Goal: Task Accomplishment & Management: Use online tool/utility

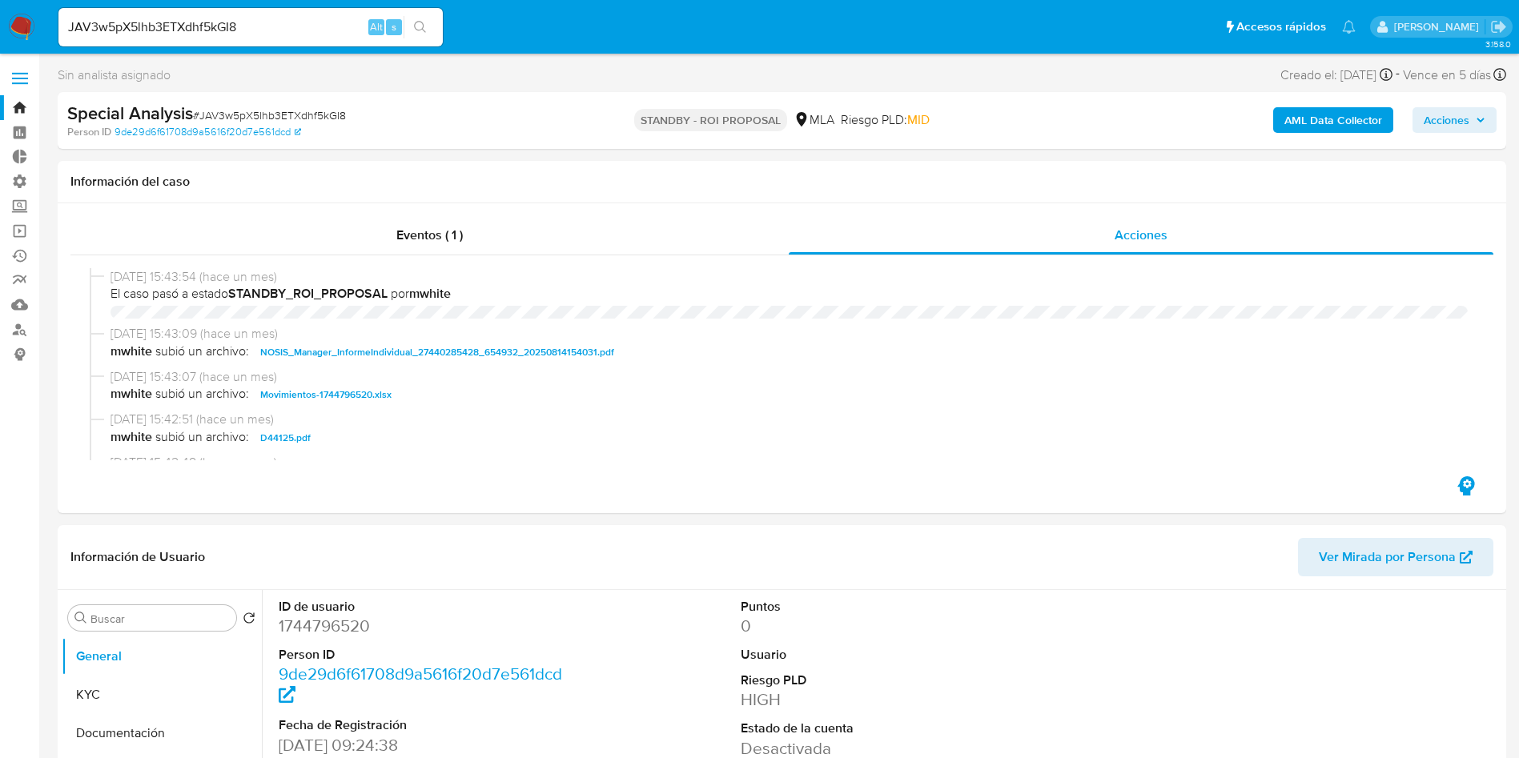
select select "10"
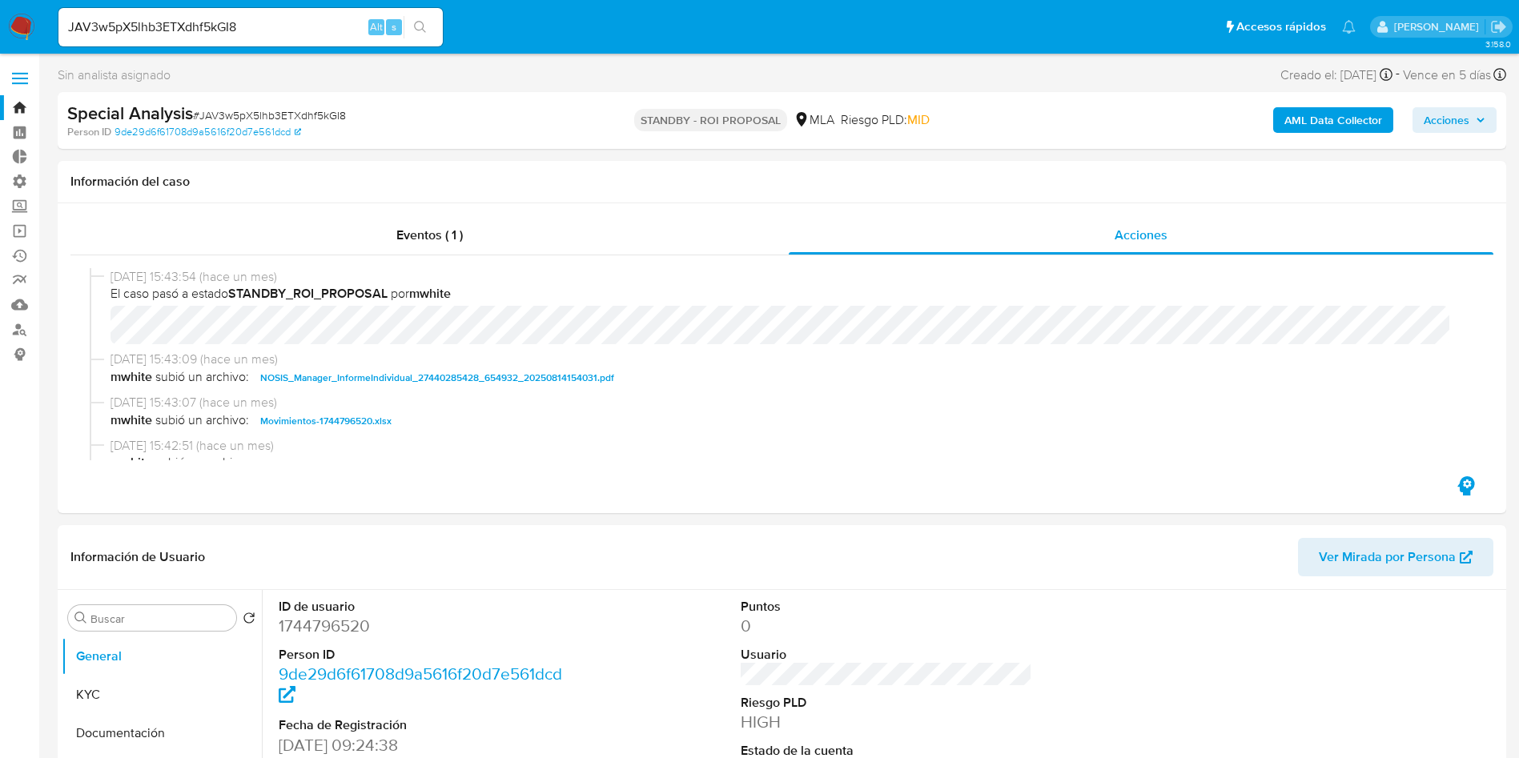
click at [322, 30] on input "JAV3w5pX5lhb3ETXdhf5kGI8" at bounding box center [250, 27] width 384 height 21
paste input "AciKOu91a4fQ2F4O0RlmEnNY"
type input "AciKOu91a4fQ2F4O0RlmEnNY"
click at [427, 30] on button "search-icon" at bounding box center [419, 27] width 33 height 22
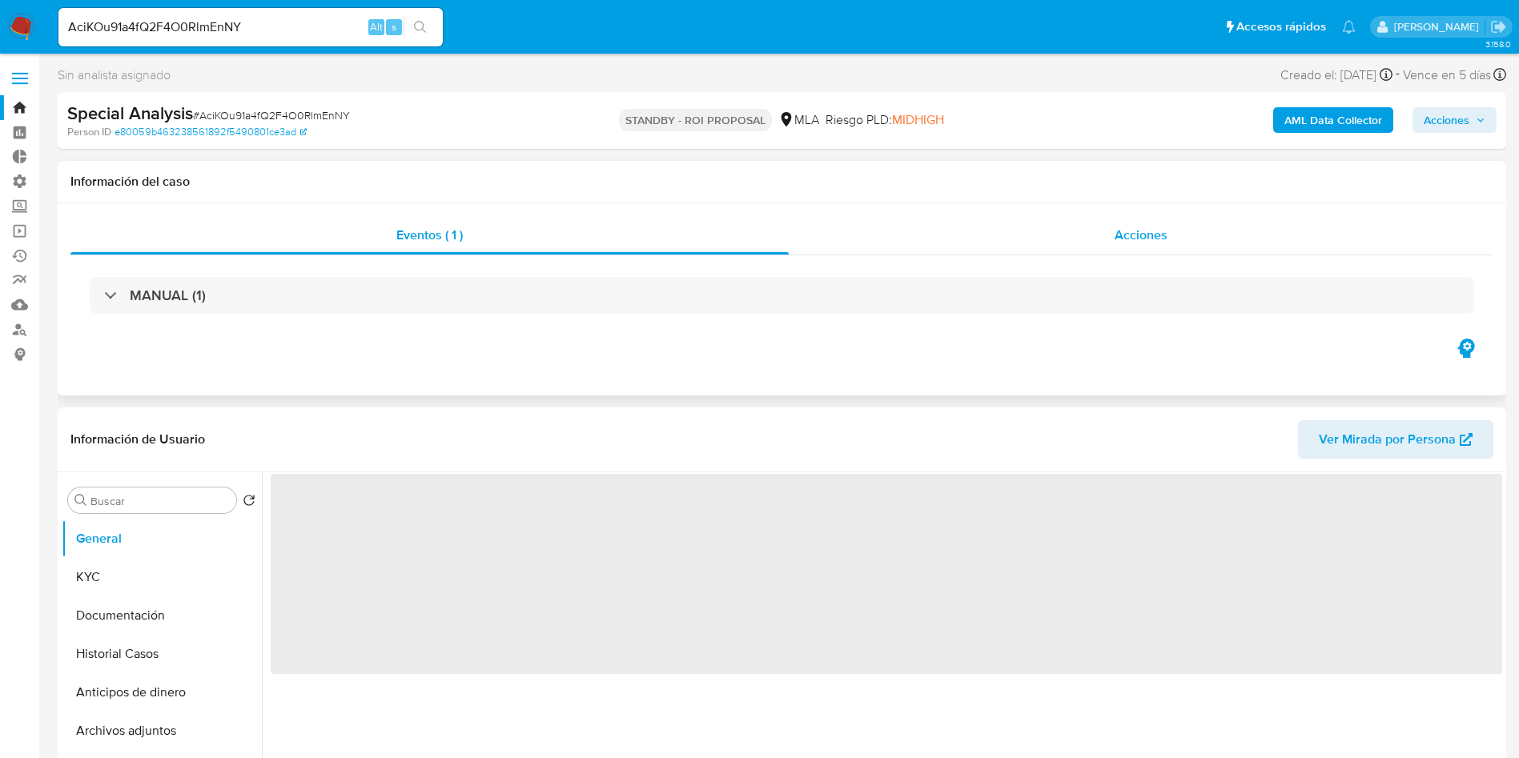
click at [1134, 240] on span "Acciones" at bounding box center [1140, 235] width 53 height 18
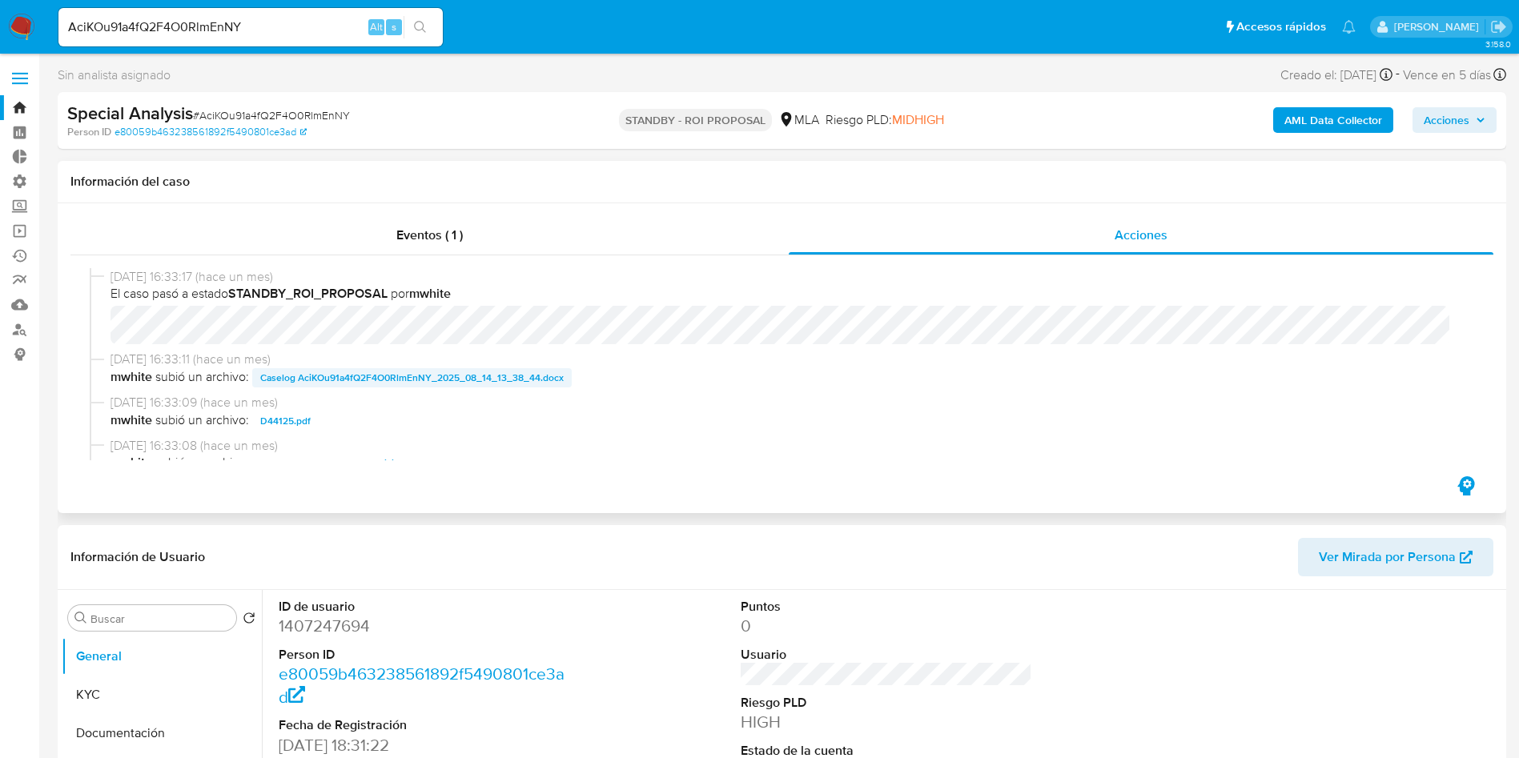
select select "10"
click at [431, 379] on span "Caselog AciKOu91a4fQ2F4O0RlmEnNY_2025_08_14_13_38_44.docx" at bounding box center [411, 377] width 303 height 19
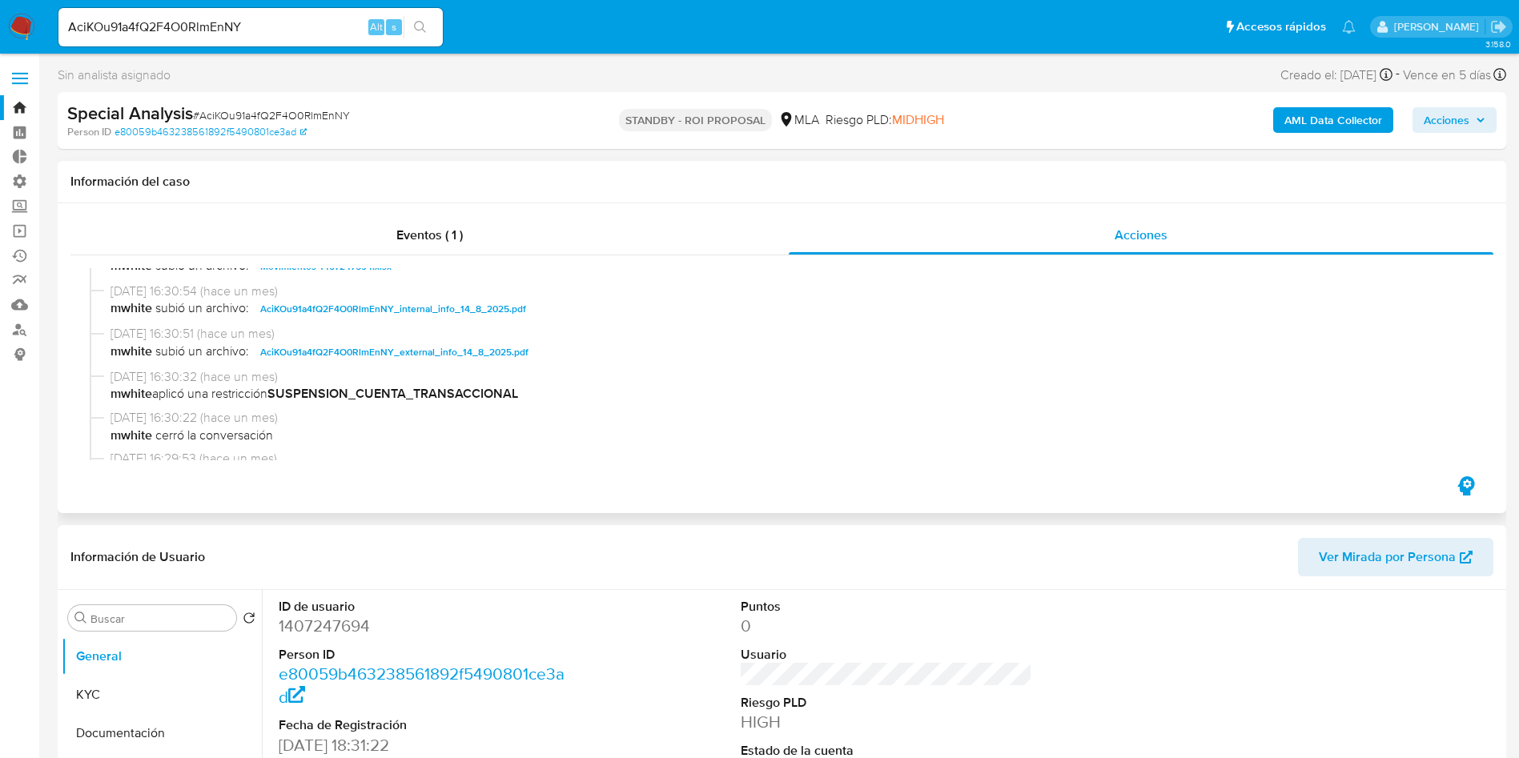
scroll to position [120, 0]
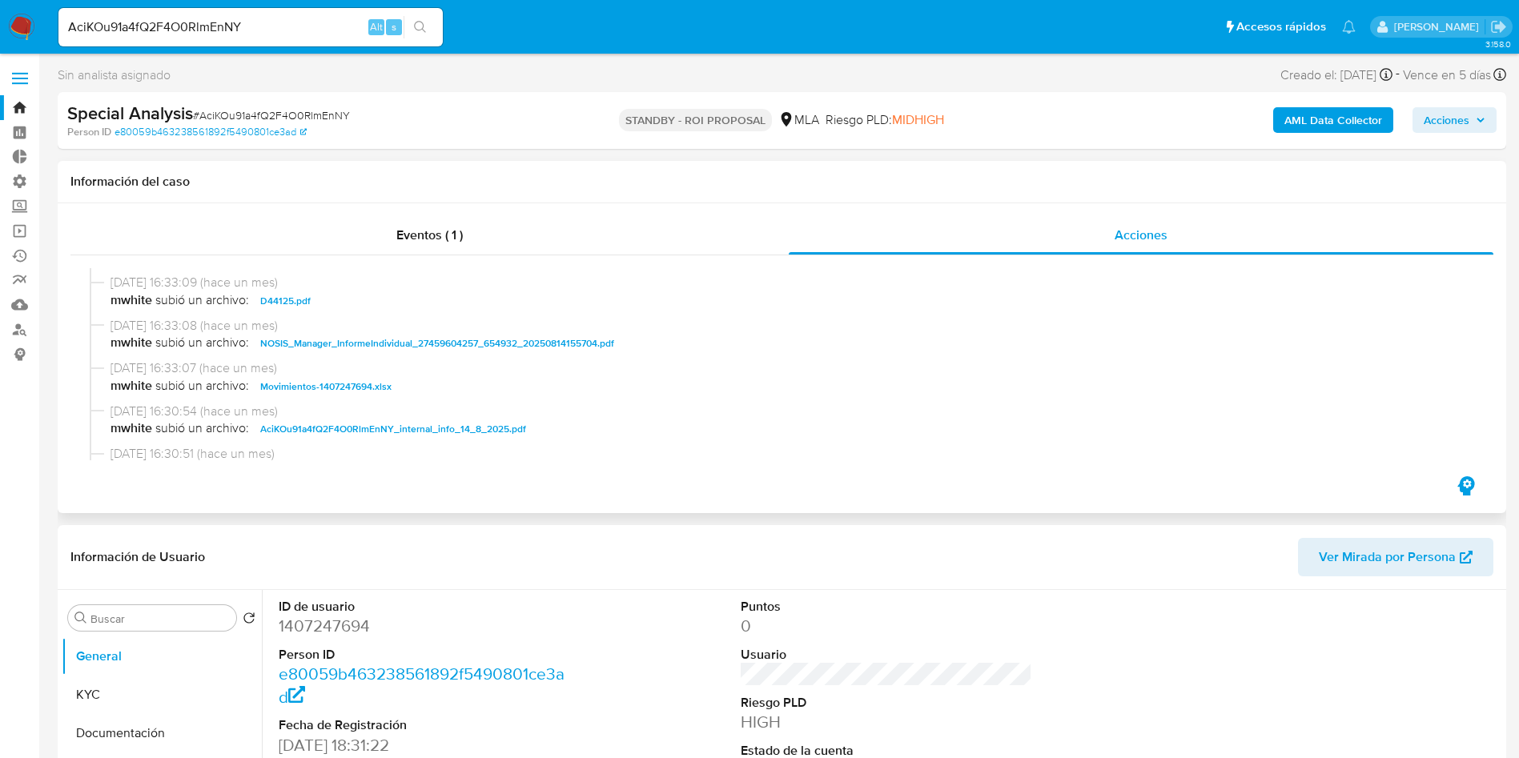
click at [341, 380] on span "Movimientos-1407247694.xlsx" at bounding box center [325, 386] width 131 height 19
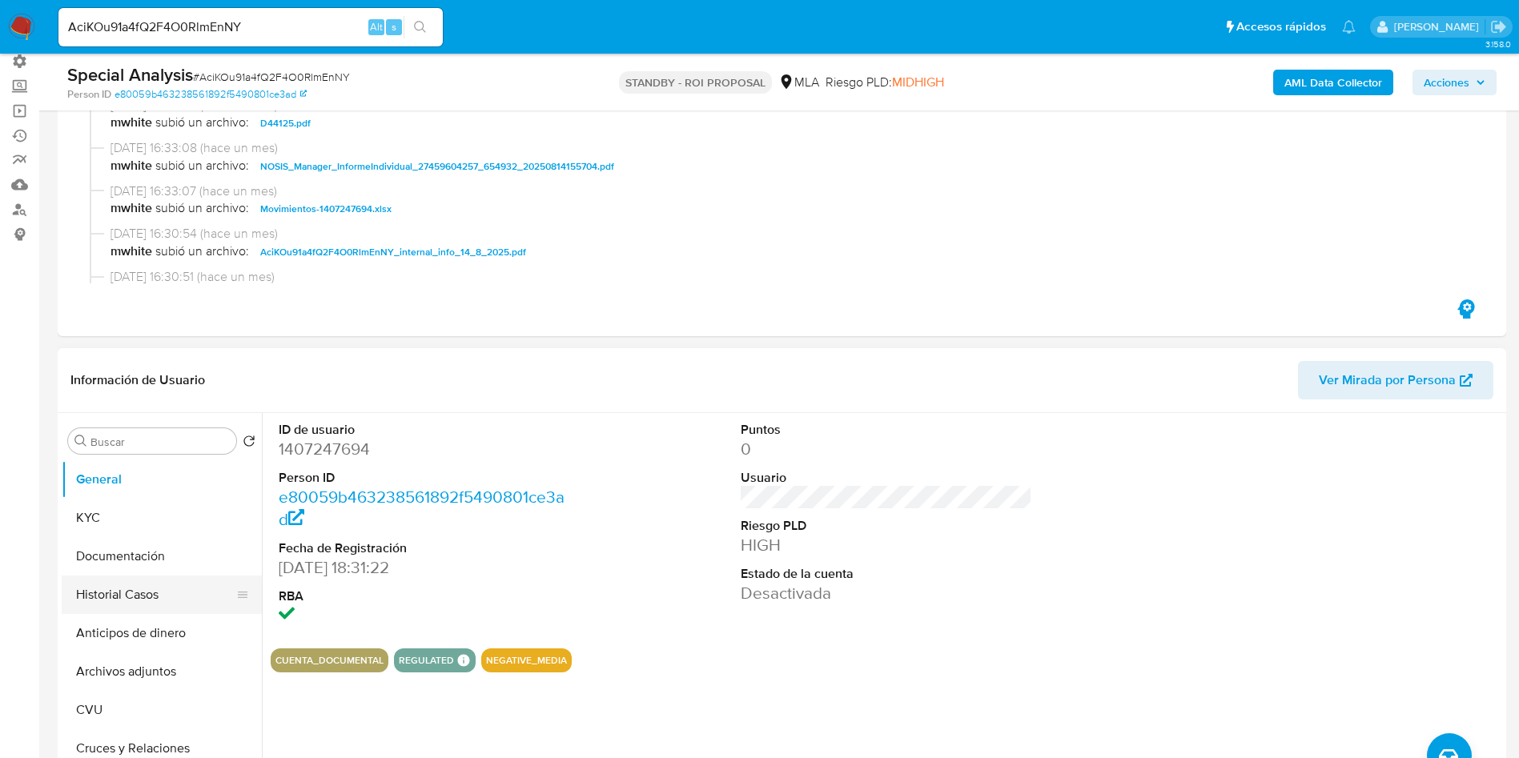
click at [128, 598] on button "Historial Casos" at bounding box center [155, 595] width 187 height 38
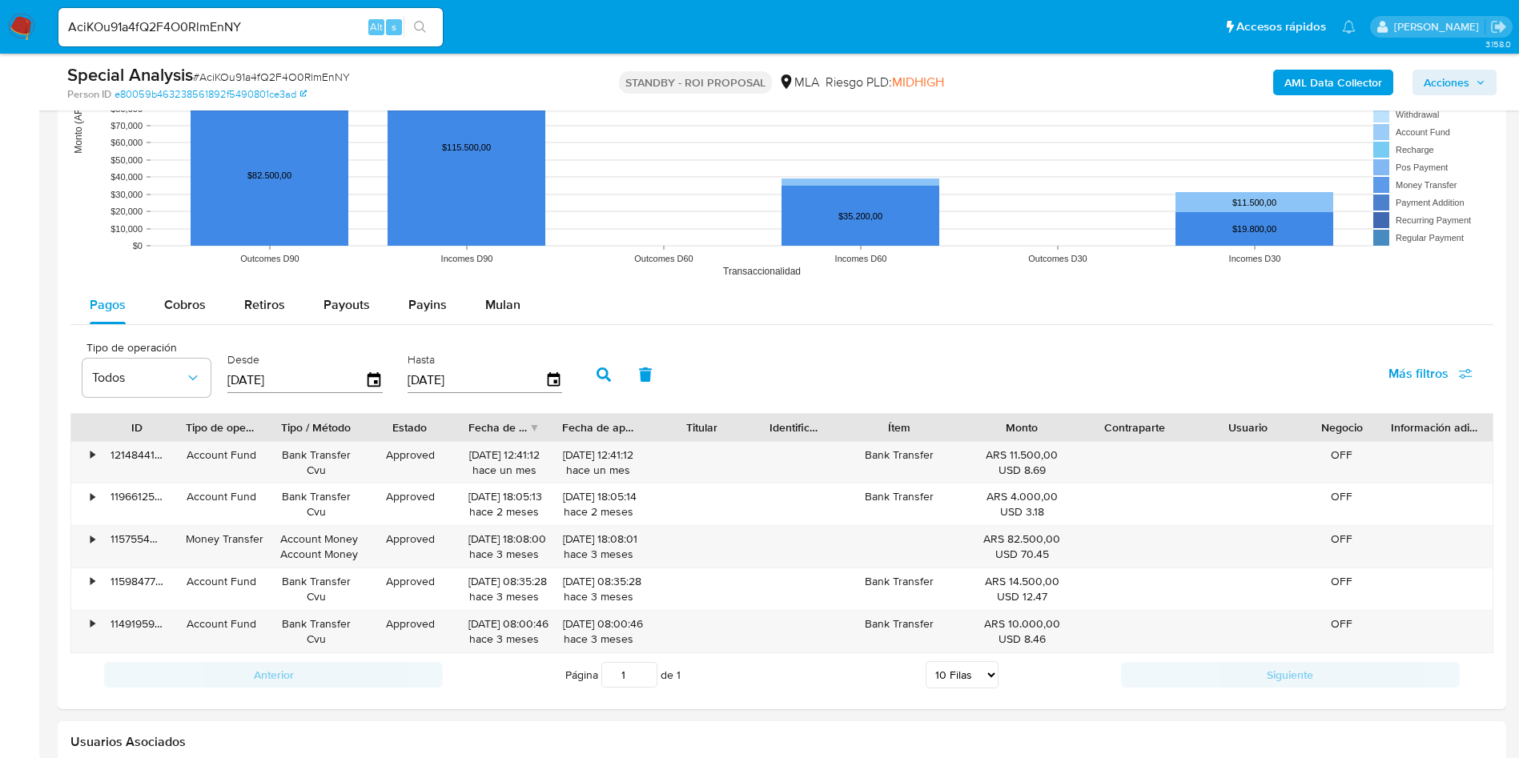
scroll to position [1681, 0]
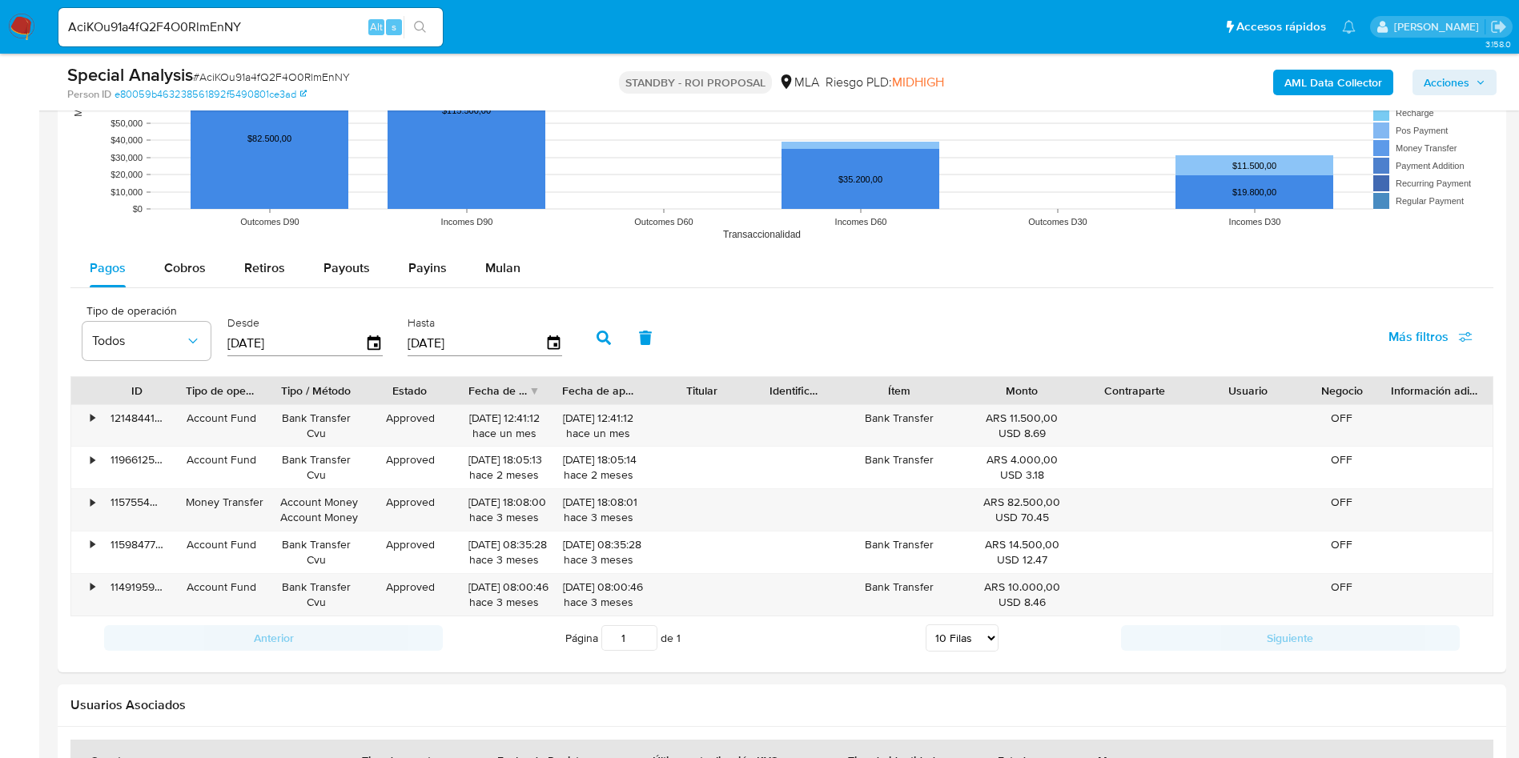
click at [327, 31] on input "AciKOu91a4fQ2F4O0RlmEnNY" at bounding box center [250, 27] width 384 height 21
click at [417, 36] on button "search-icon" at bounding box center [419, 27] width 33 height 22
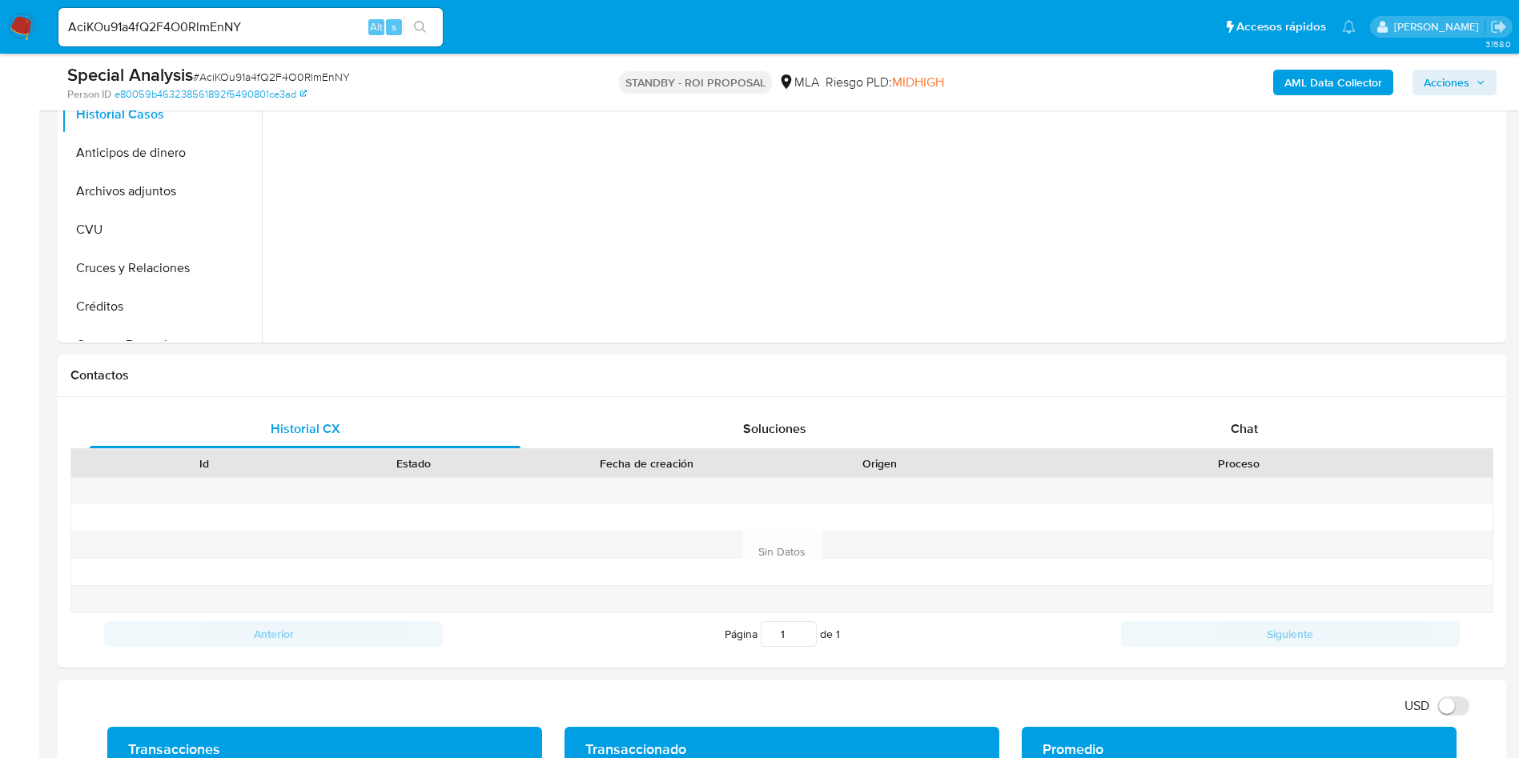
scroll to position [0, 0]
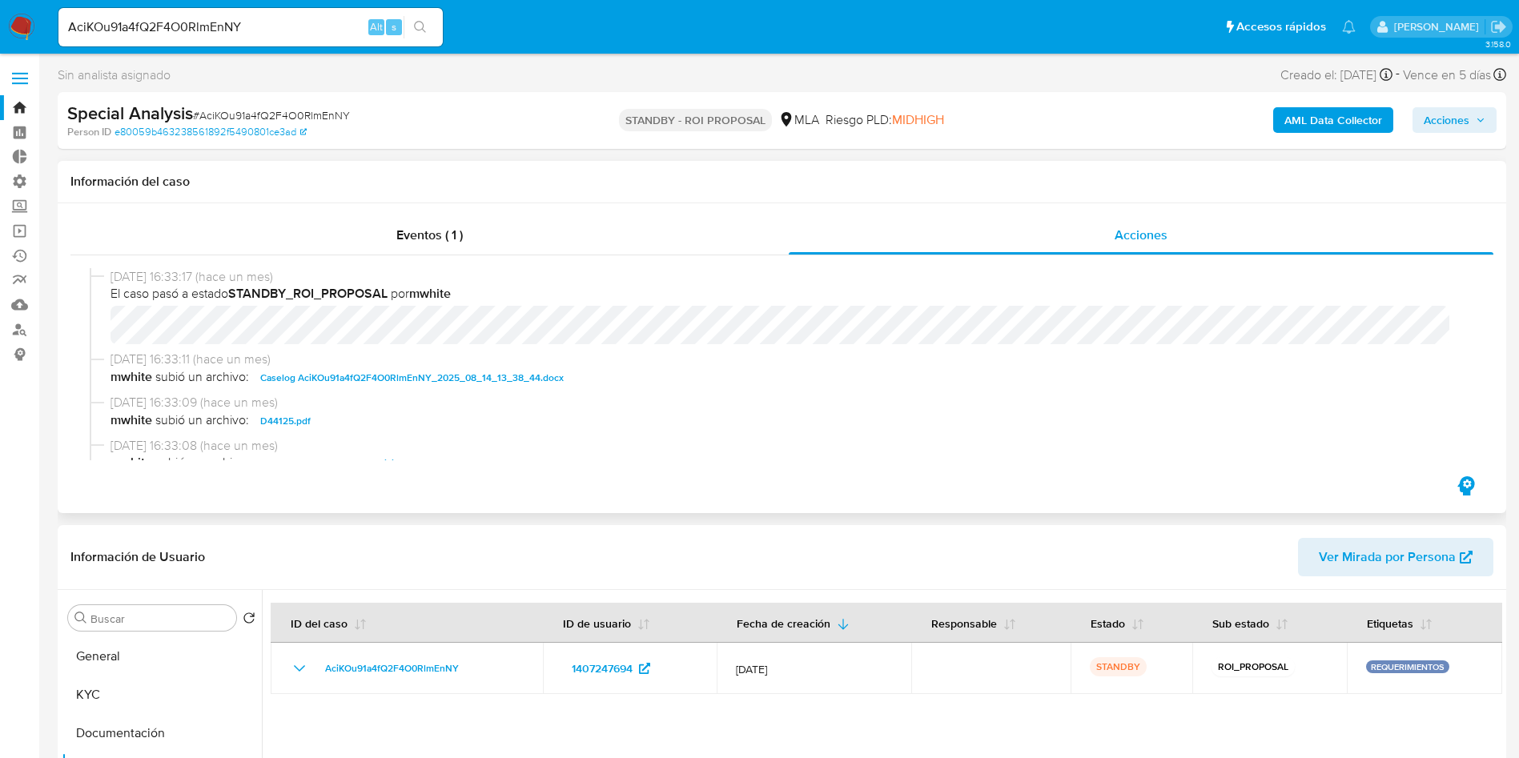
click at [435, 381] on span "Caselog AciKOu91a4fQ2F4O0RlmEnNY_2025_08_14_13_38_44.docx" at bounding box center [411, 377] width 303 height 19
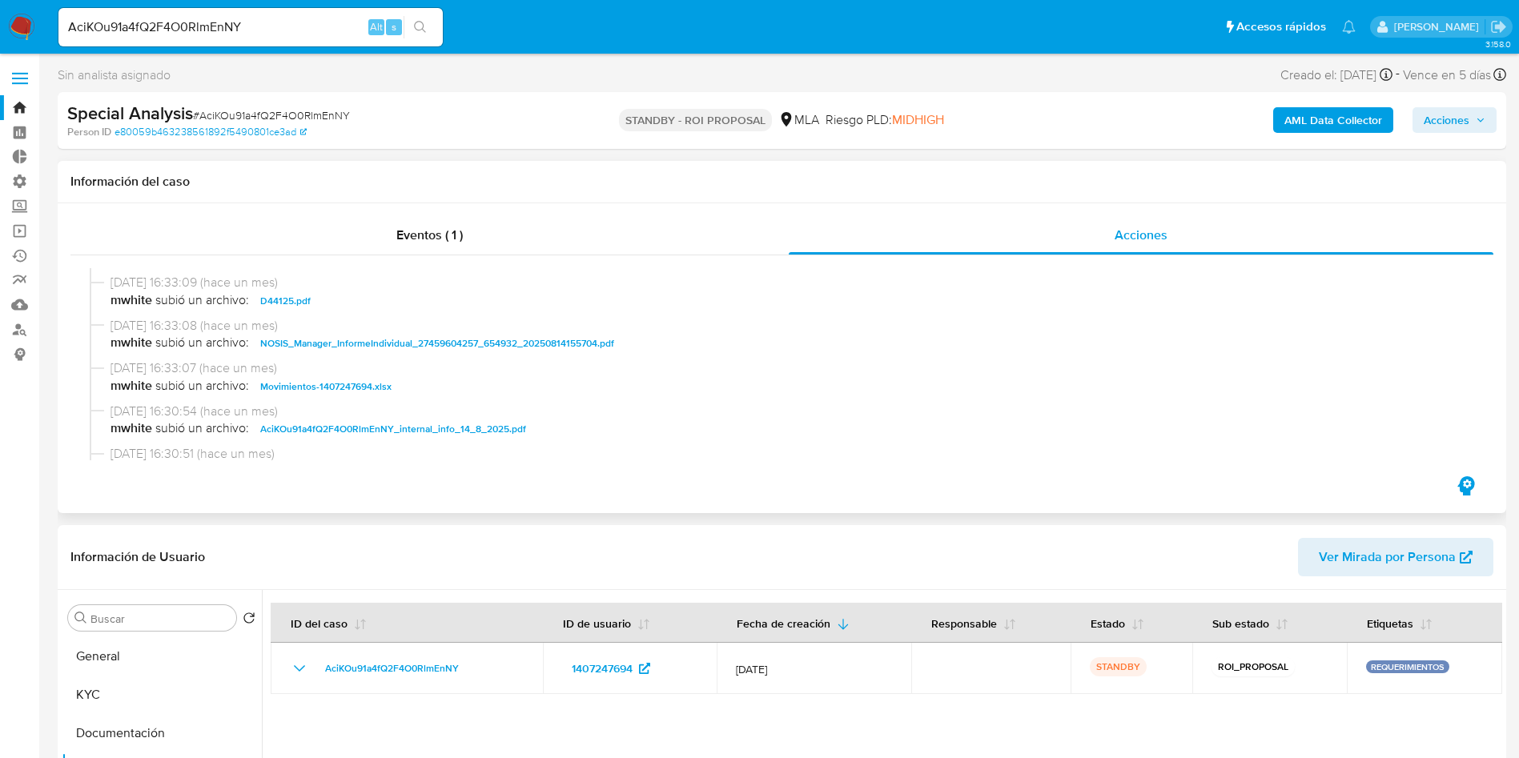
click at [335, 387] on span "Movimientos-1407247694.xlsx" at bounding box center [325, 386] width 131 height 19
click at [327, 30] on input "AciKOu91a4fQ2F4O0RlmEnNY" at bounding box center [250, 27] width 384 height 21
drag, startPoint x: 327, startPoint y: 30, endPoint x: 363, endPoint y: 30, distance: 35.2
click at [327, 29] on input "AciKOu91a4fQ2F4O0RlmEnNY" at bounding box center [250, 27] width 384 height 21
paste input "wKmvV5nYZIiU5PiiGZxZLsOa"
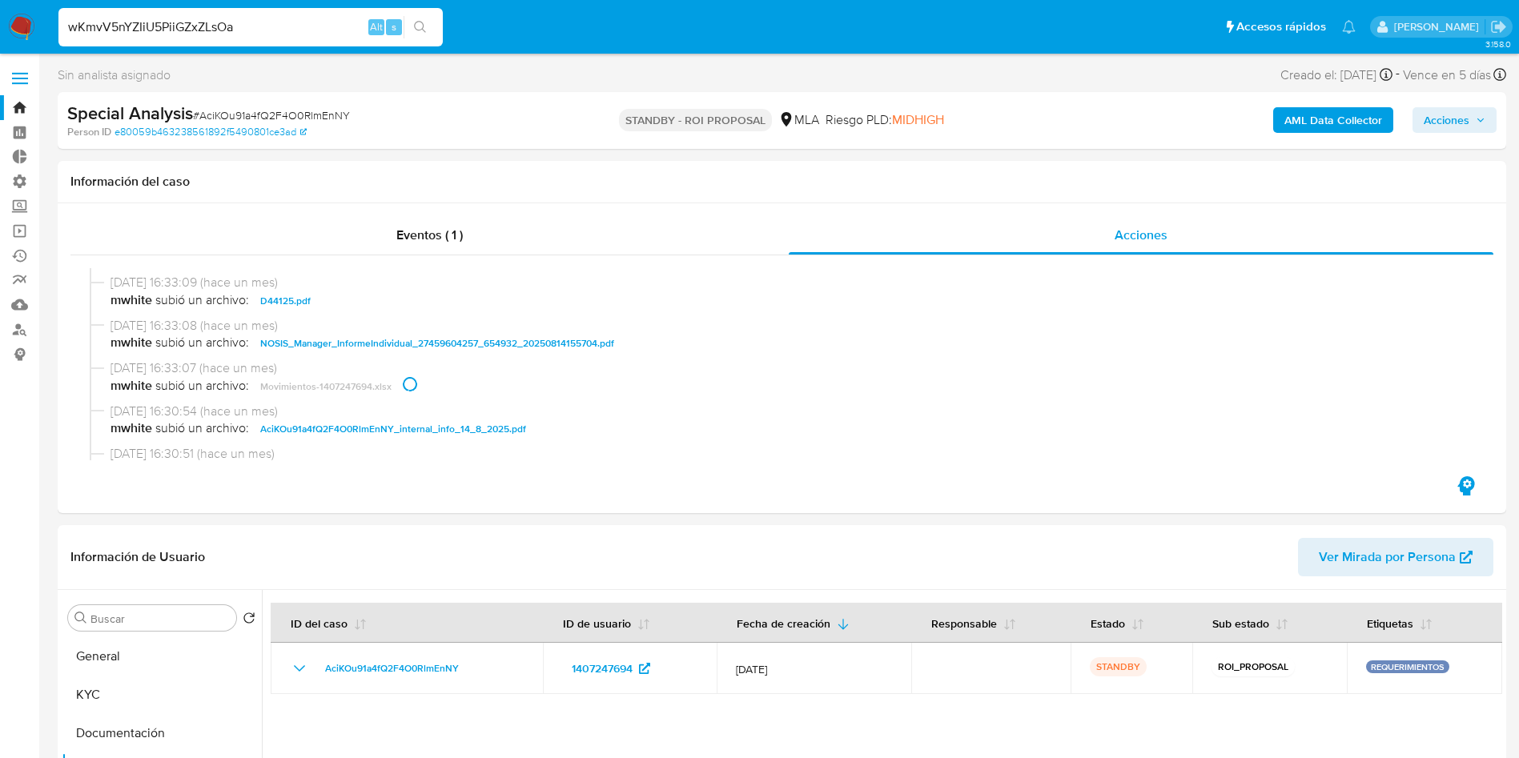
type input "wKmvV5nYZIiU5PiiGZxZLsOa"
click at [423, 26] on icon "search-icon" at bounding box center [420, 27] width 12 height 12
click at [421, 38] on div "wKmvV5nYZIiU5PiiGZxZLsOa Alt s" at bounding box center [250, 27] width 384 height 38
click at [424, 21] on icon "search-icon" at bounding box center [420, 27] width 13 height 13
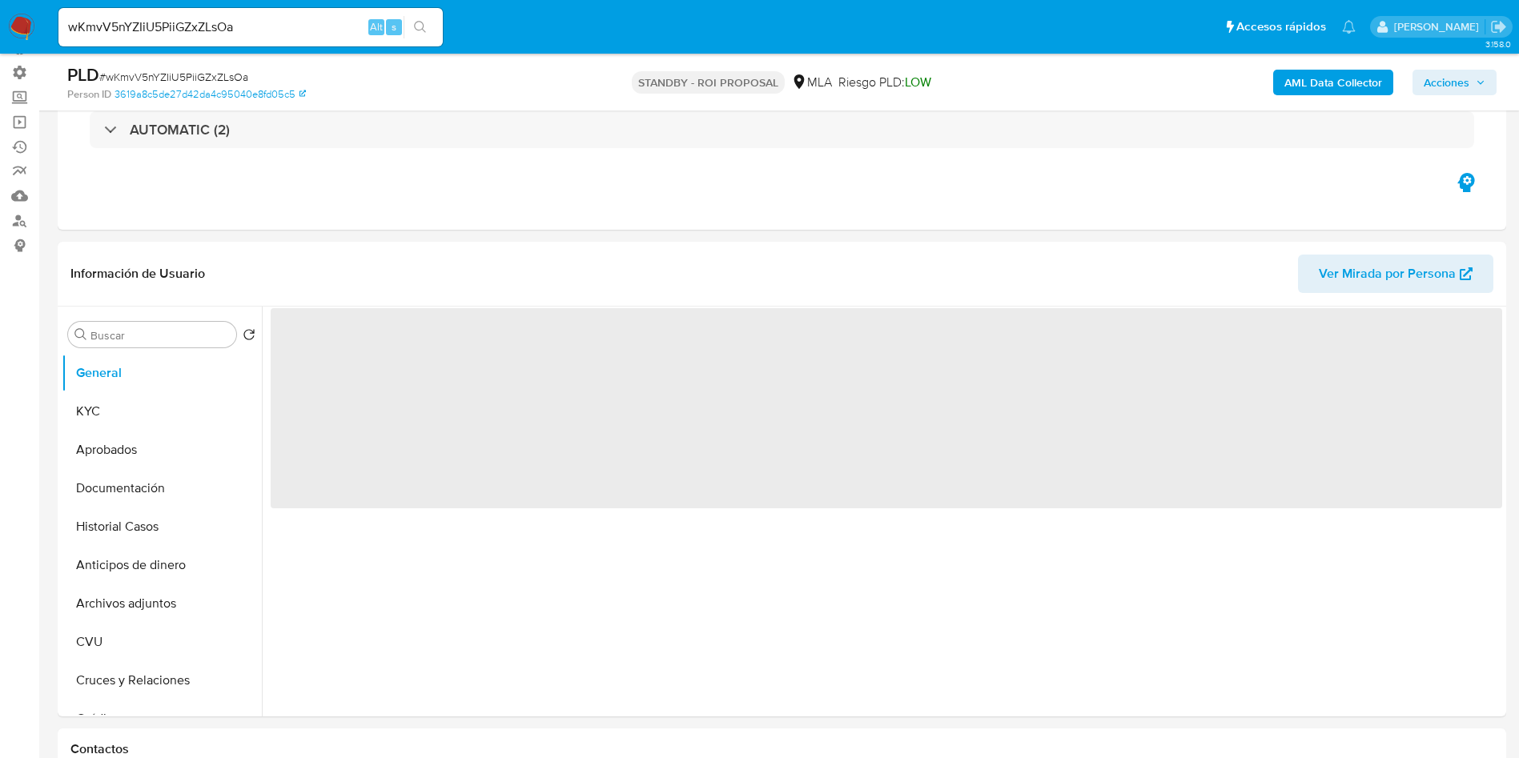
scroll to position [240, 0]
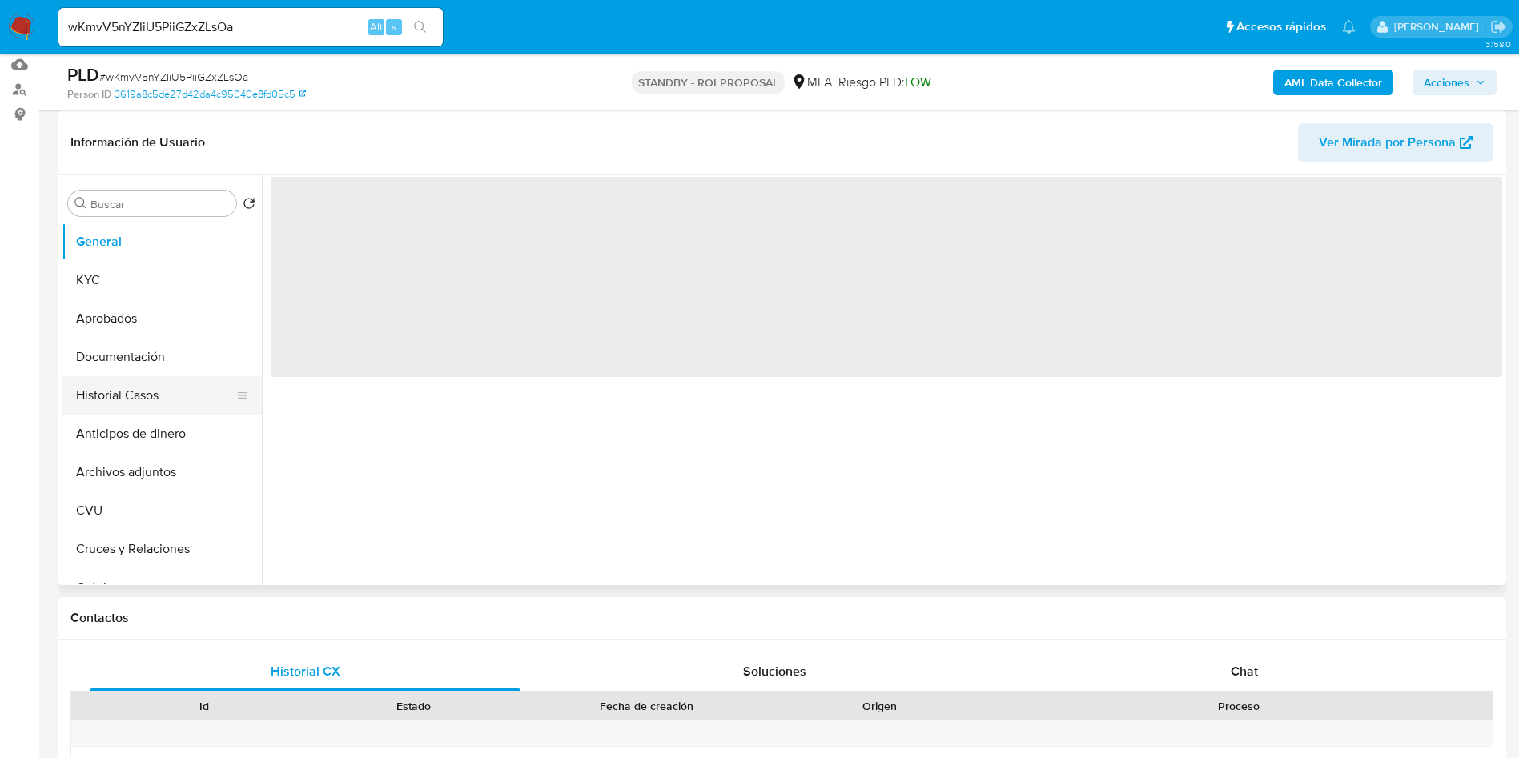
click at [84, 388] on button "Historial Casos" at bounding box center [155, 395] width 187 height 38
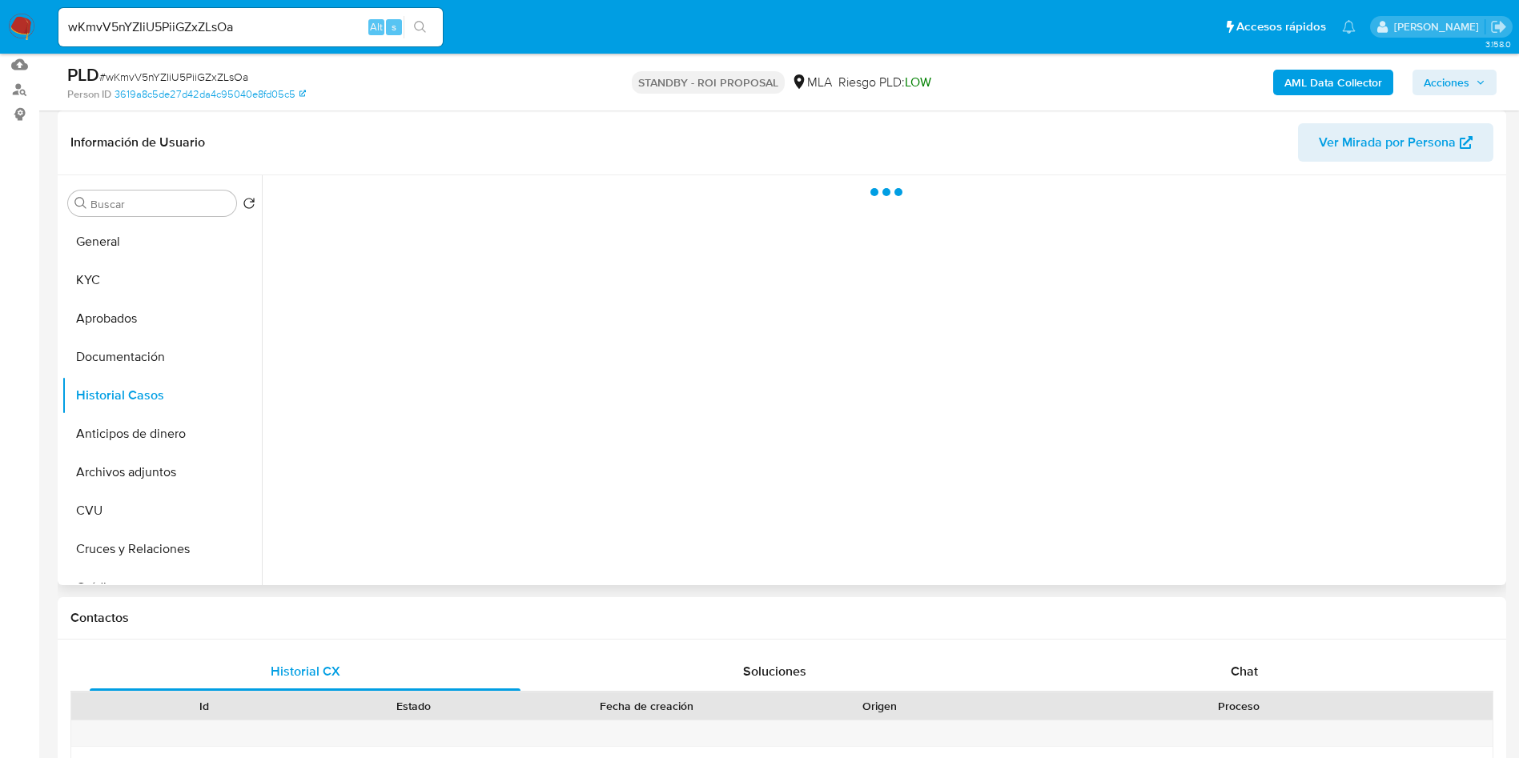
select select "10"
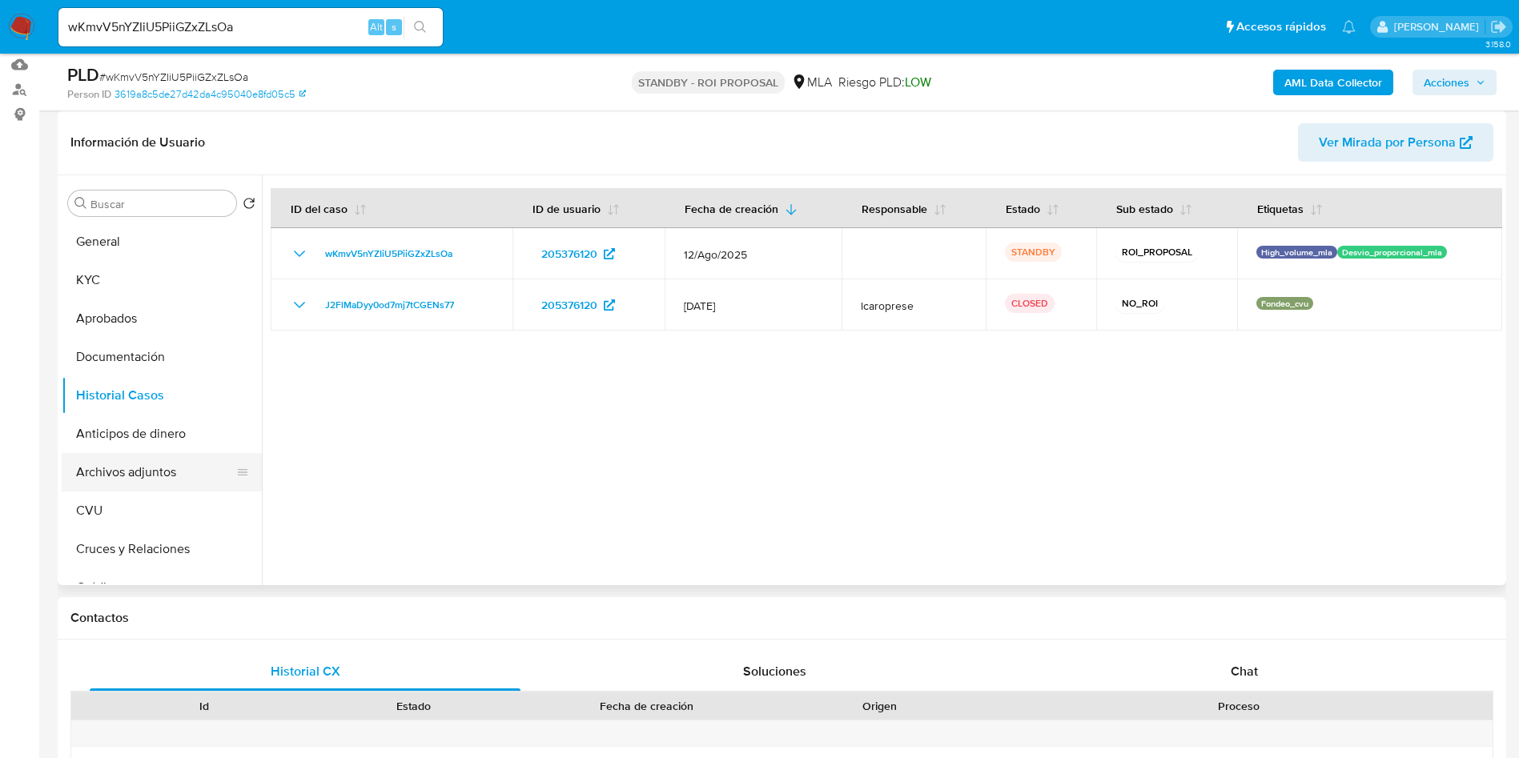
click at [142, 467] on button "Archivos adjuntos" at bounding box center [155, 472] width 187 height 38
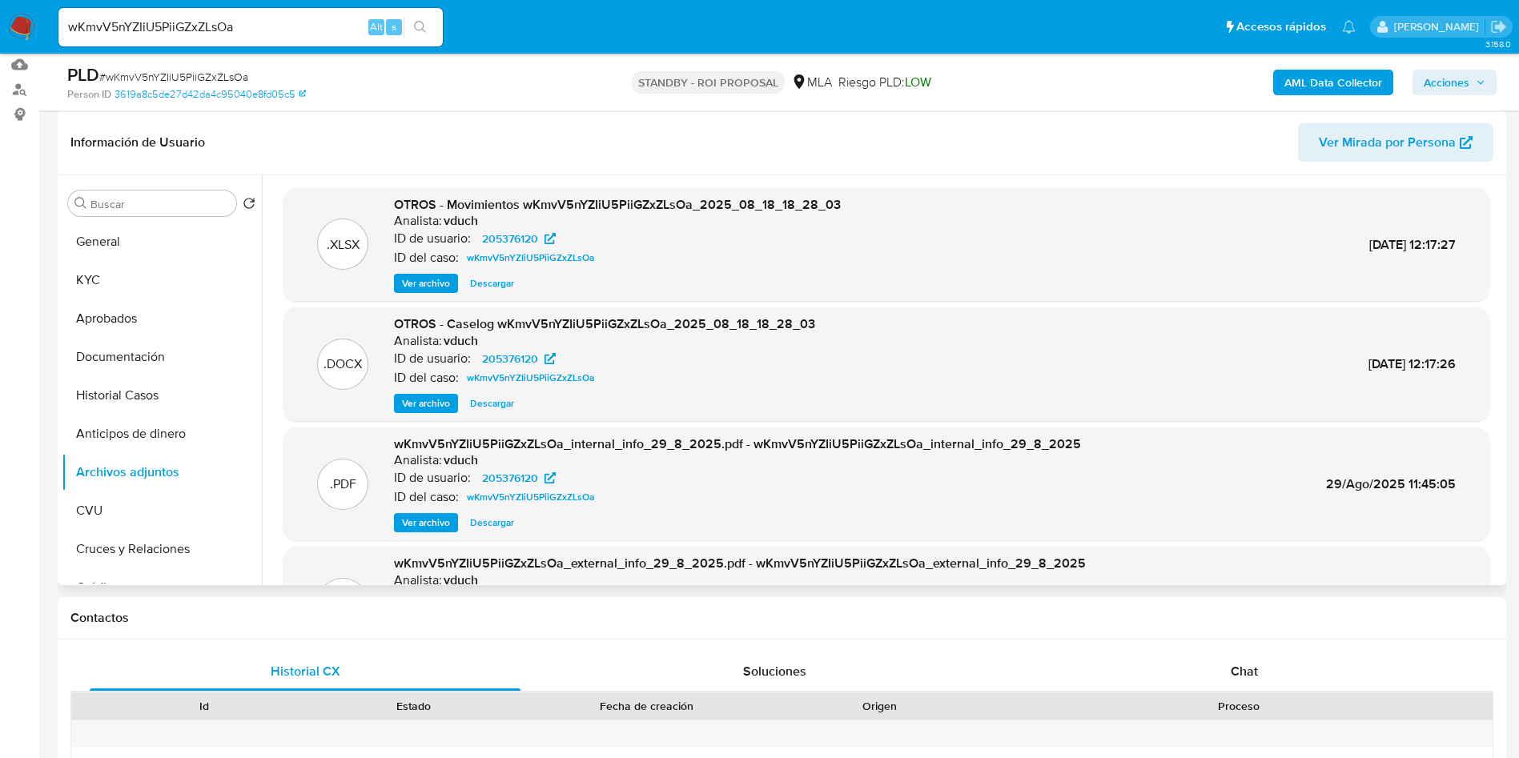
drag, startPoint x: 431, startPoint y: 402, endPoint x: 371, endPoint y: 411, distance: 60.7
click at [371, 411] on div ".DOCX OTROS - Caselog wKmvV5nYZIiU5PiiGZxZLsOa_2025_08_18_18_28_03 Analista: vd…" at bounding box center [886, 364] width 1190 height 98
click at [167, 390] on button "Historial Casos" at bounding box center [155, 395] width 187 height 38
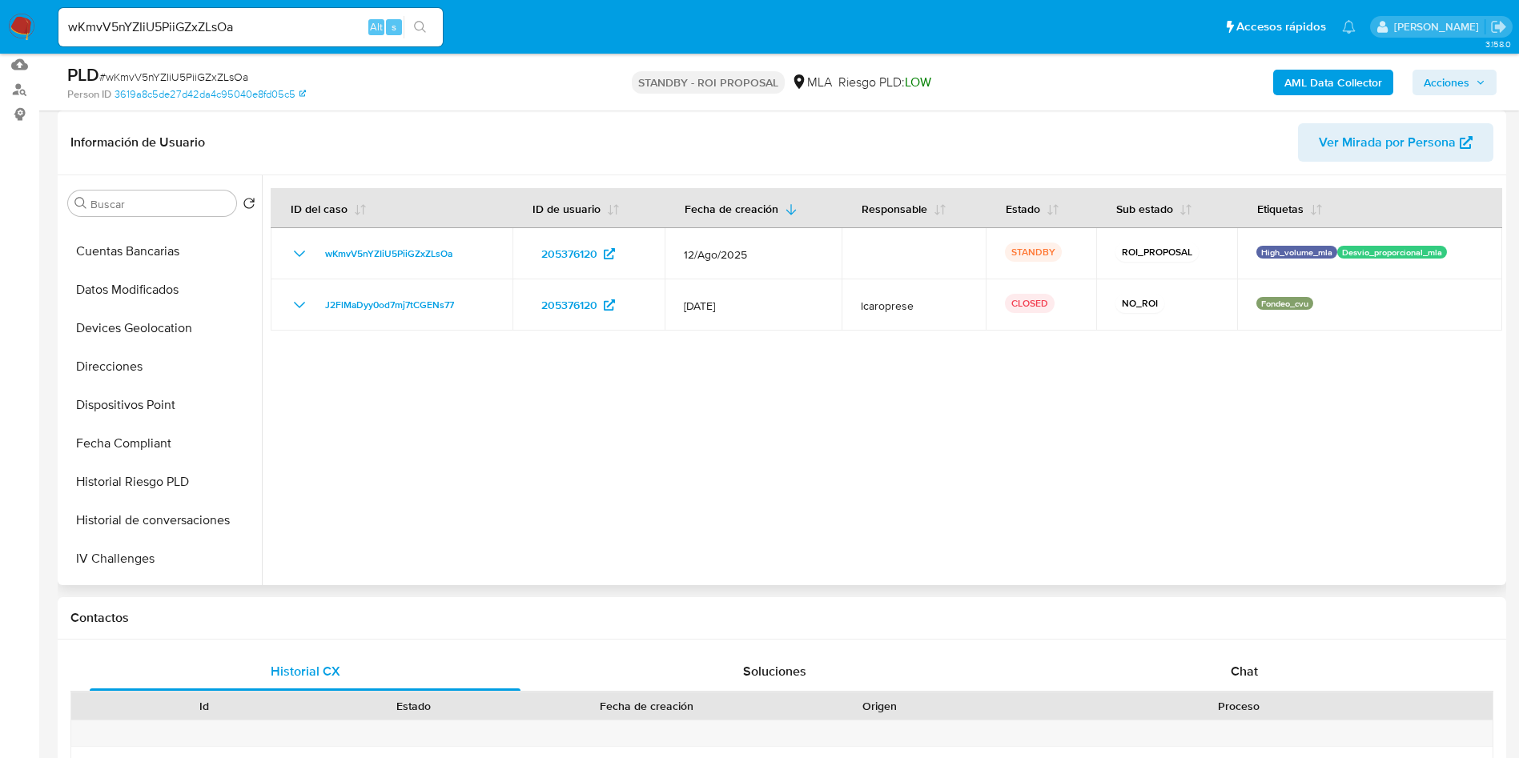
scroll to position [792, 0]
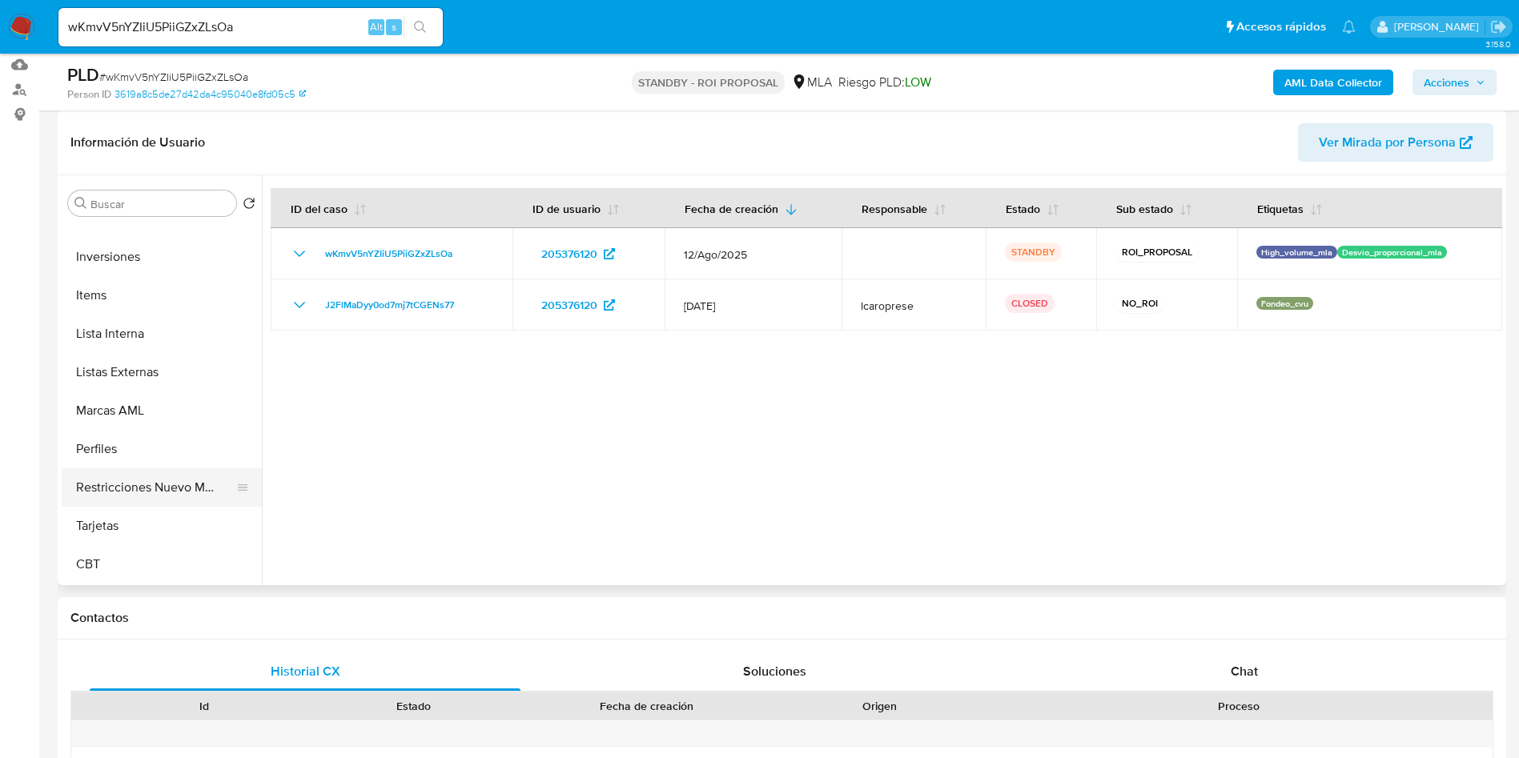
click at [163, 487] on button "Restricciones Nuevo Mundo" at bounding box center [155, 487] width 187 height 38
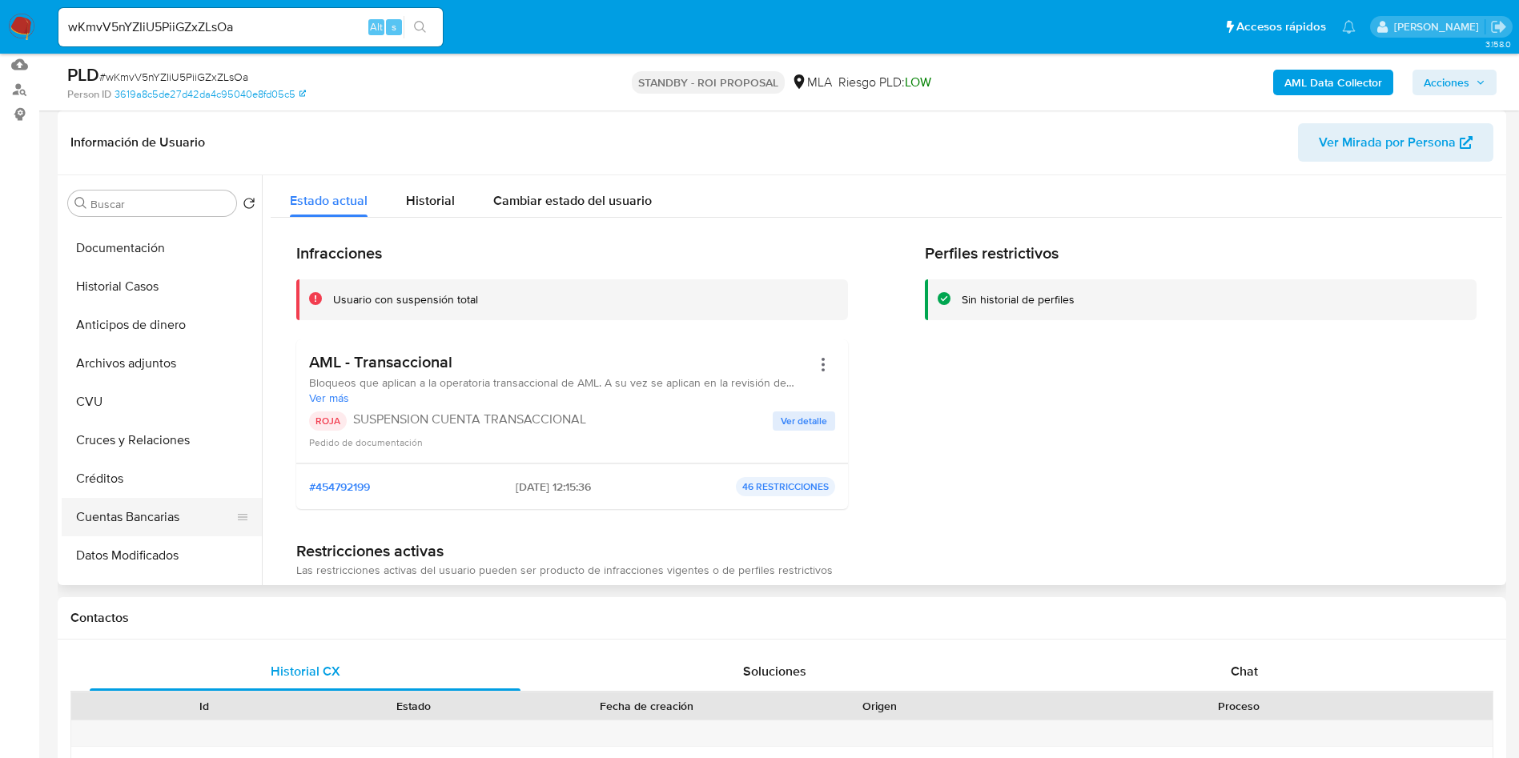
scroll to position [71, 0]
click at [150, 319] on button "Historial Casos" at bounding box center [155, 324] width 187 height 38
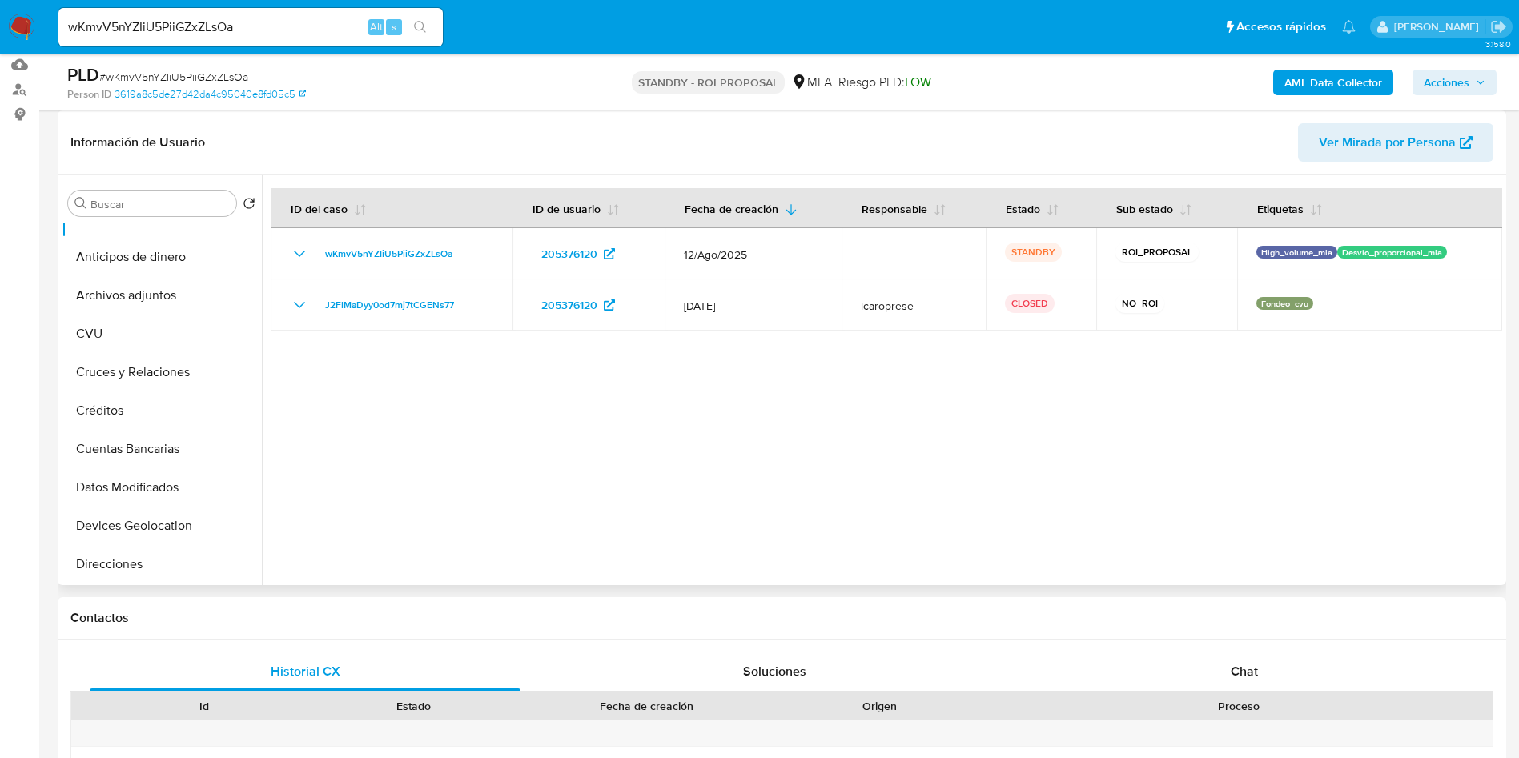
scroll to position [792, 0]
click at [161, 502] on button "Restricciones Nuevo Mundo" at bounding box center [155, 487] width 187 height 38
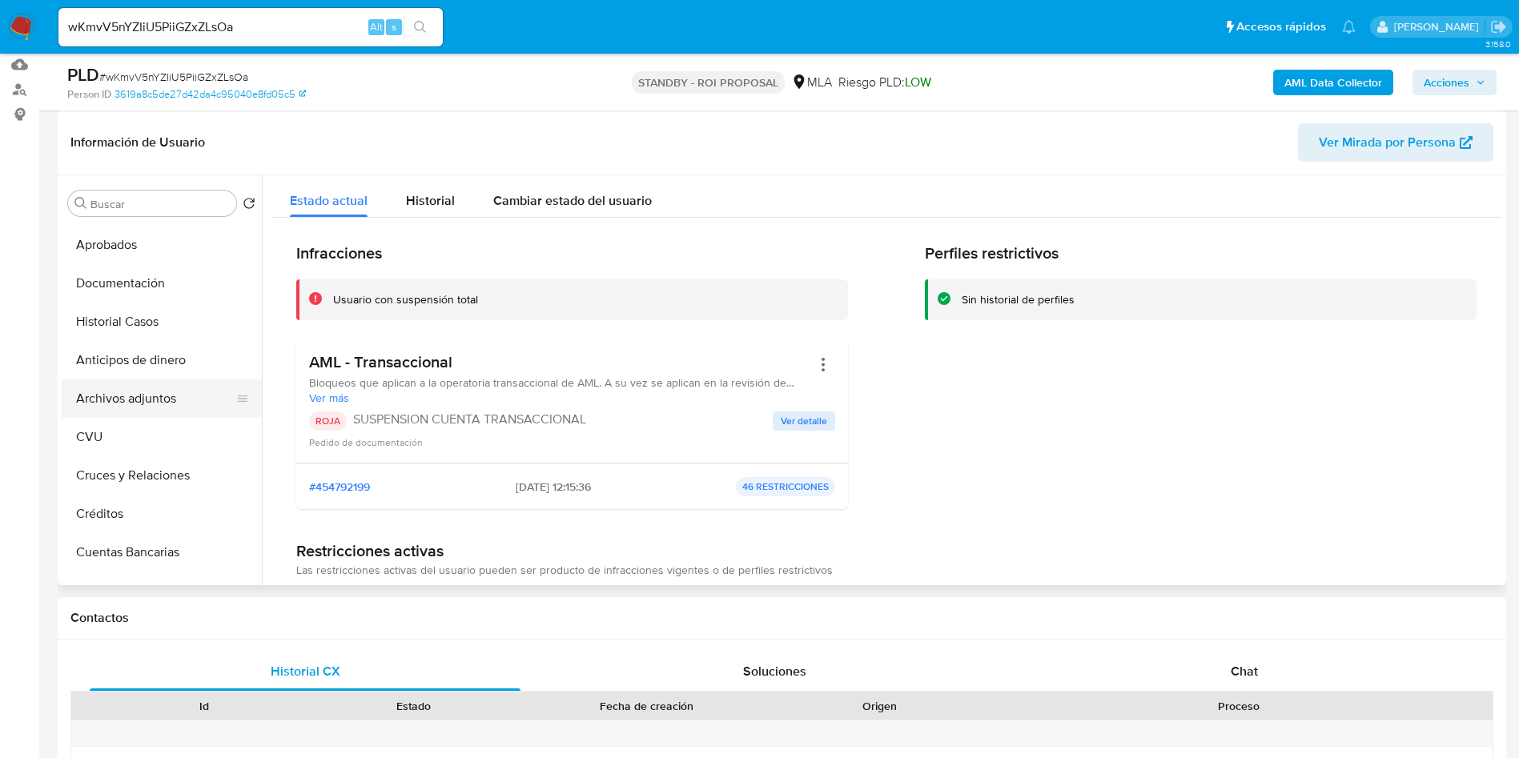
scroll to position [71, 0]
click at [146, 399] on button "Archivos adjuntos" at bounding box center [155, 401] width 187 height 38
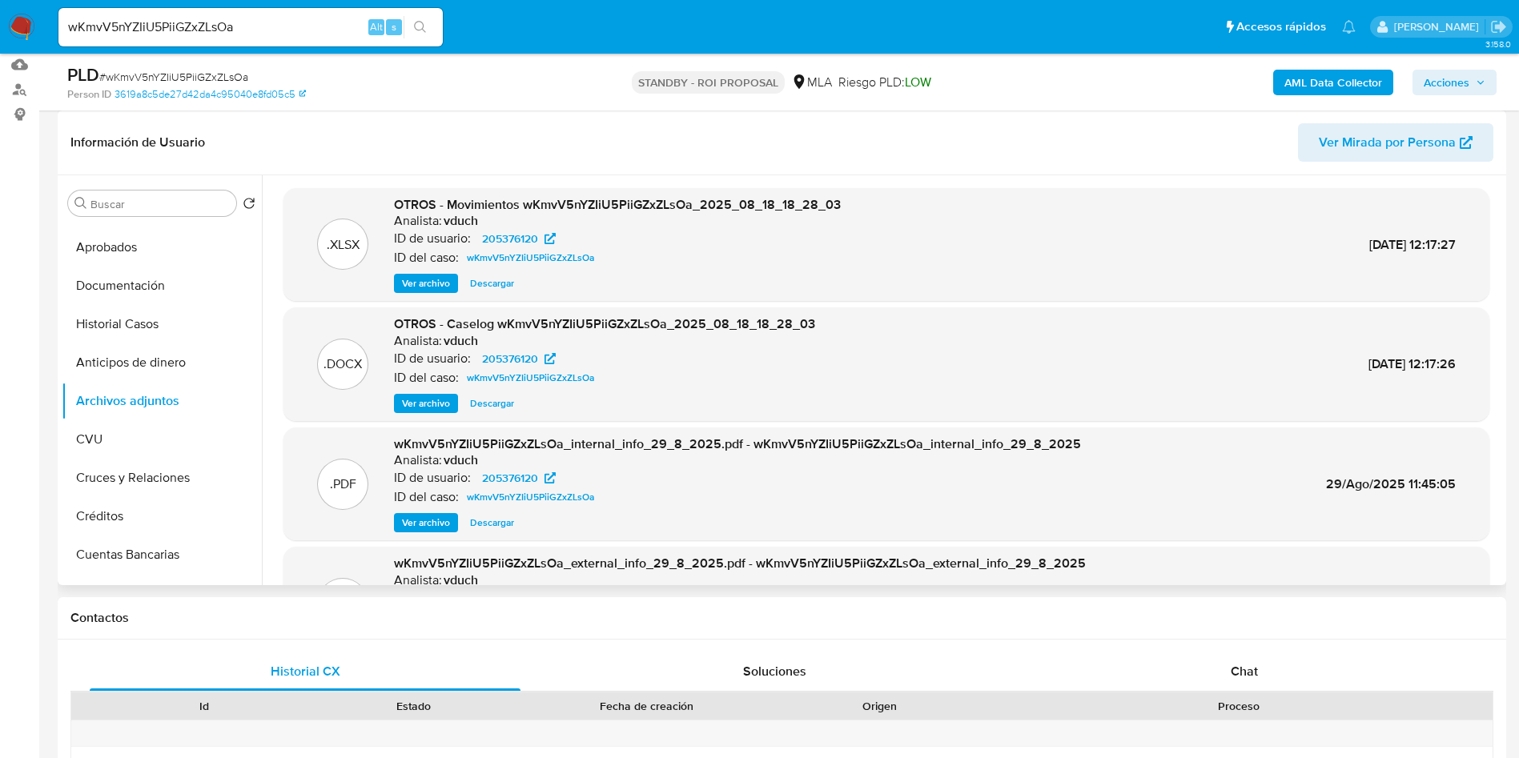
scroll to position [120, 0]
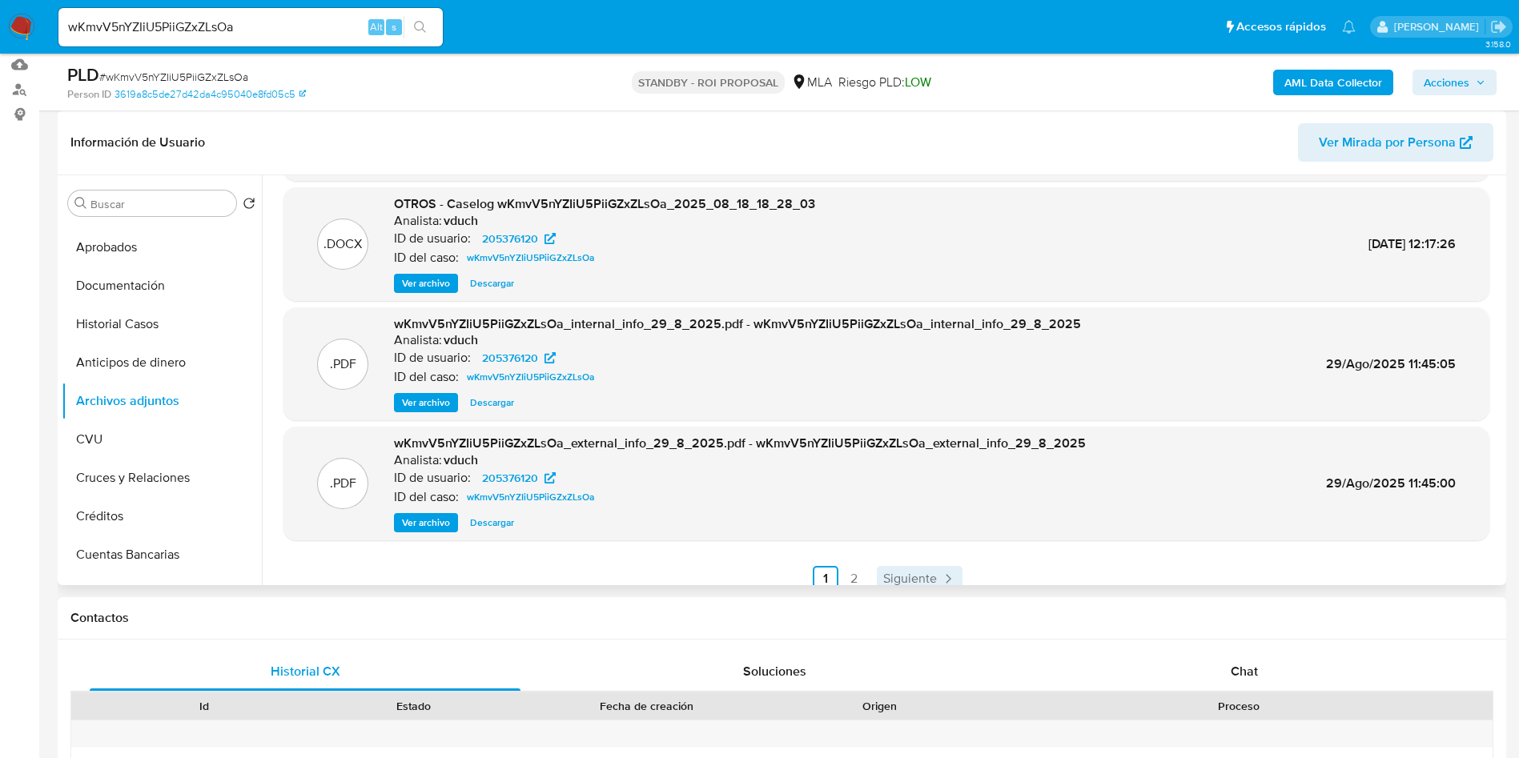
click at [898, 575] on span "Siguiente" at bounding box center [910, 578] width 54 height 13
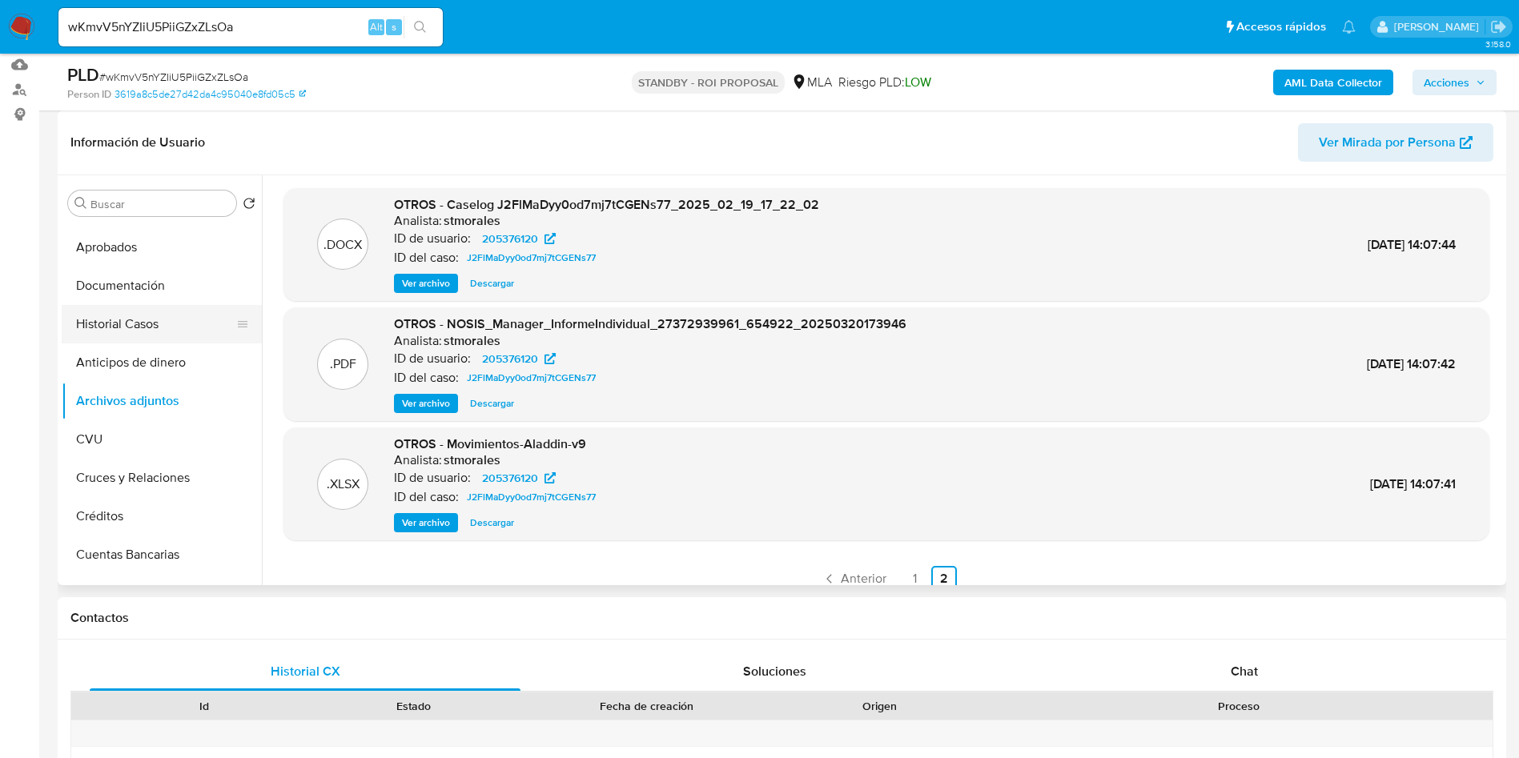
click at [110, 325] on button "Historial Casos" at bounding box center [155, 324] width 187 height 38
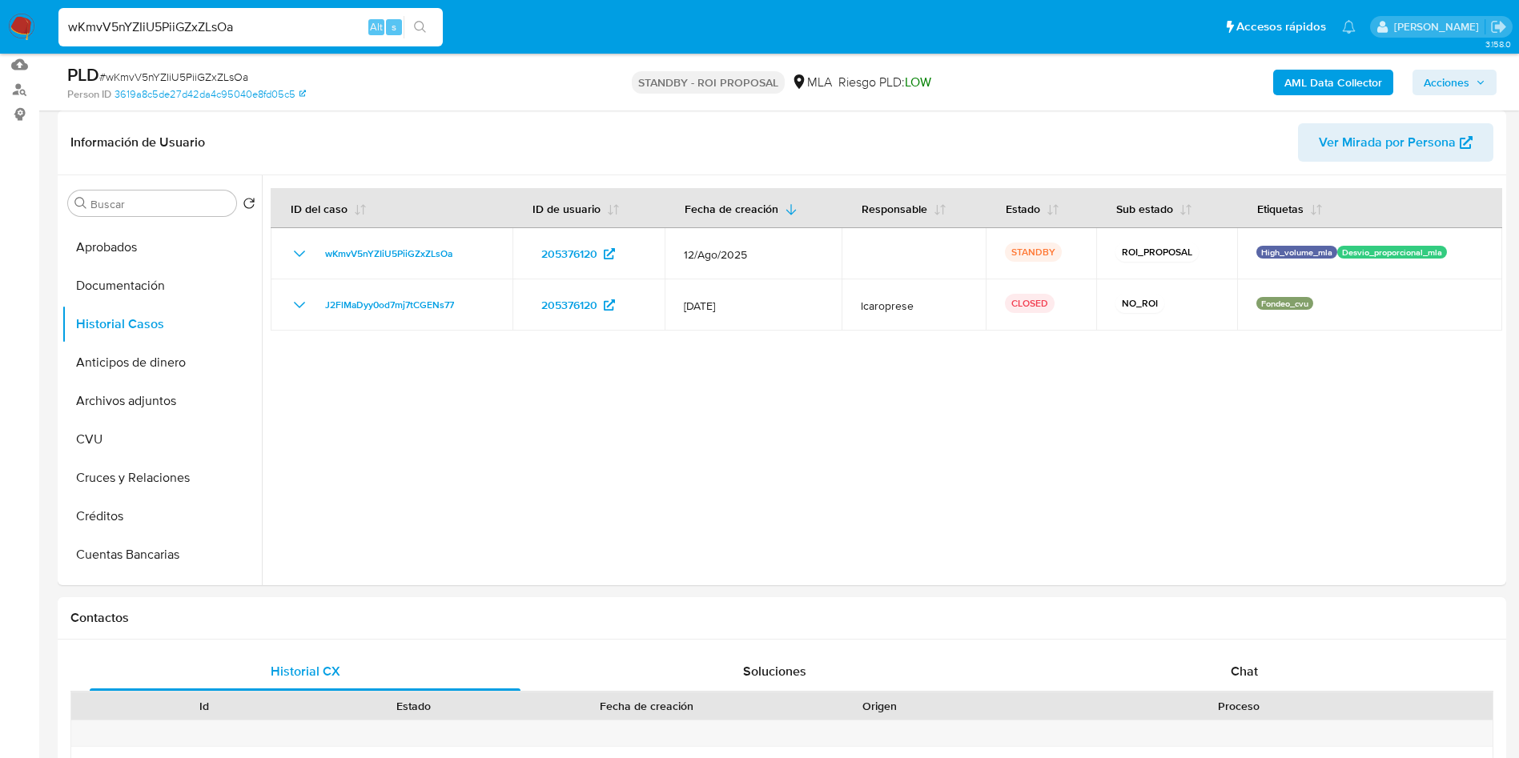
click at [251, 33] on input "wKmvV5nYZIiU5PiiGZxZLsOa" at bounding box center [250, 27] width 384 height 21
paste input "6CZ6p3Tj7z9gWlB1luzUufyU"
type input "6CZ6p3Tj7z9gWlB1luzUufyU"
click at [413, 19] on button "search-icon" at bounding box center [419, 27] width 33 height 22
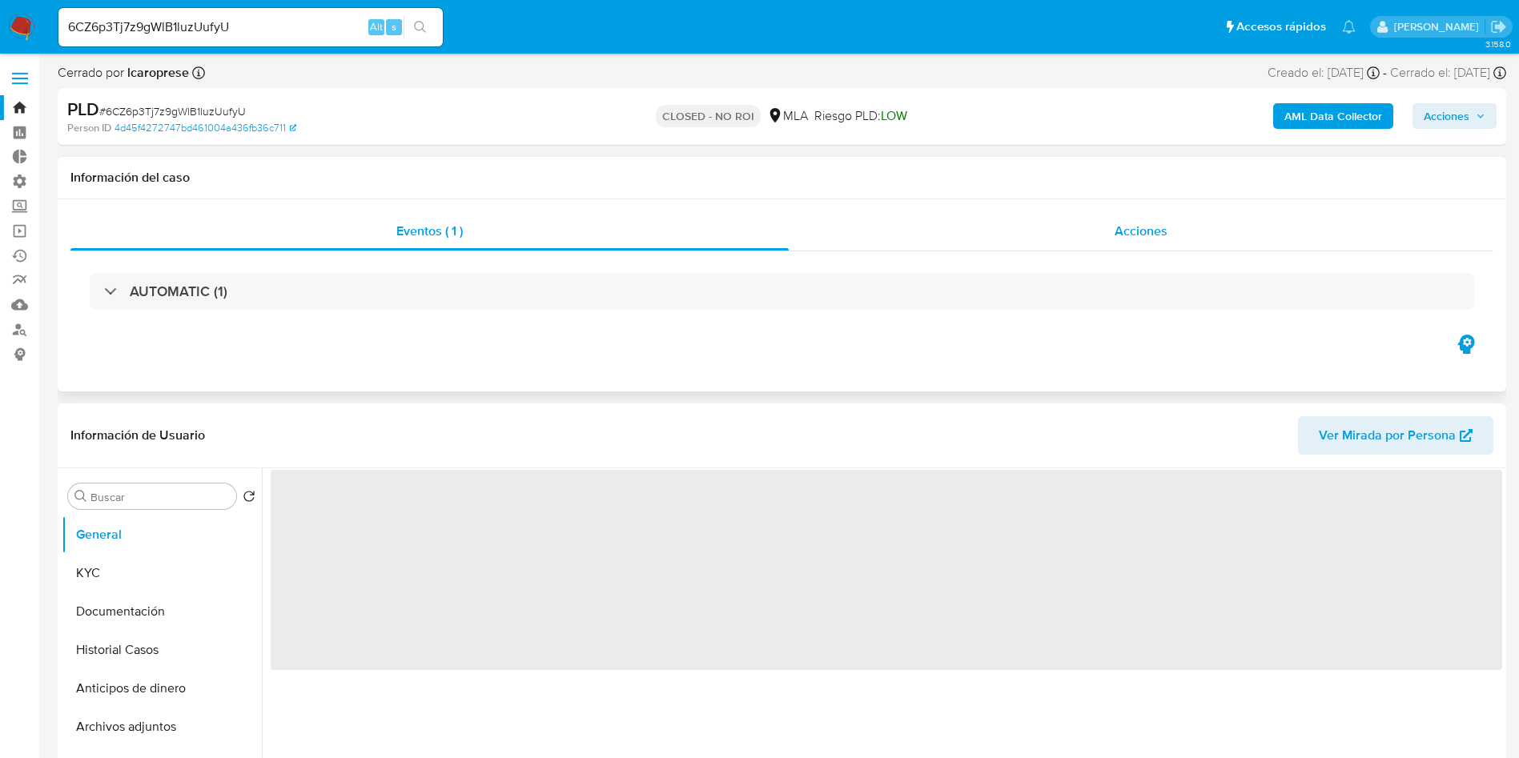
click at [1133, 240] on div "Acciones" at bounding box center [1141, 231] width 704 height 38
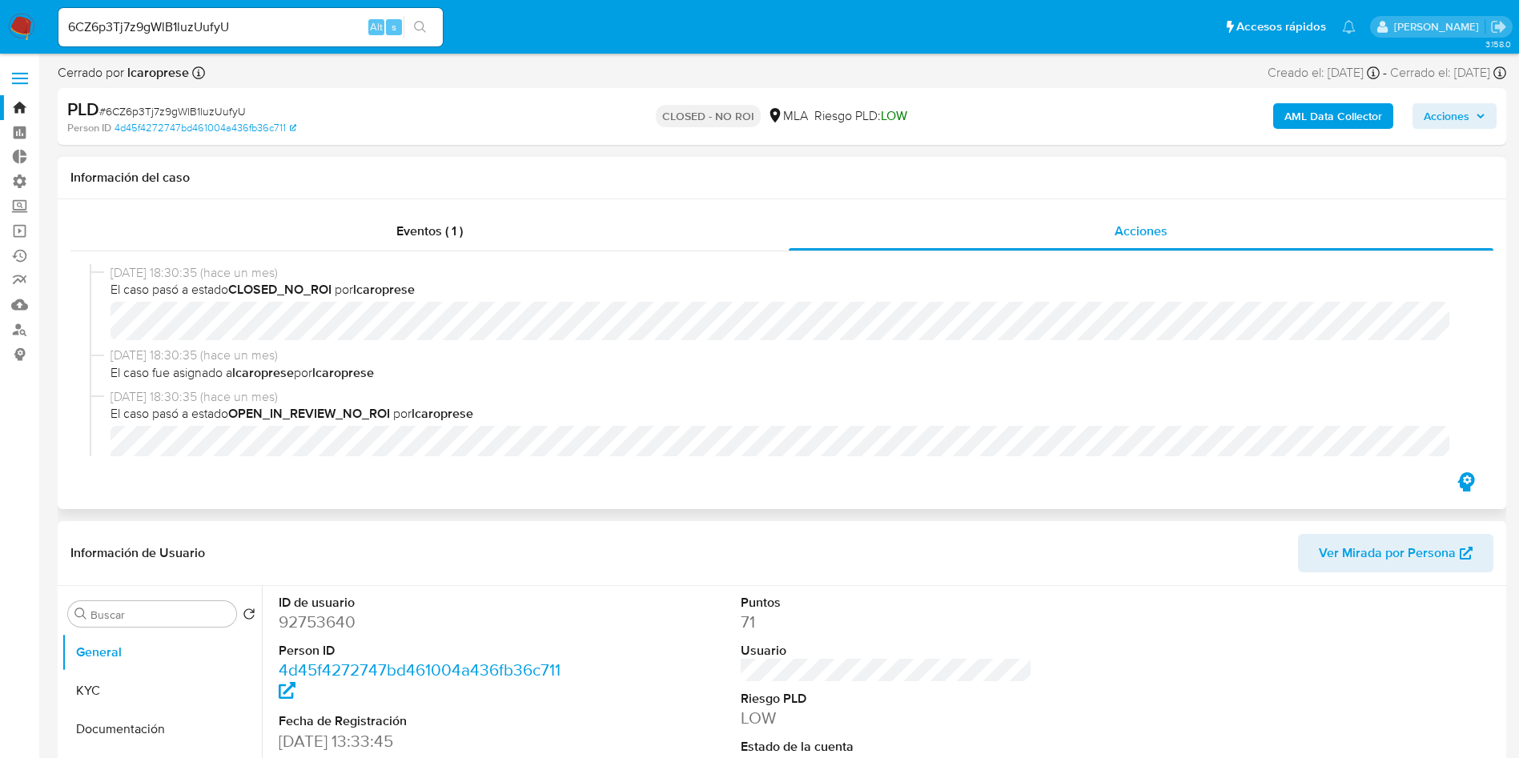
select select "10"
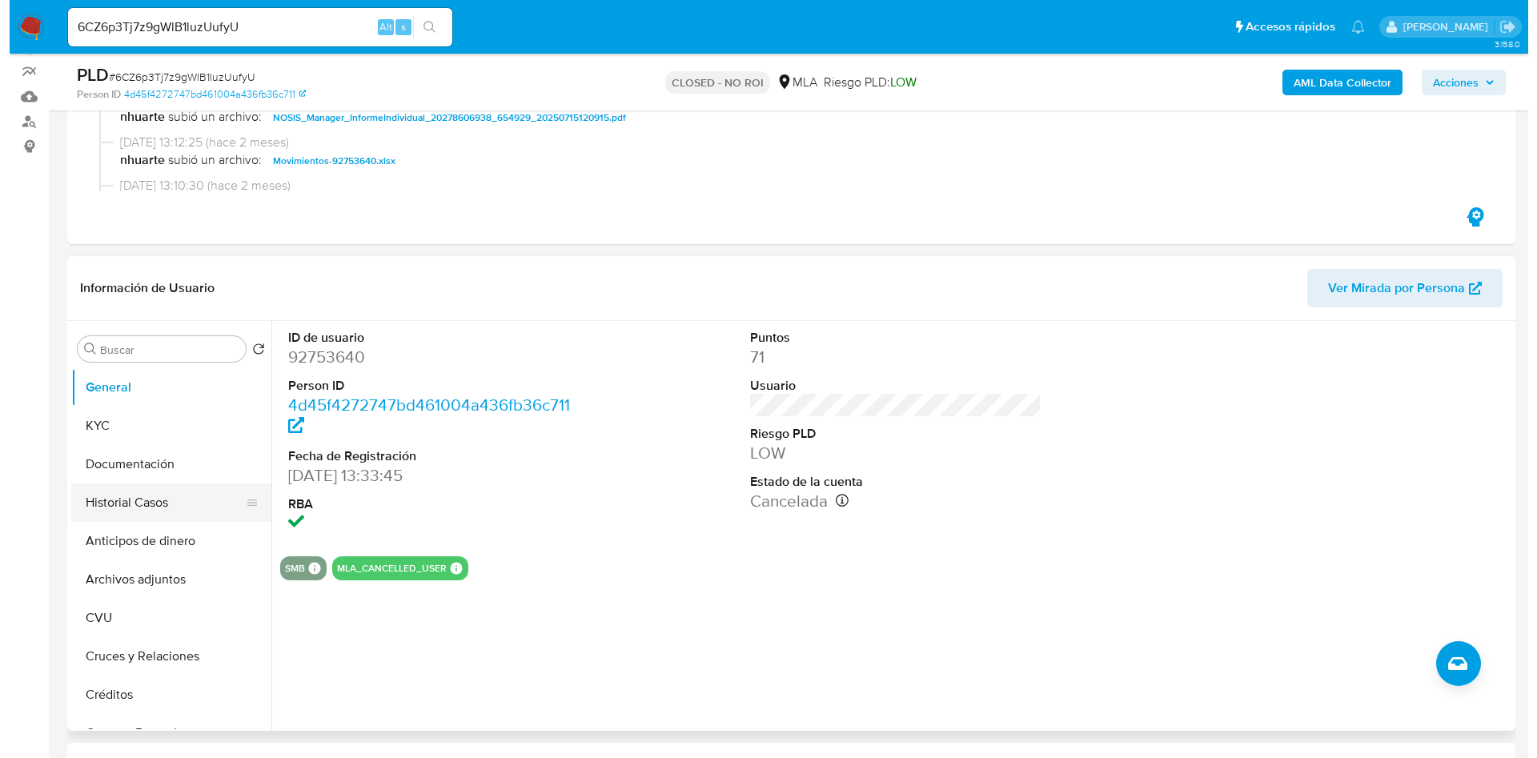
scroll to position [240, 0]
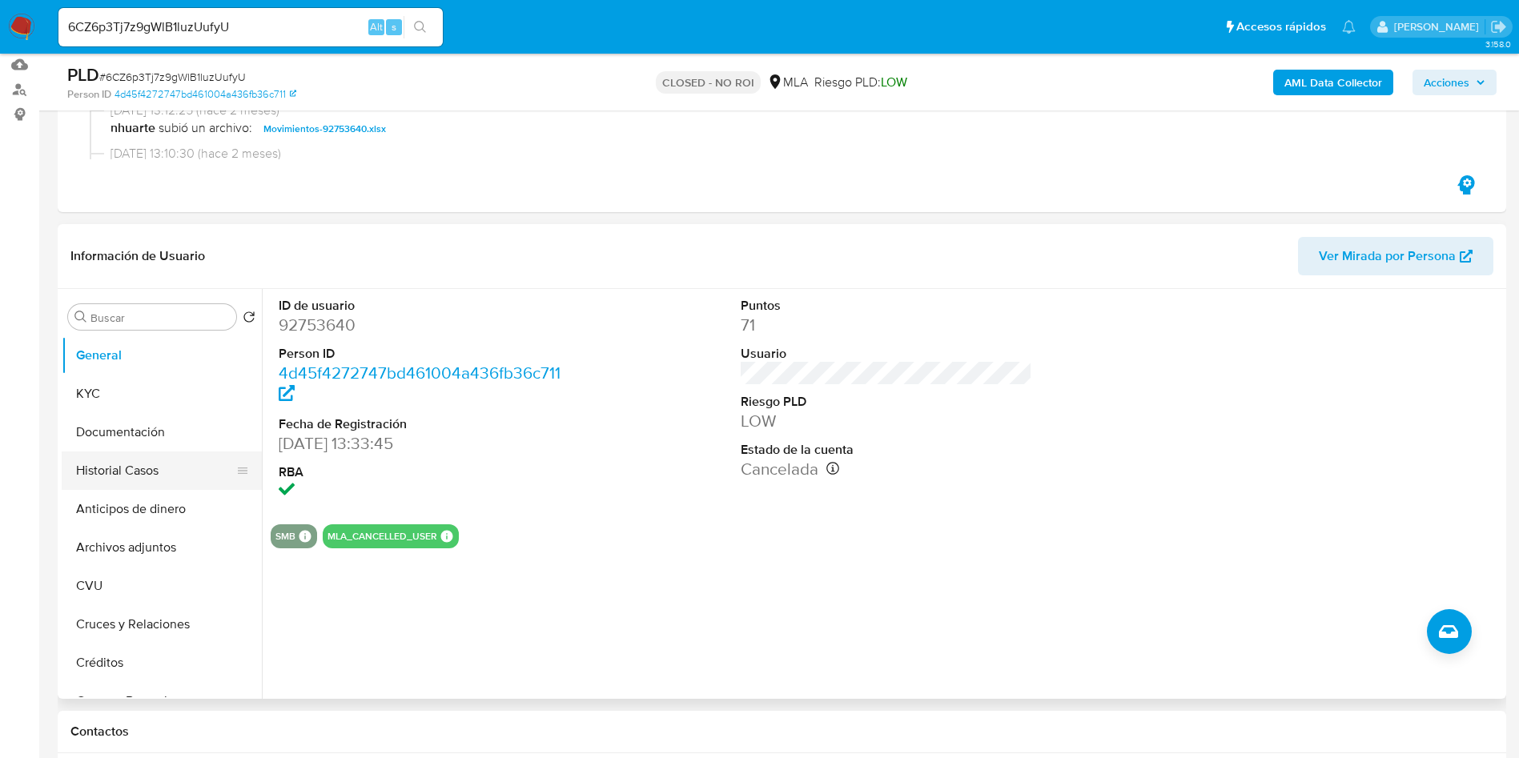
click at [178, 462] on button "Historial Casos" at bounding box center [155, 470] width 187 height 38
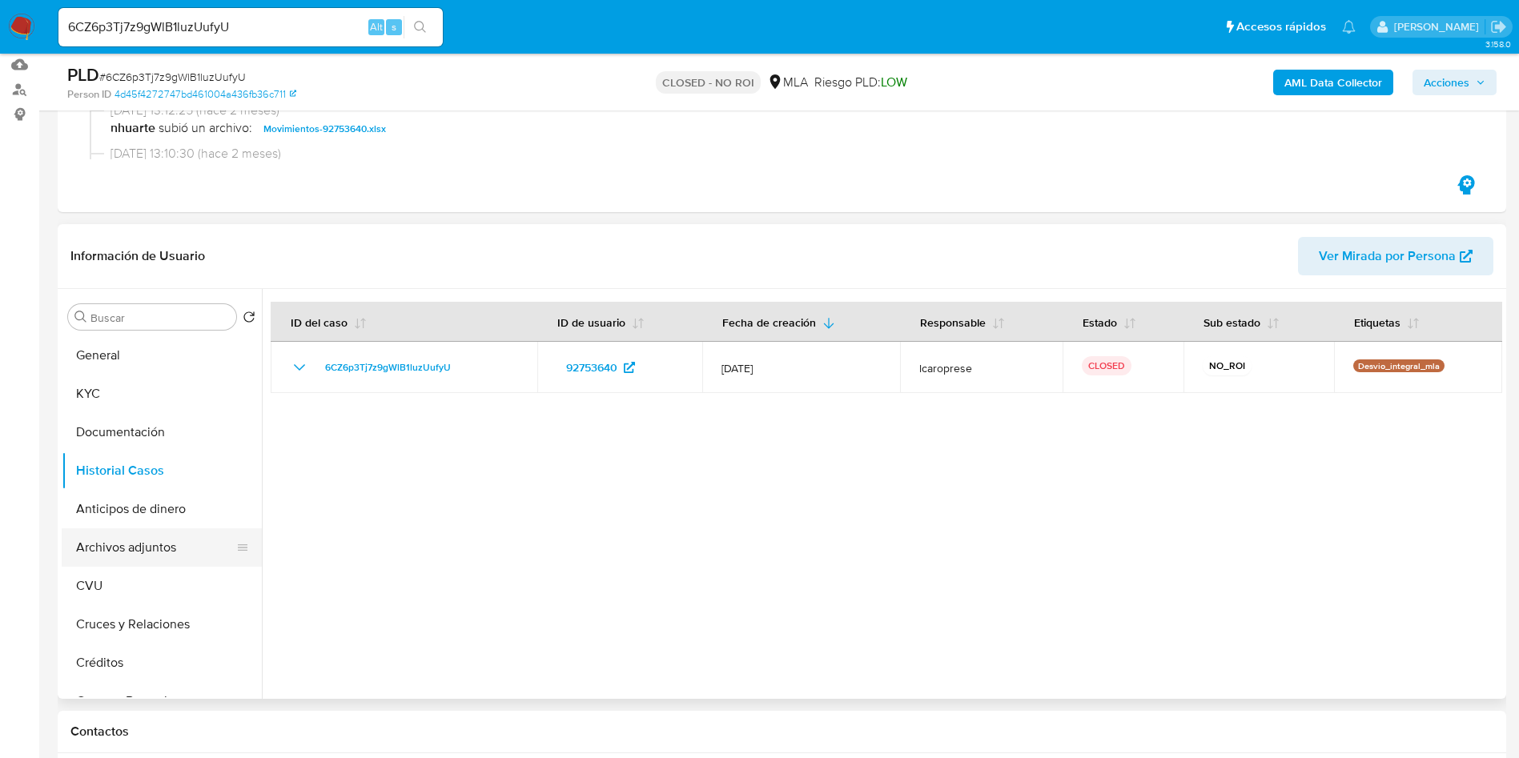
click at [111, 557] on button "Archivos adjuntos" at bounding box center [155, 547] width 187 height 38
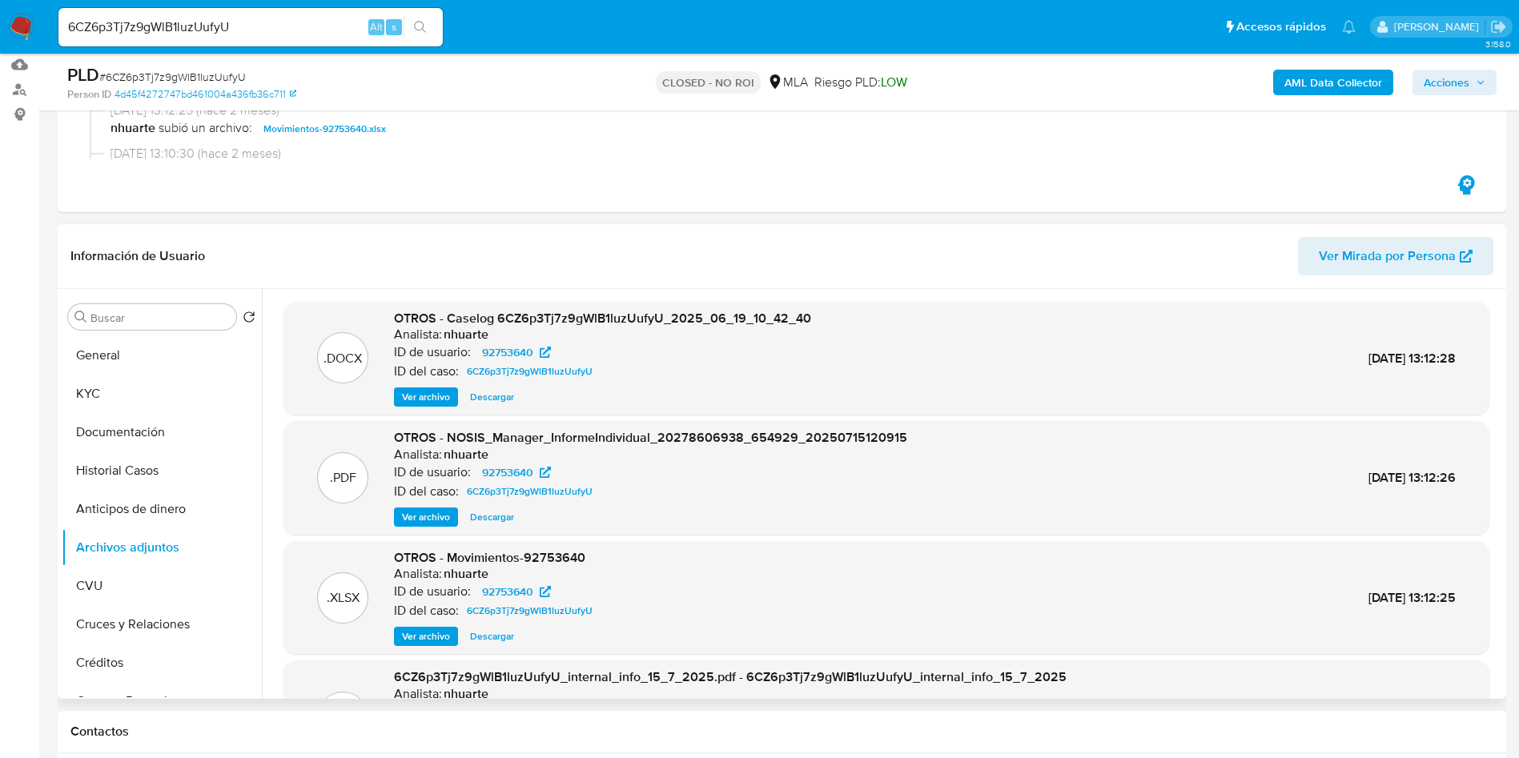
click at [429, 401] on span "Ver archivo" at bounding box center [426, 397] width 48 height 16
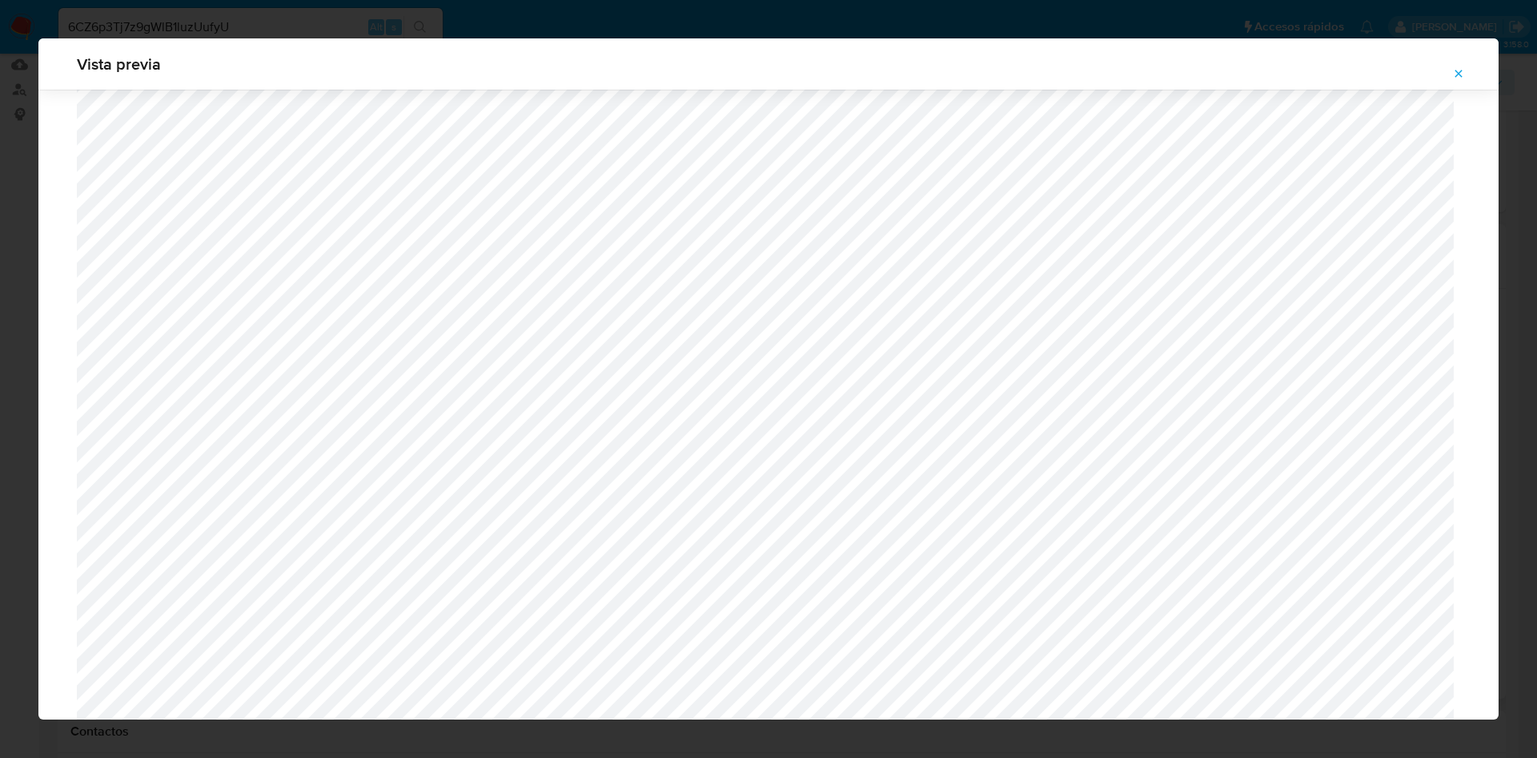
scroll to position [1289, 0]
click at [1455, 78] on icon "Attachment preview" at bounding box center [1458, 73] width 13 height 13
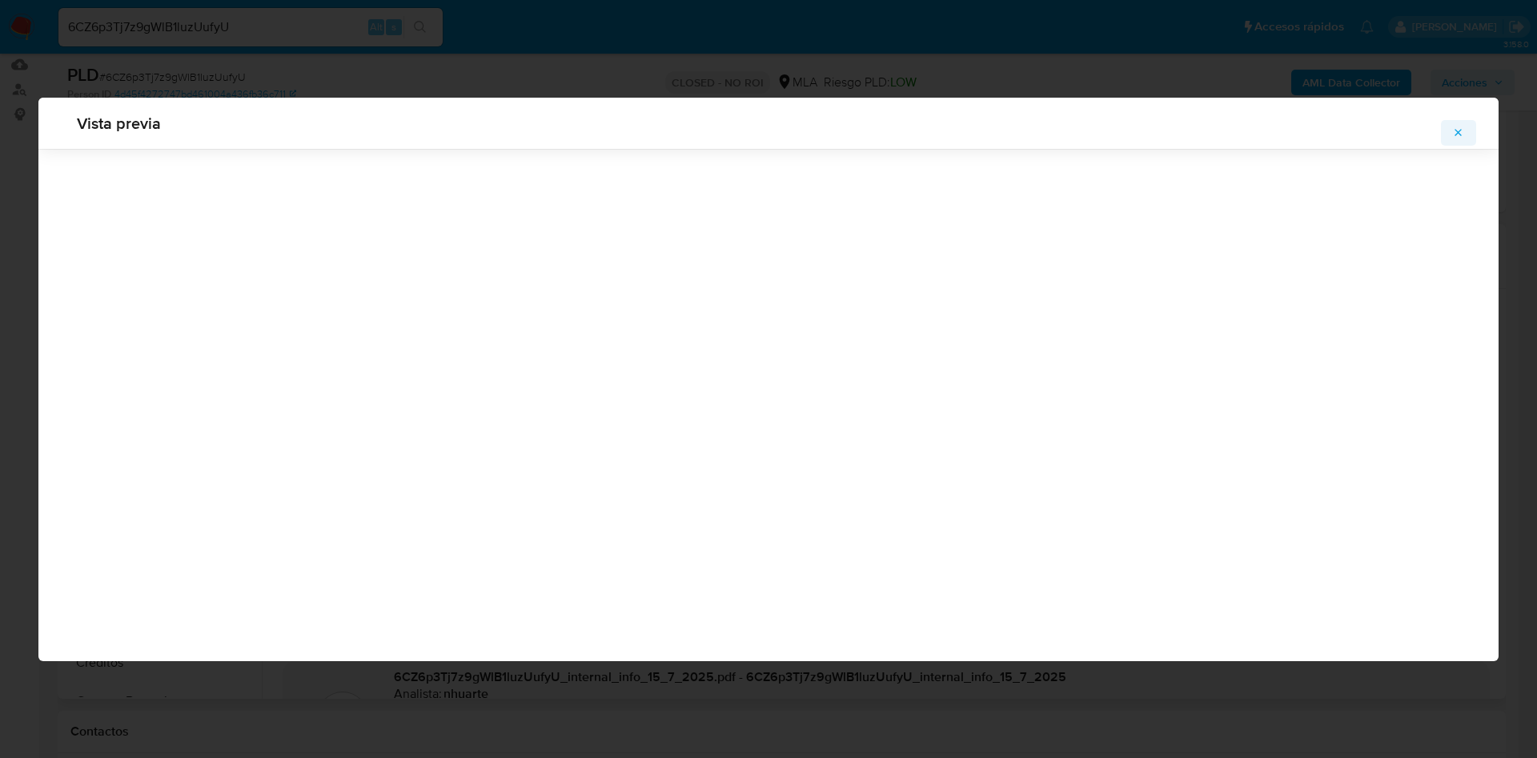
scroll to position [0, 0]
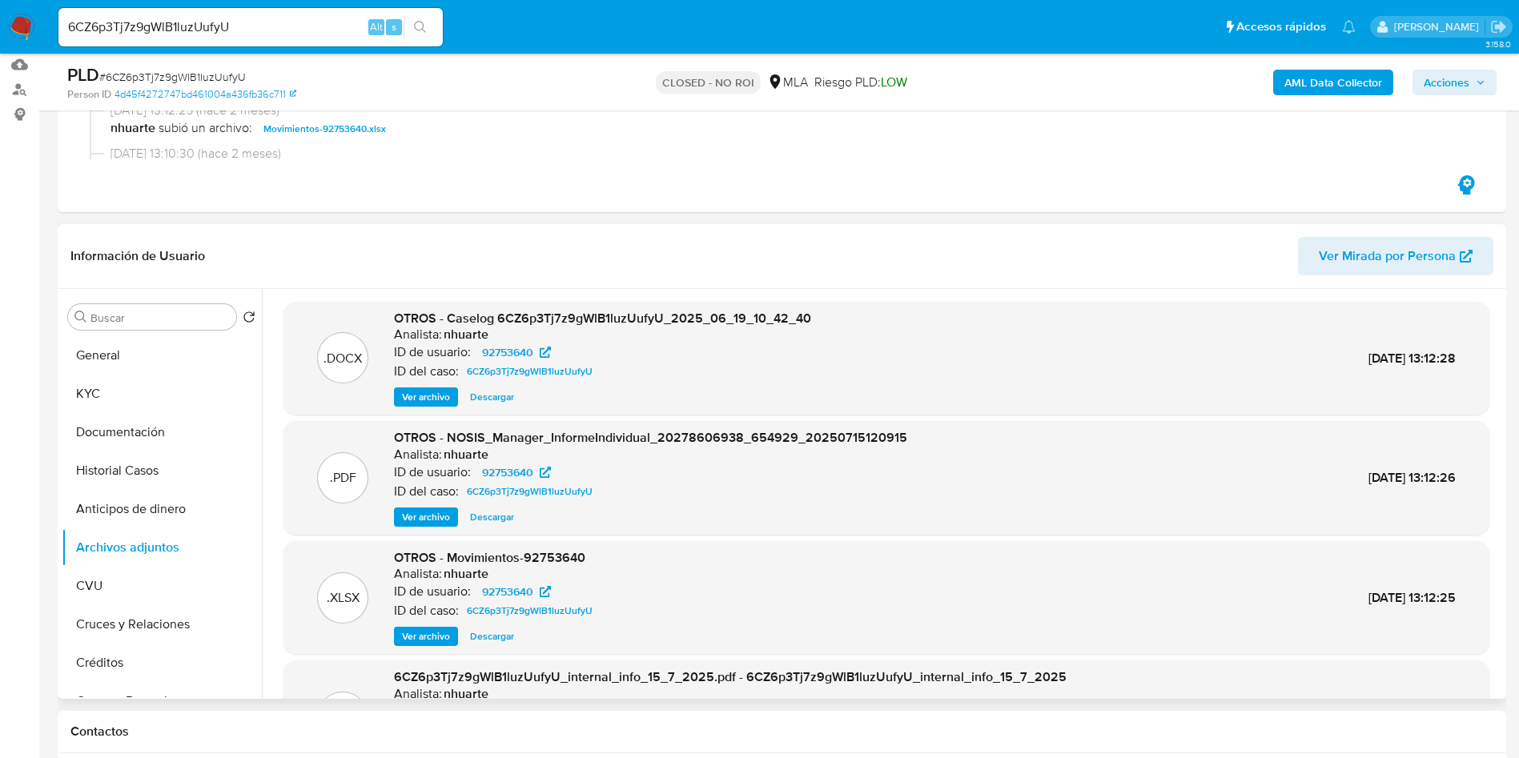
click at [435, 403] on span "Ver archivo" at bounding box center [426, 397] width 48 height 16
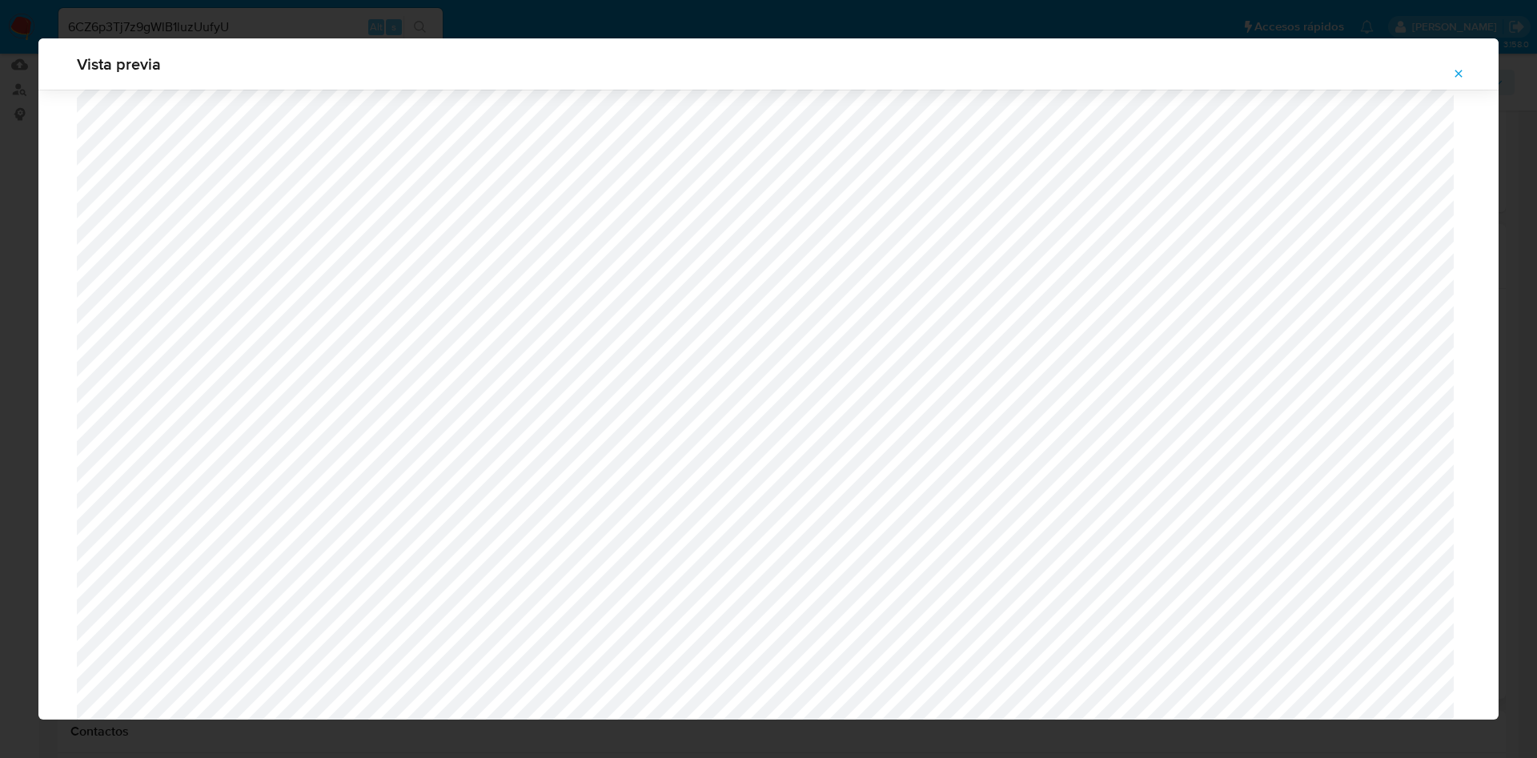
scroll to position [1049, 0]
click at [1461, 70] on icon "Attachment preview" at bounding box center [1458, 73] width 13 height 13
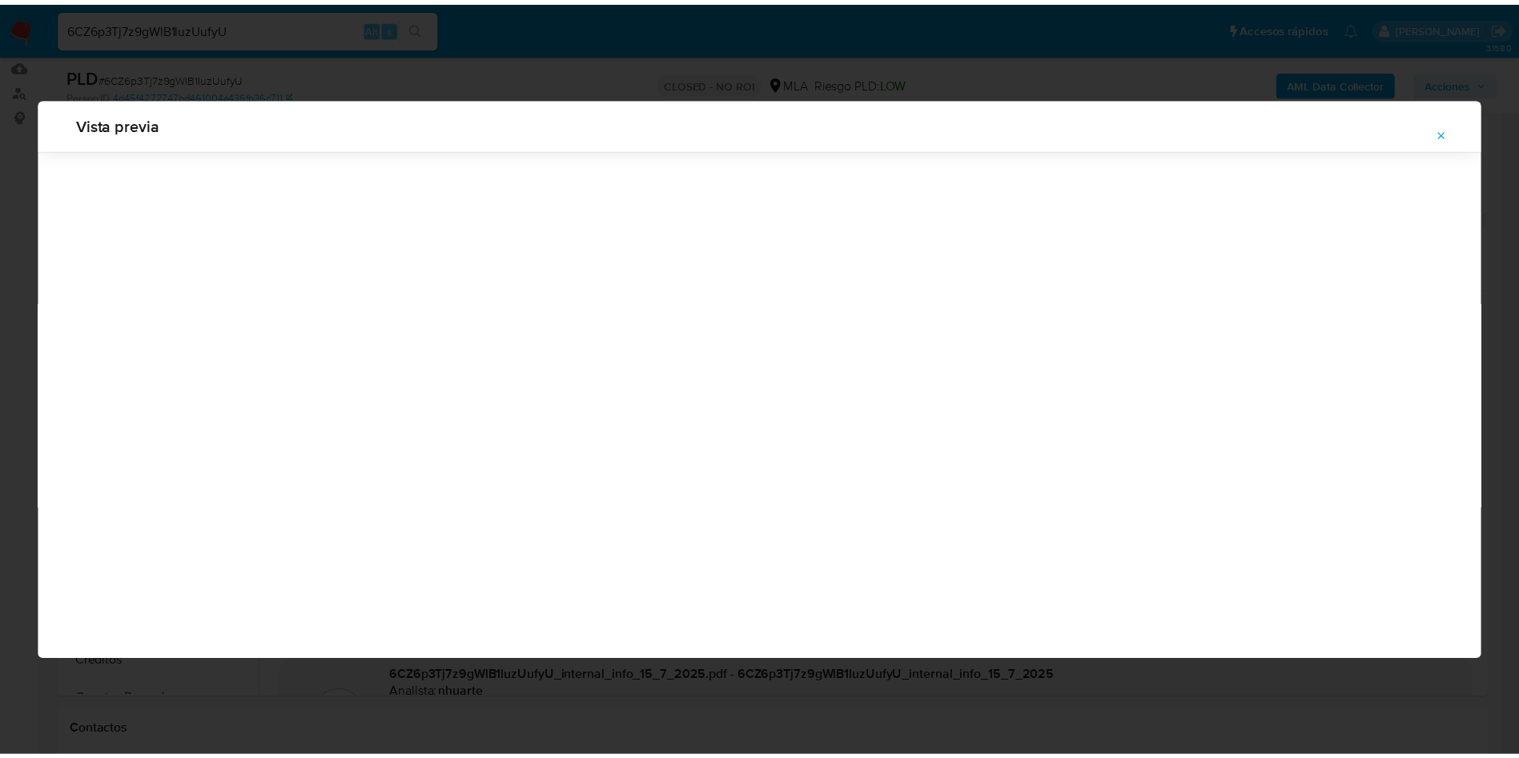
scroll to position [0, 0]
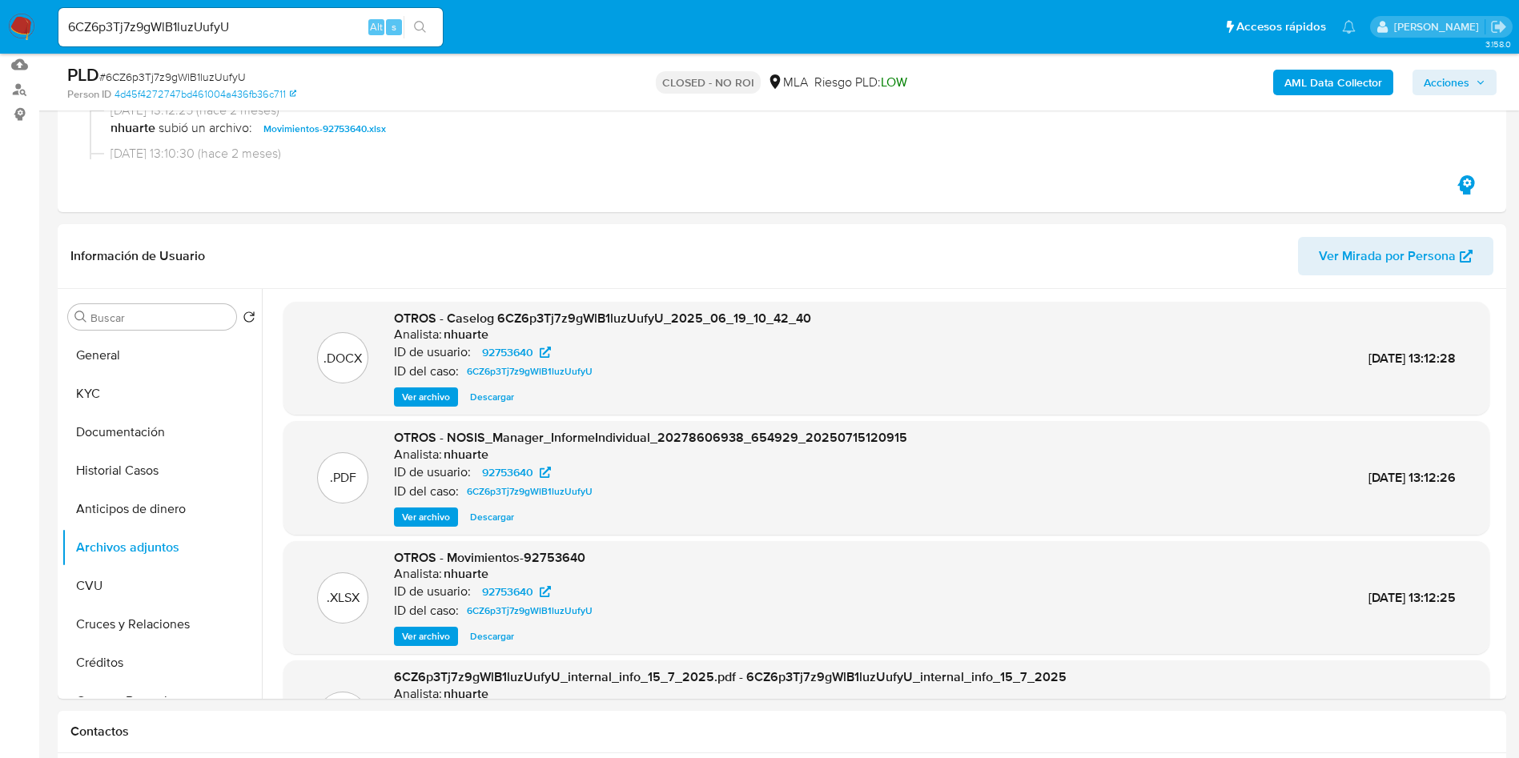
click at [159, 32] on input "6CZ6p3Tj7z9gWlB1luzUufyU" at bounding box center [250, 27] width 384 height 21
paste input "DqdvstVrwB6VU7VD4dbjcAIb"
type input "DqdvstVrwB6VU7VD4dbjcAIb"
click at [415, 27] on icon "search-icon" at bounding box center [420, 27] width 12 height 12
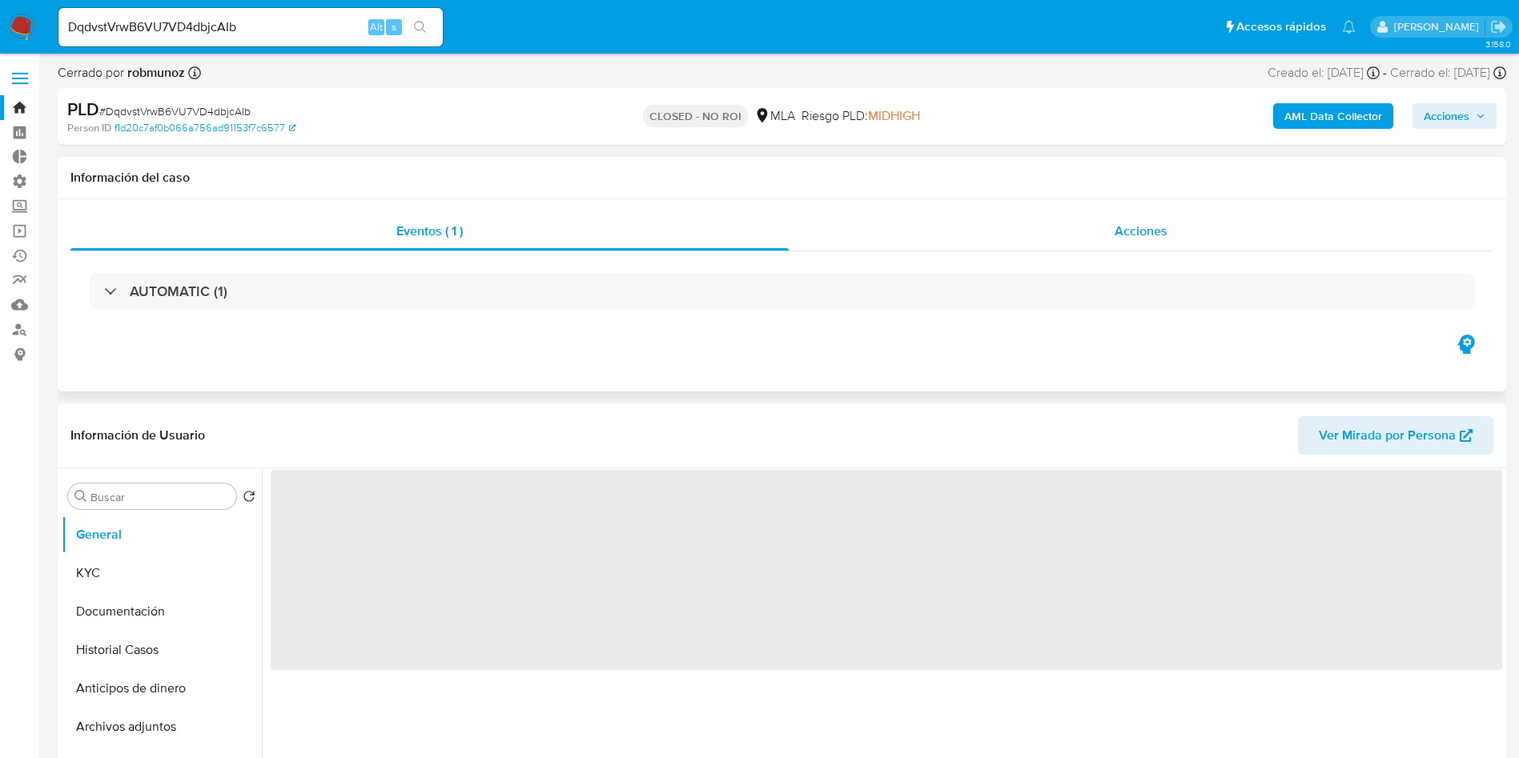
click at [1202, 234] on div "Acciones" at bounding box center [1141, 231] width 704 height 38
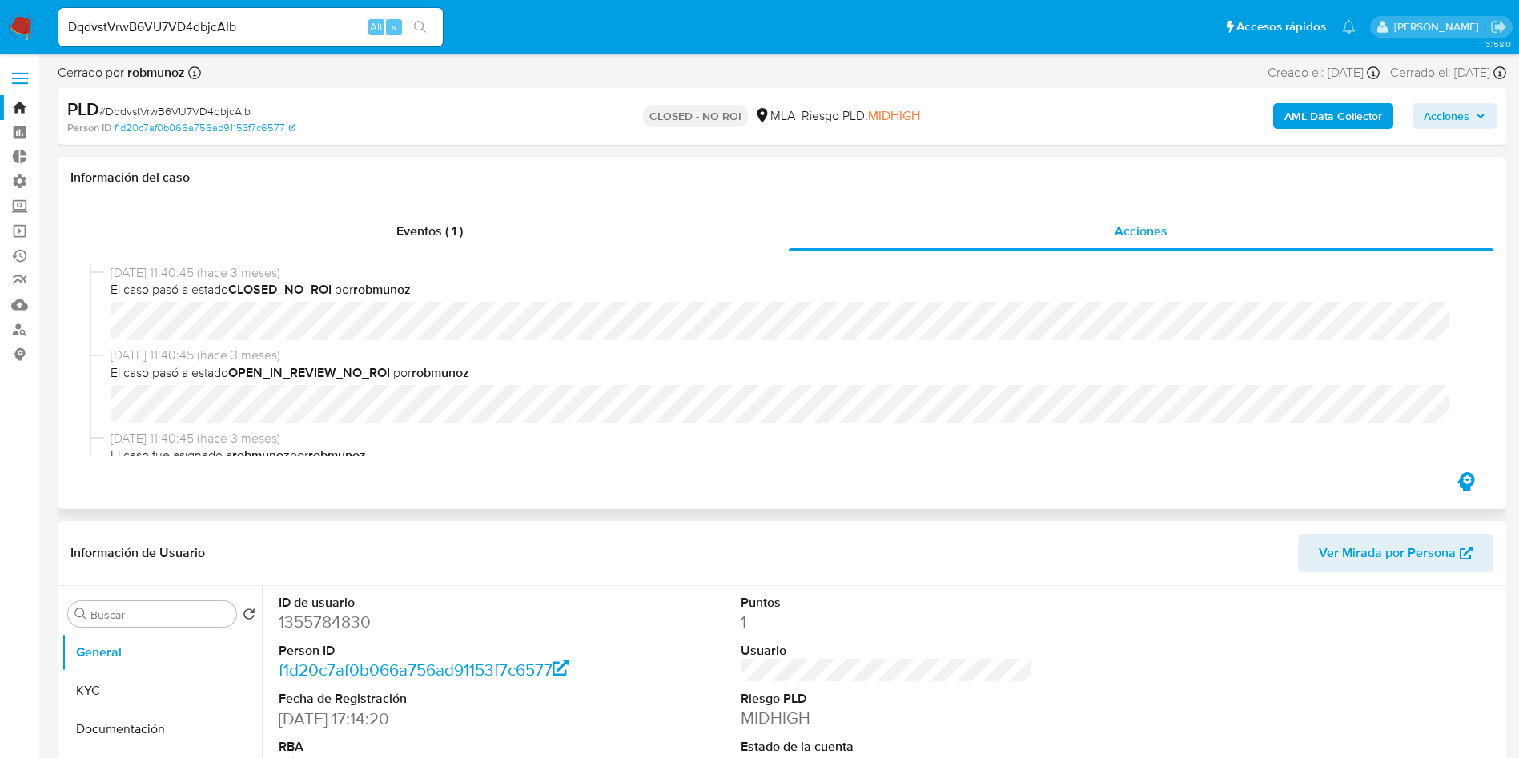
select select "10"
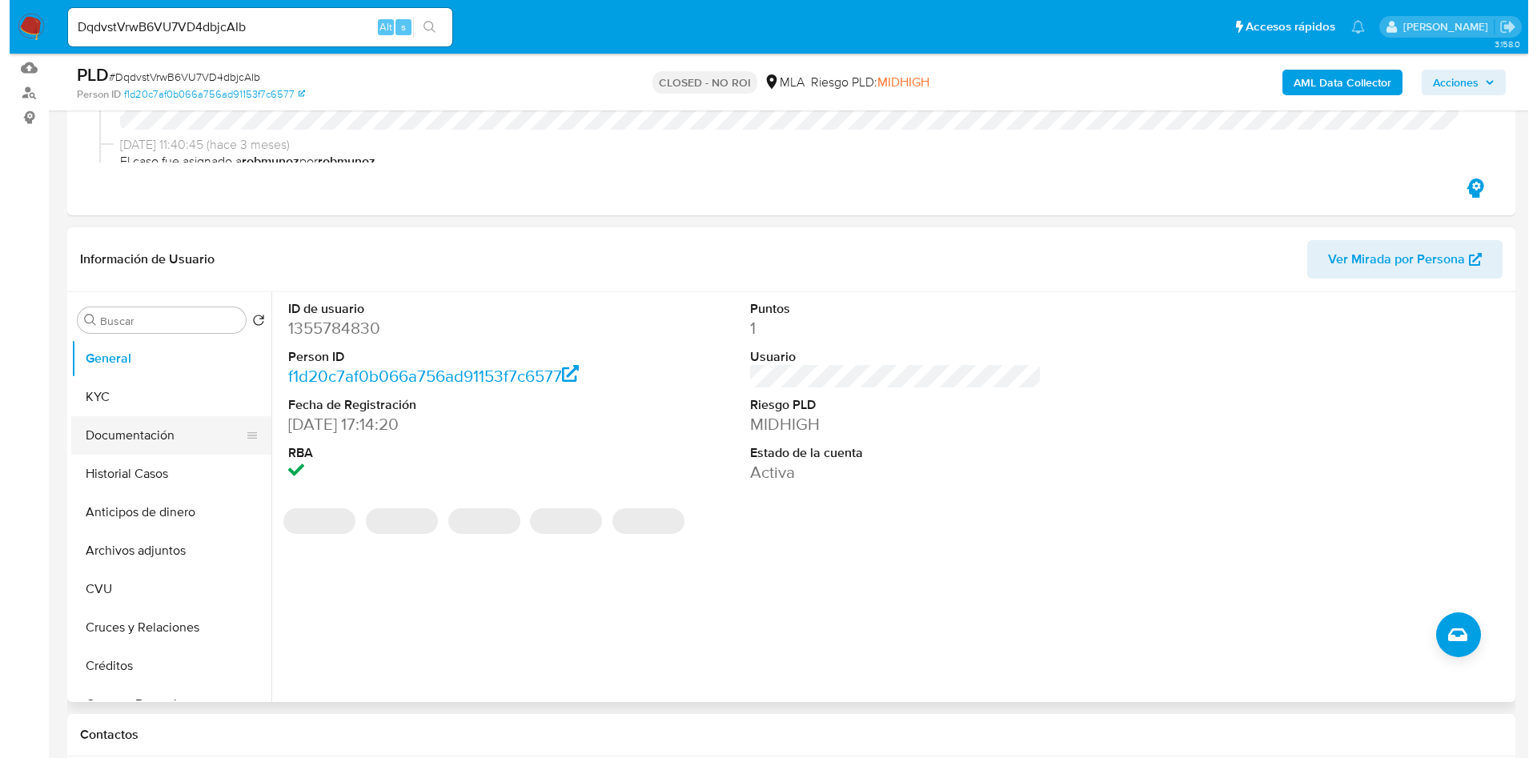
scroll to position [240, 0]
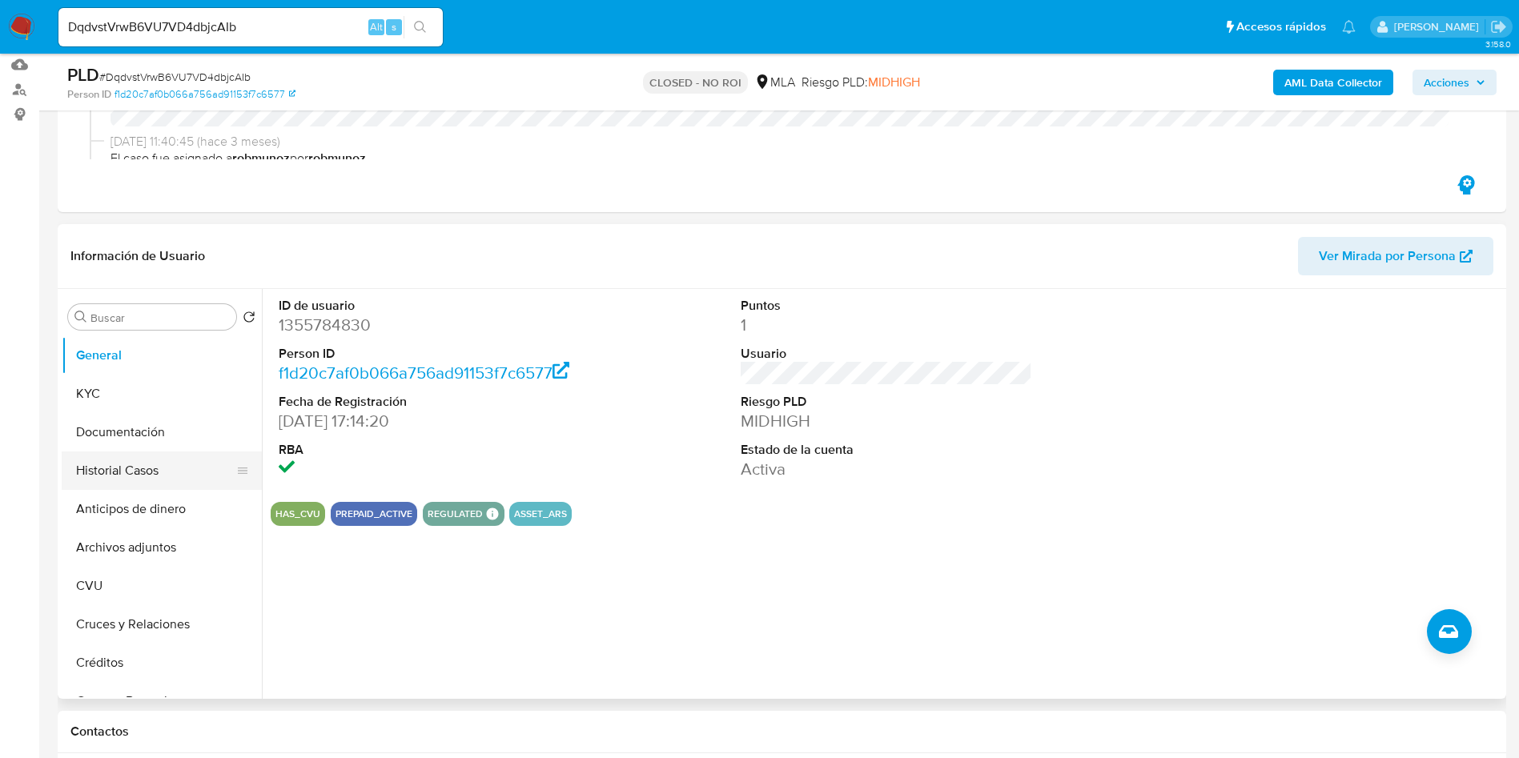
click at [93, 470] on button "Historial Casos" at bounding box center [155, 470] width 187 height 38
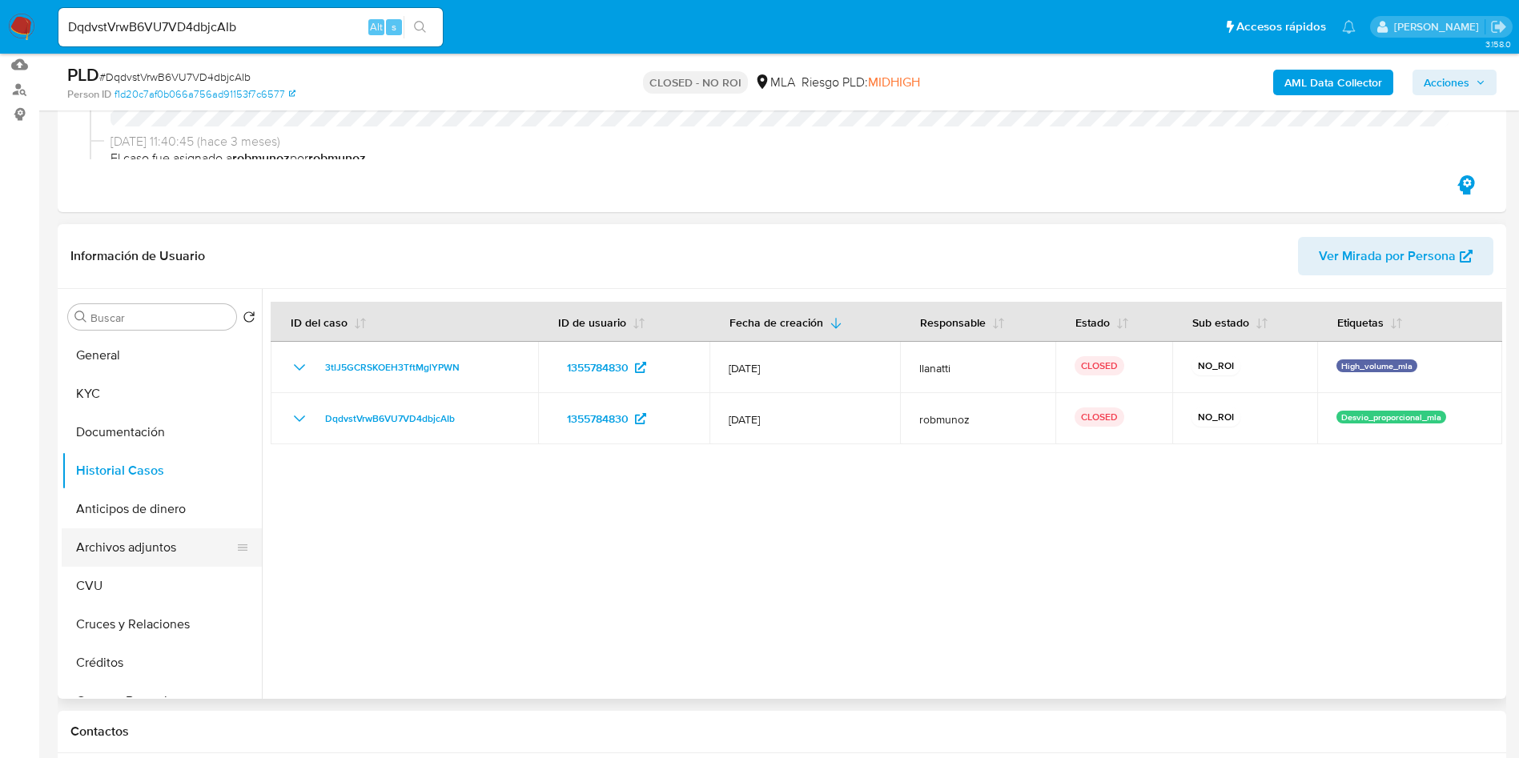
click at [144, 553] on button "Archivos adjuntos" at bounding box center [155, 547] width 187 height 38
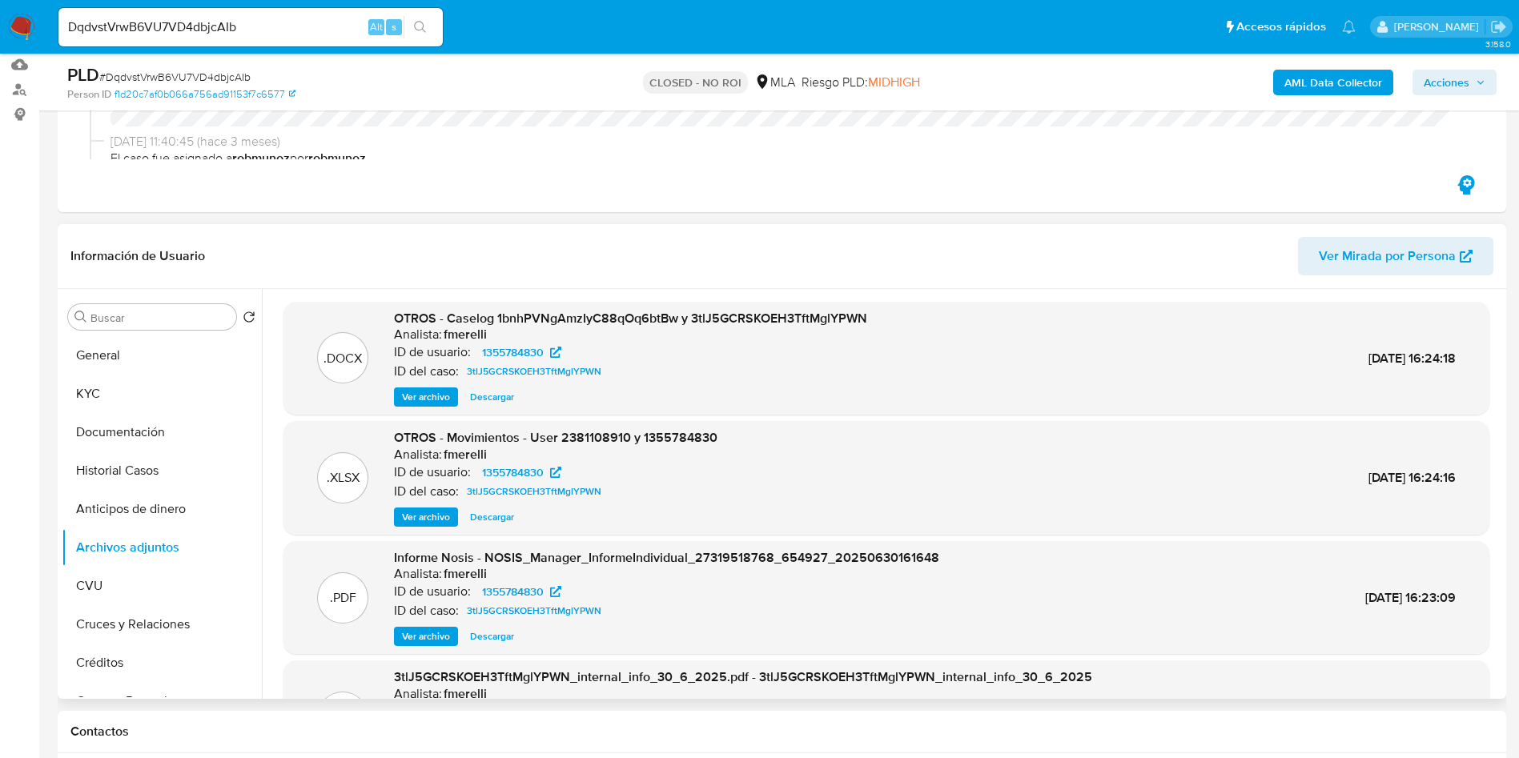
click at [407, 396] on span "Ver archivo" at bounding box center [426, 397] width 48 height 16
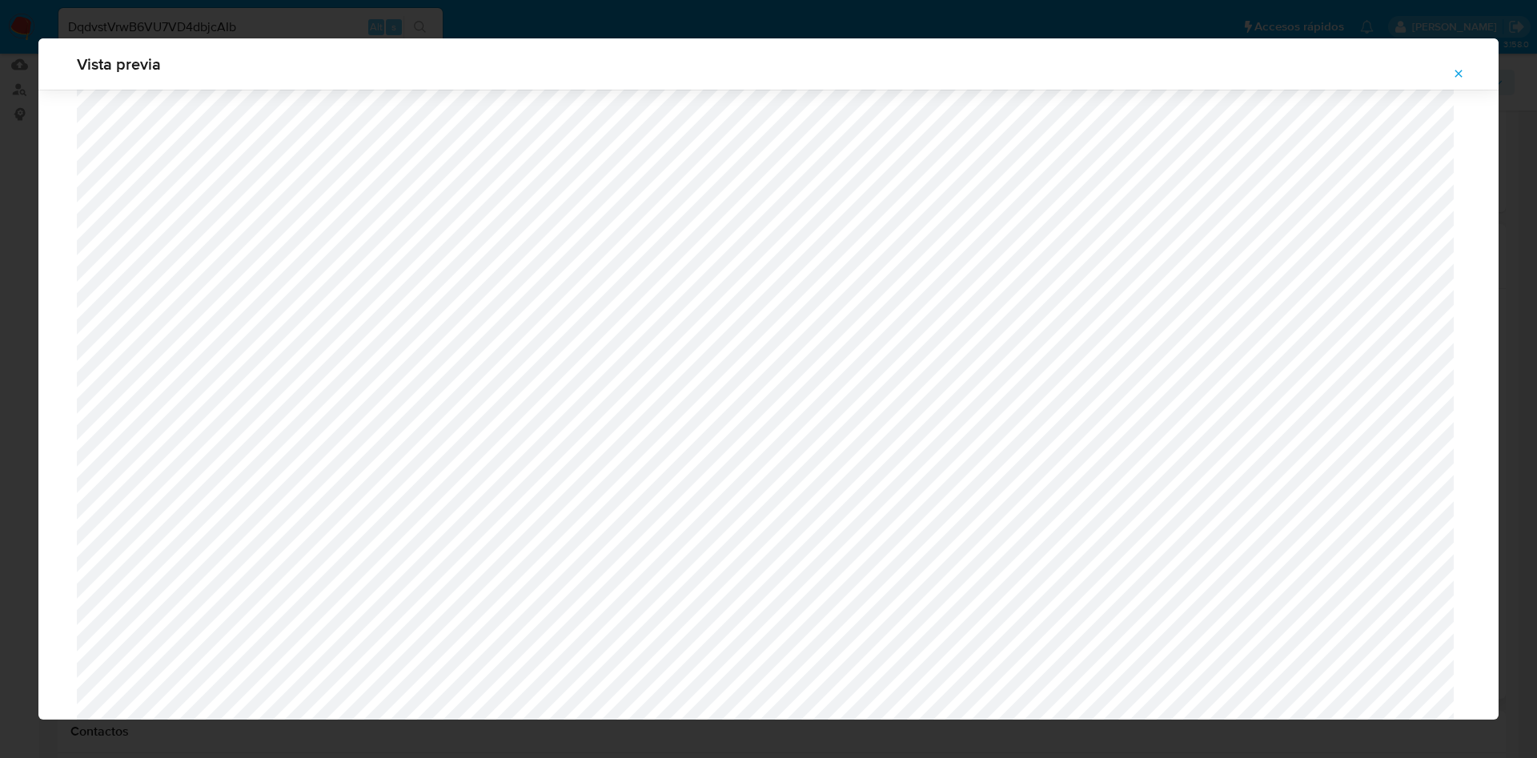
scroll to position [1049, 0]
click at [1465, 70] on button "Attachment preview" at bounding box center [1458, 74] width 35 height 26
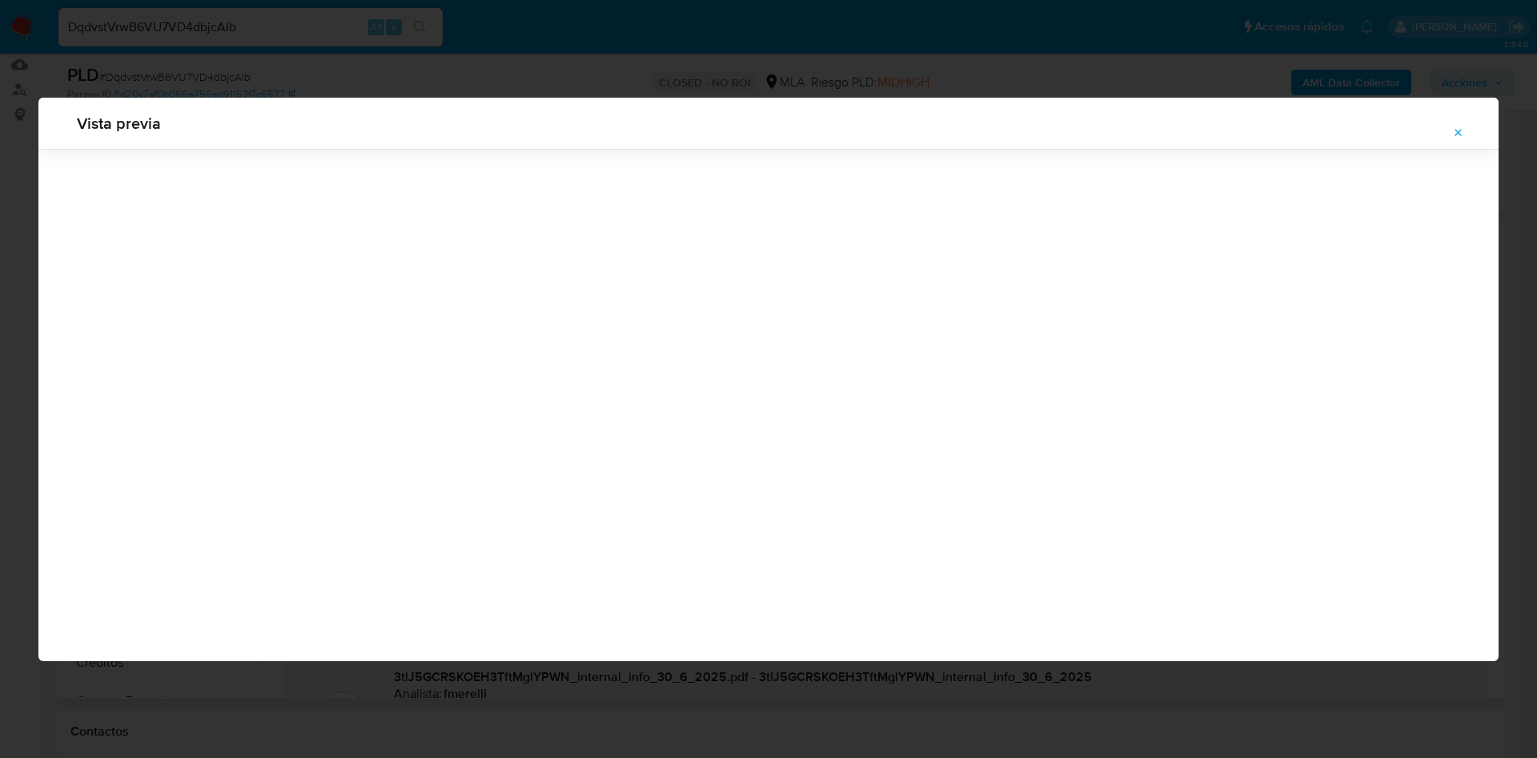
scroll to position [0, 0]
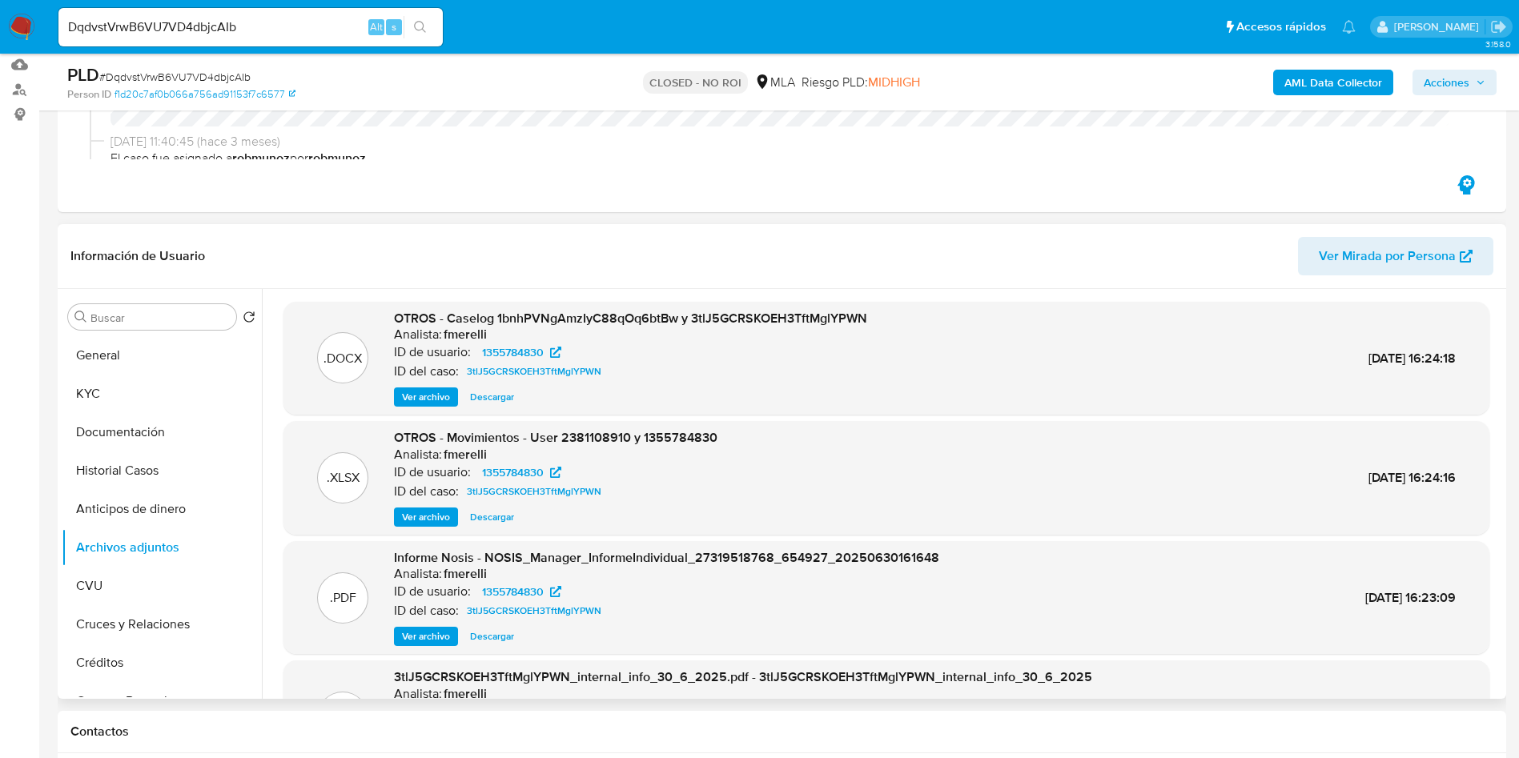
click at [447, 396] on span "Ver archivo" at bounding box center [426, 397] width 48 height 16
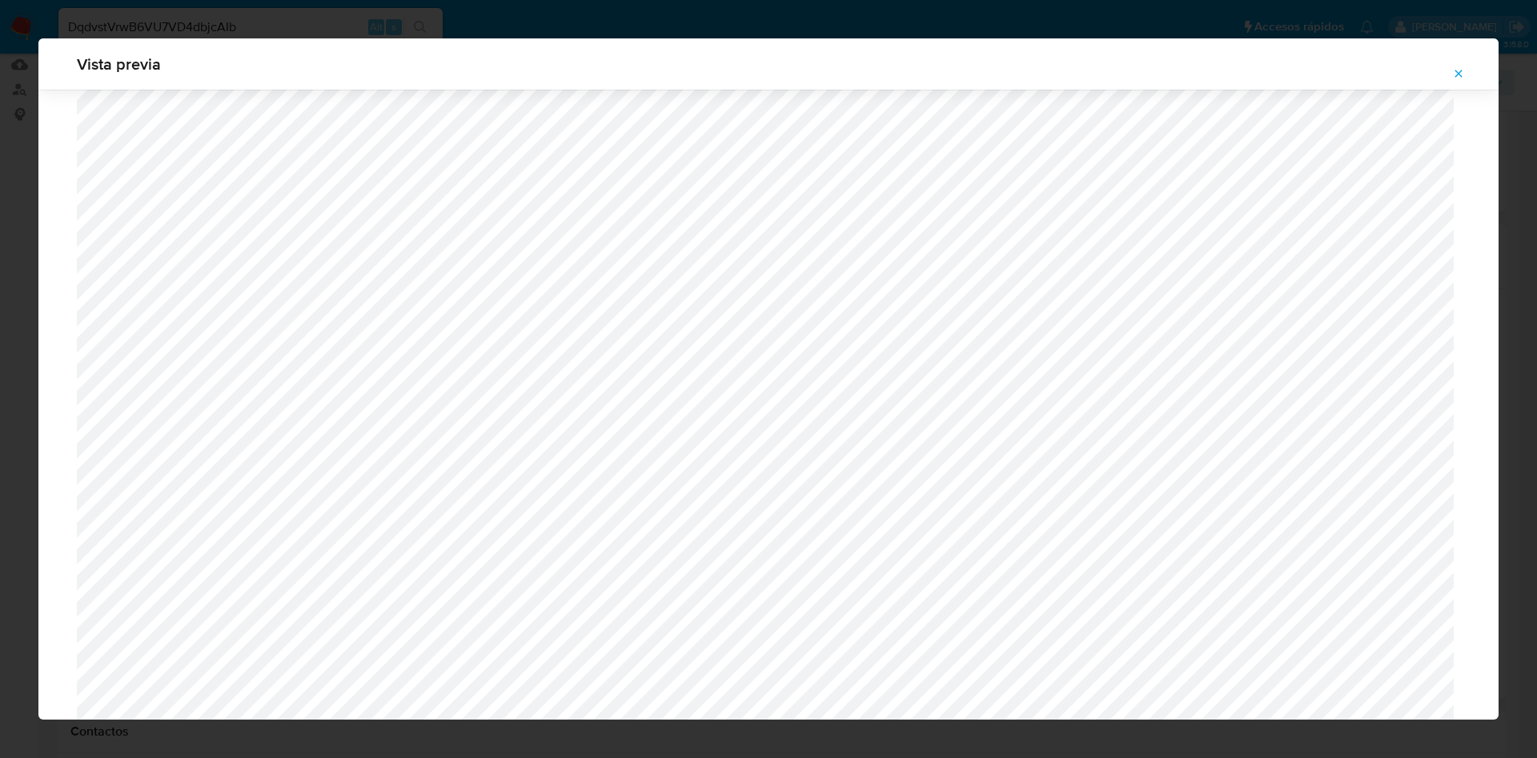
scroll to position [1049, 0]
click at [1464, 74] on icon "Attachment preview" at bounding box center [1458, 73] width 13 height 13
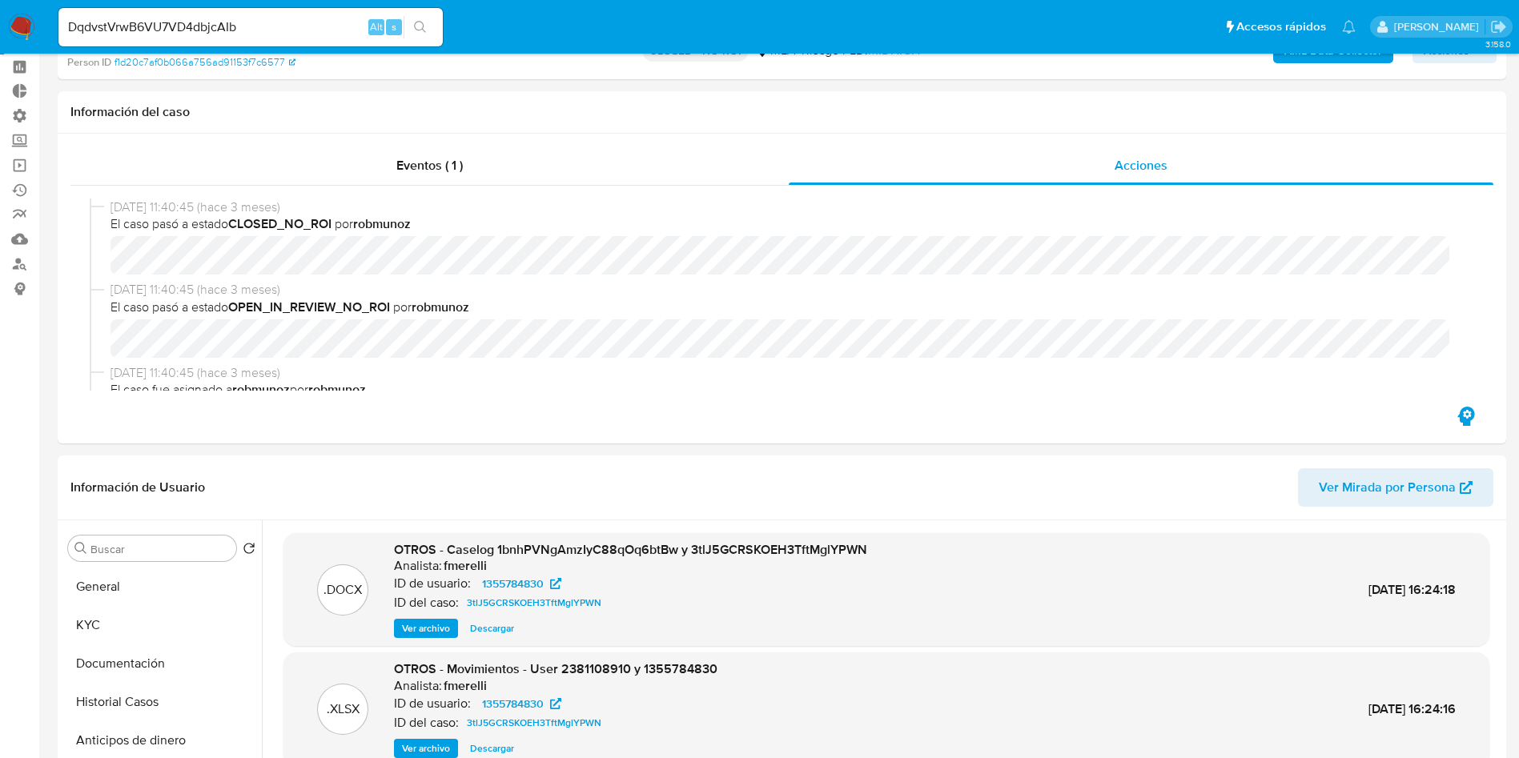
scroll to position [0, 0]
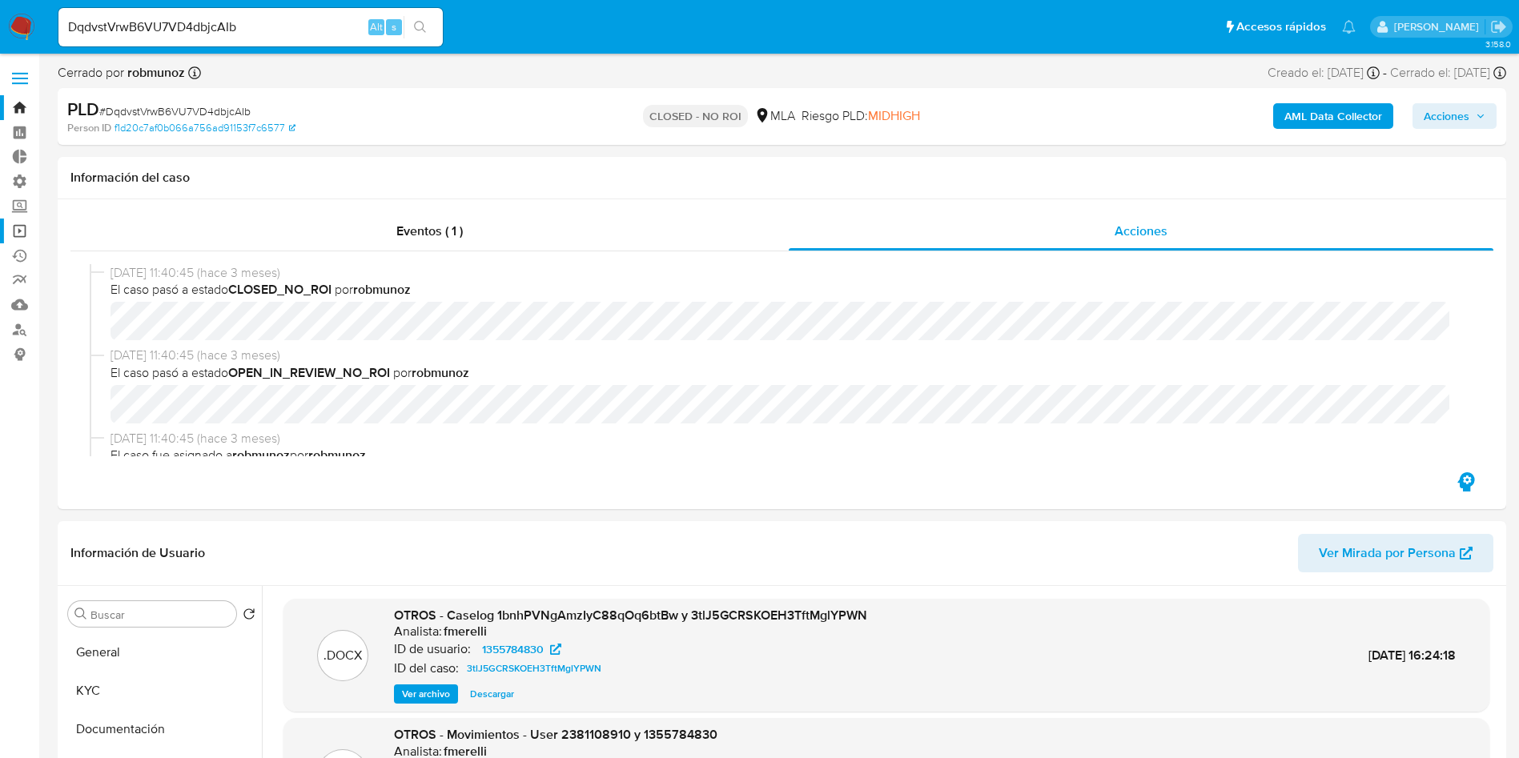
click at [19, 231] on link "Operaciones masivas" at bounding box center [95, 231] width 191 height 25
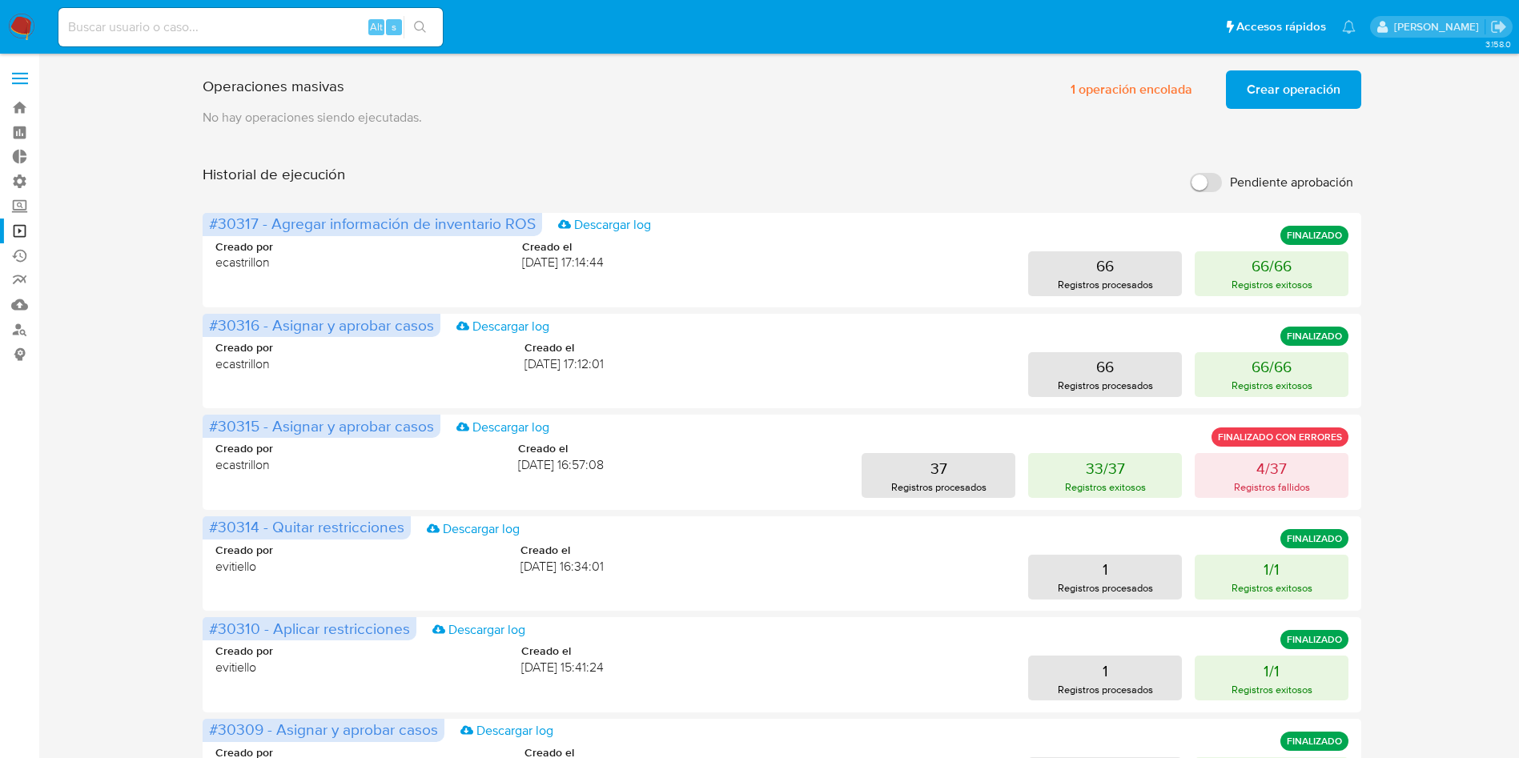
click at [1262, 84] on span "Crear operación" at bounding box center [1293, 89] width 94 height 35
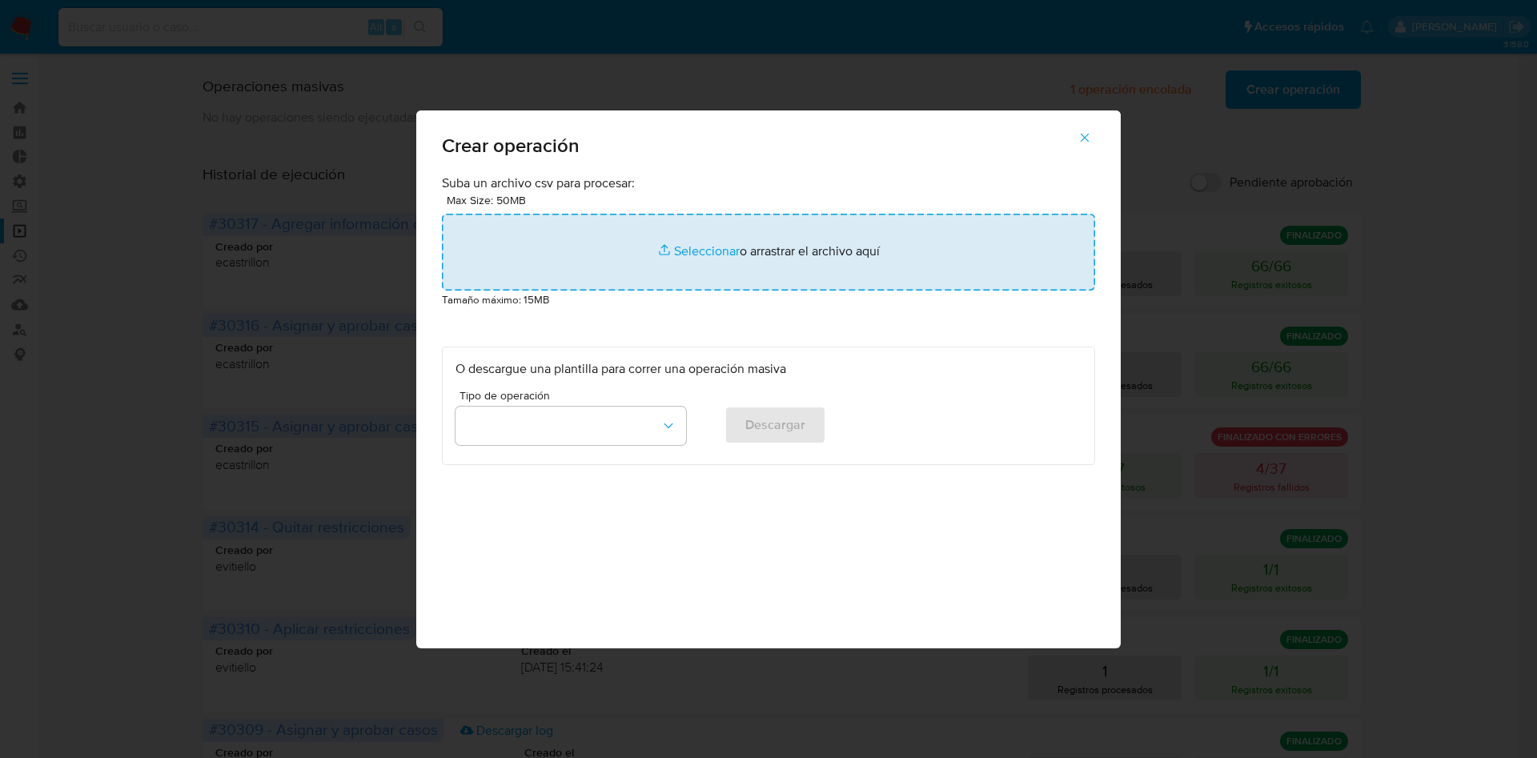
click at [771, 239] on input "file" at bounding box center [768, 252] width 653 height 77
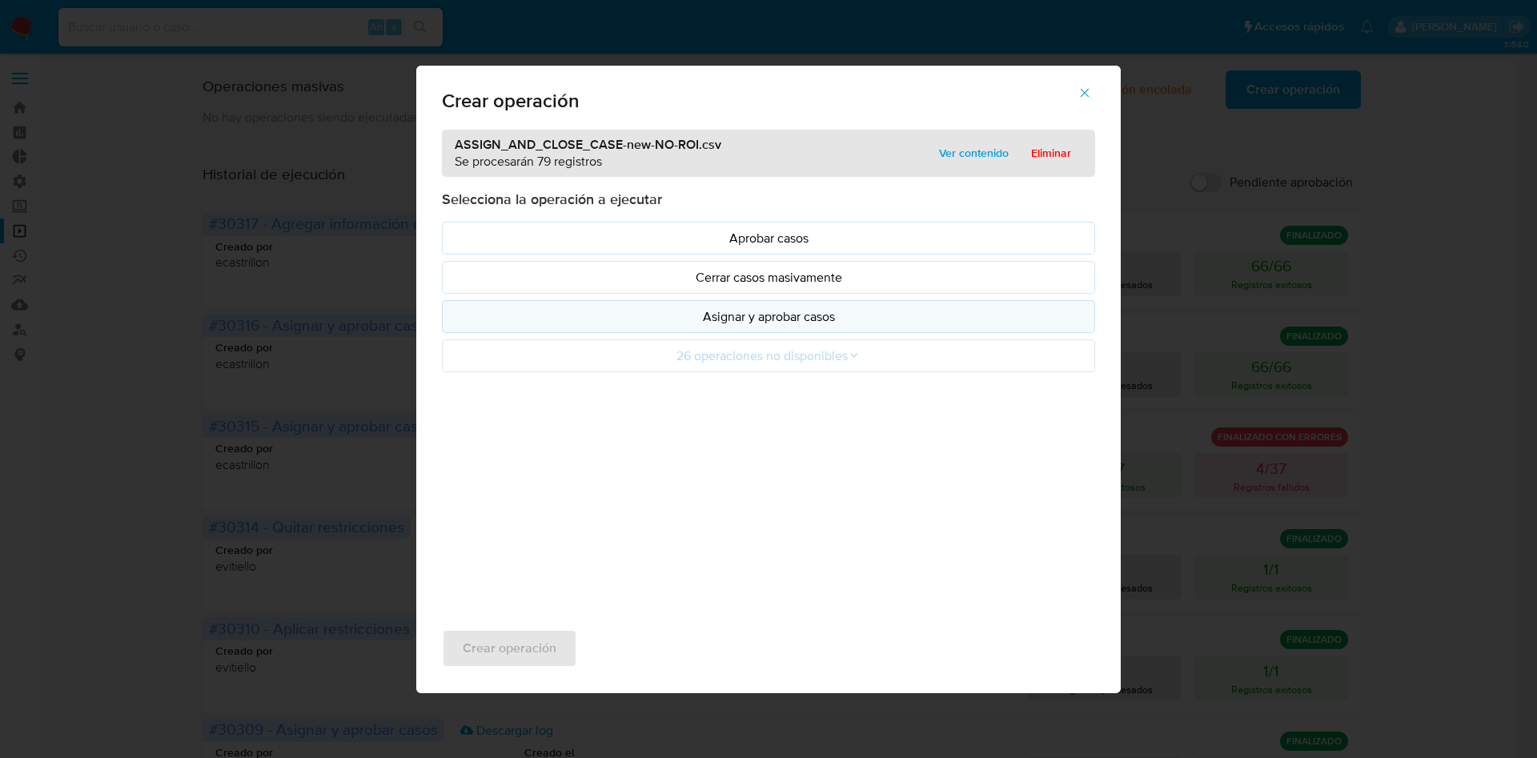
click at [696, 308] on p "Asignar y aprobar casos" at bounding box center [768, 316] width 626 height 18
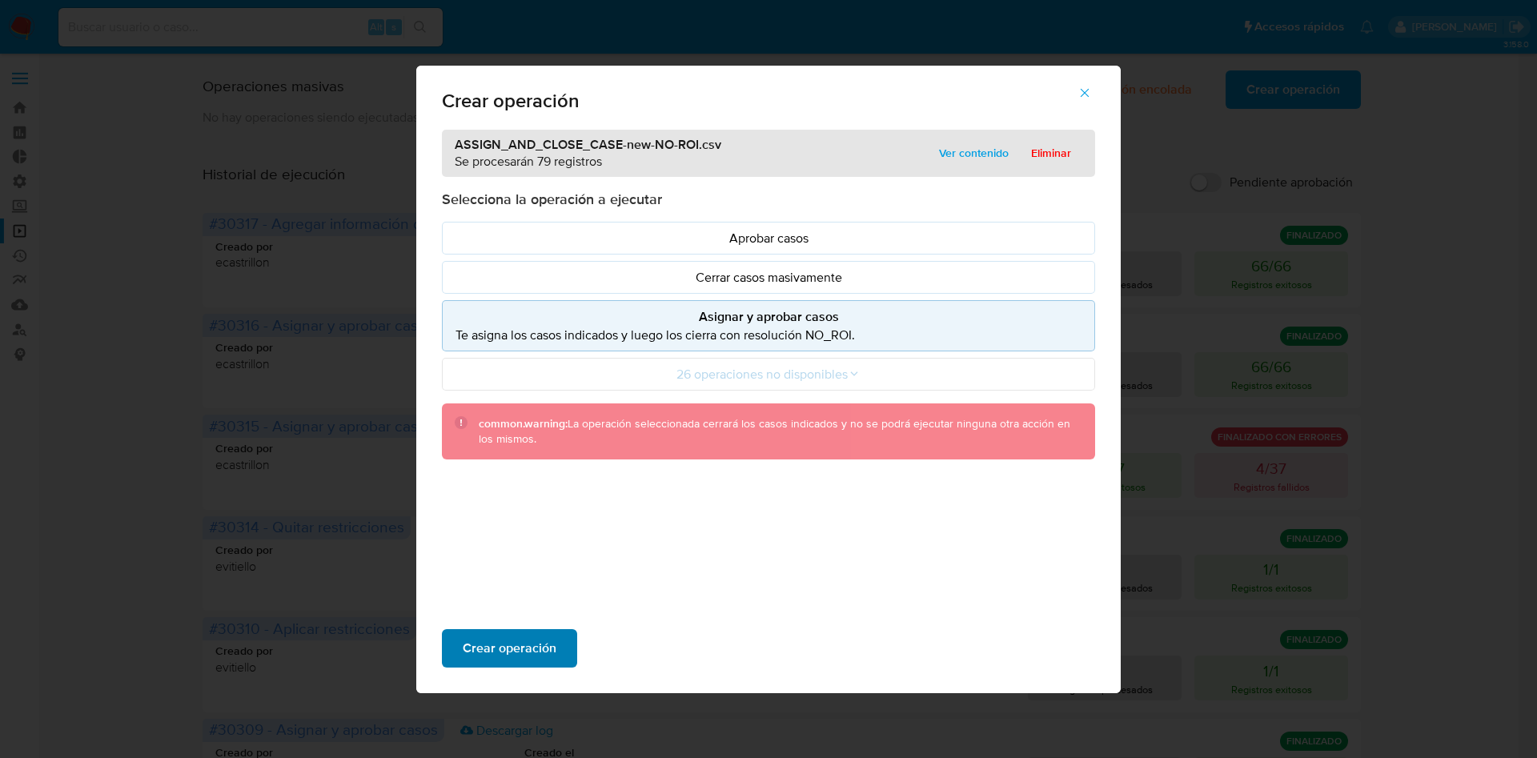
click at [515, 661] on span "Crear operación" at bounding box center [510, 648] width 94 height 35
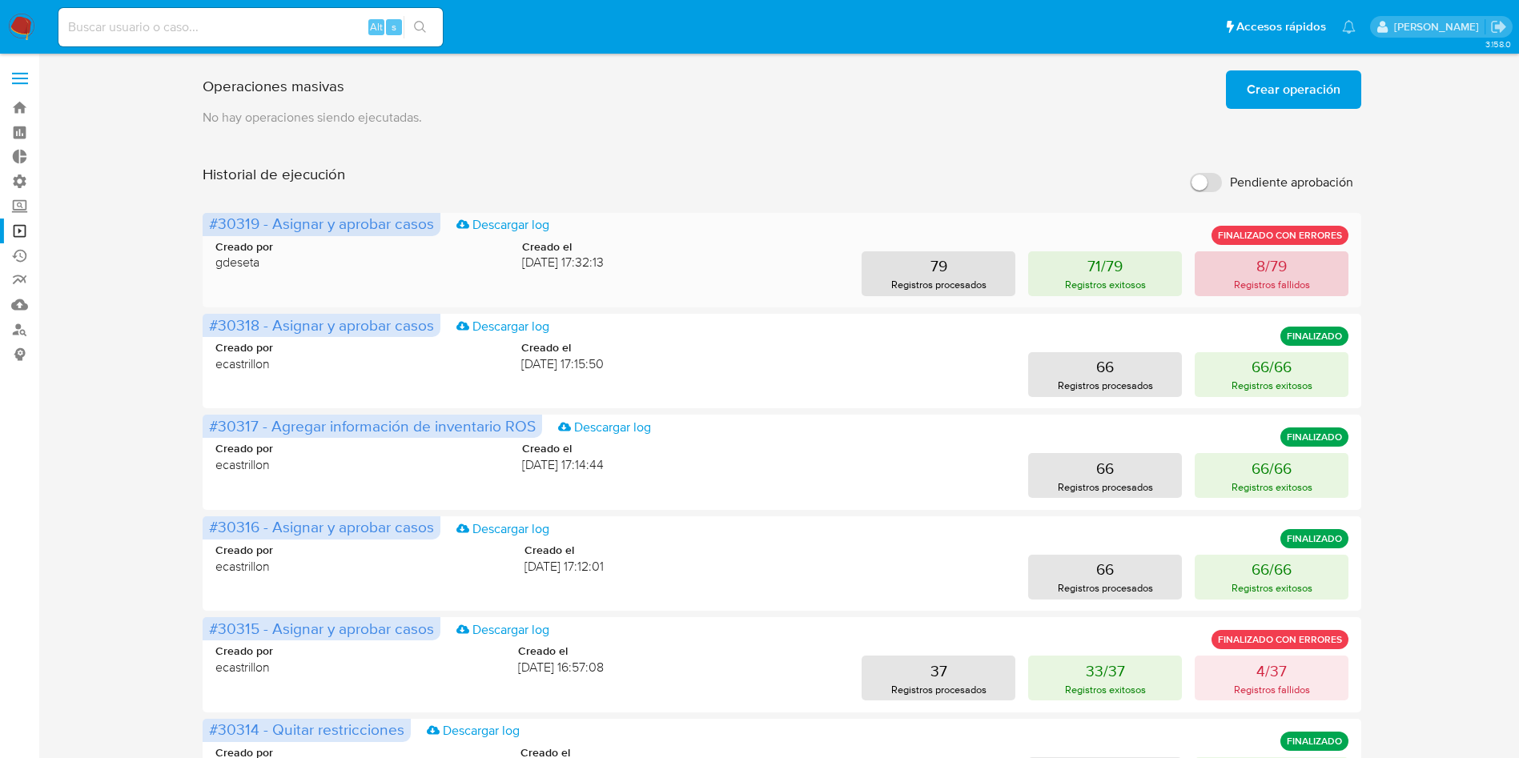
click at [1251, 267] on button "8/79 Registros fallidos" at bounding box center [1271, 273] width 154 height 45
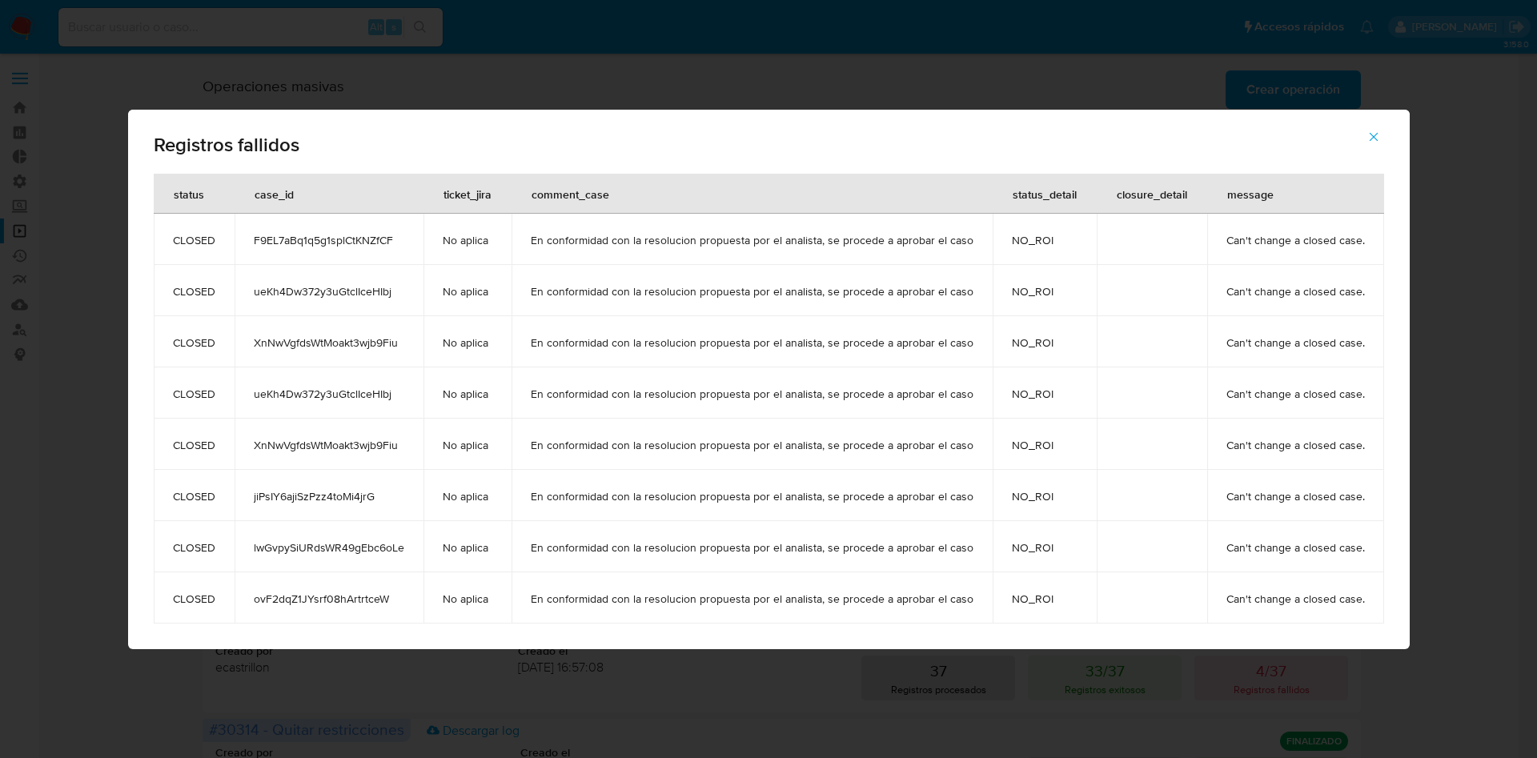
click at [1373, 142] on icon "button" at bounding box center [1373, 137] width 14 height 14
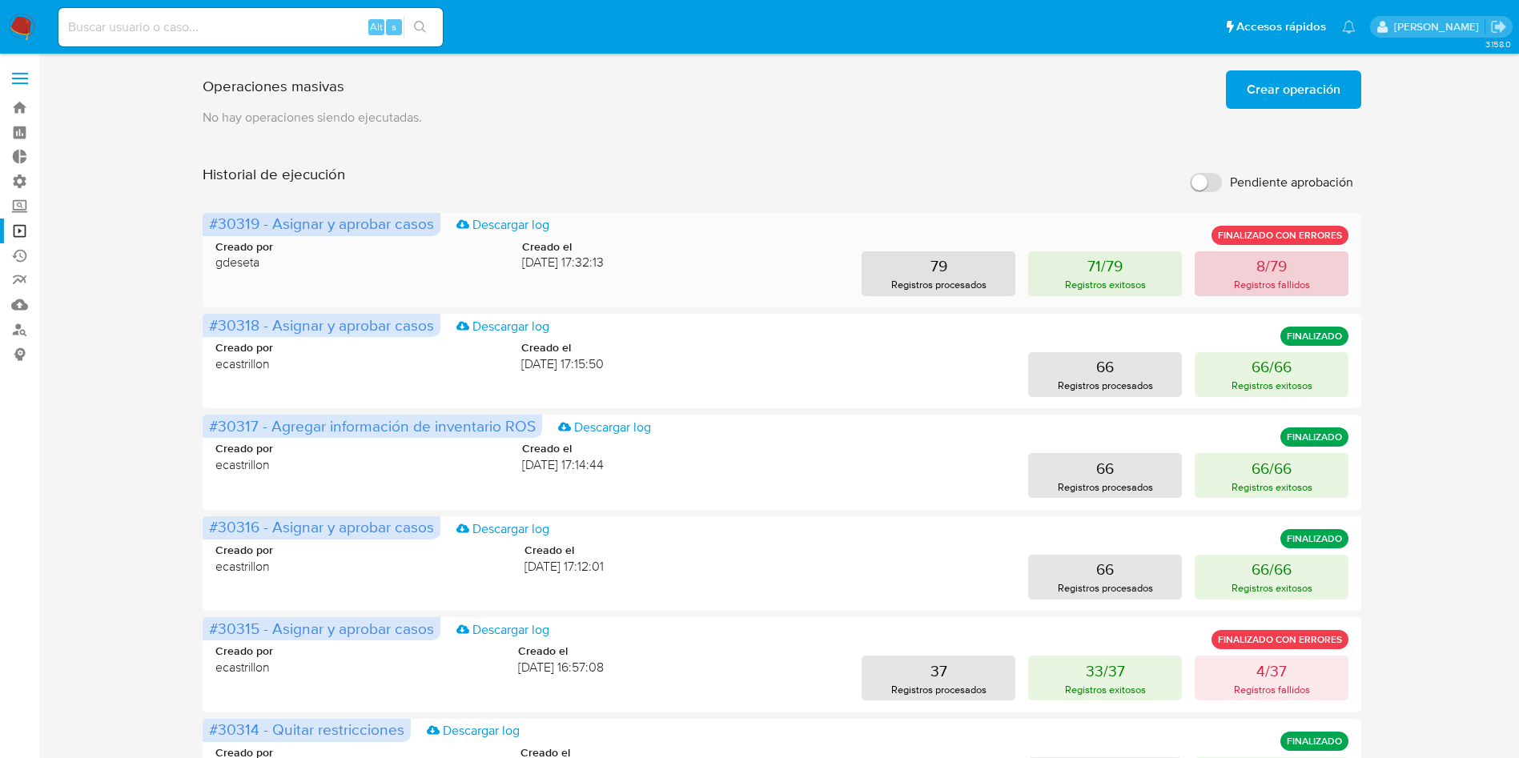
click at [1310, 272] on button "8/79 Registros fallidos" at bounding box center [1271, 273] width 154 height 45
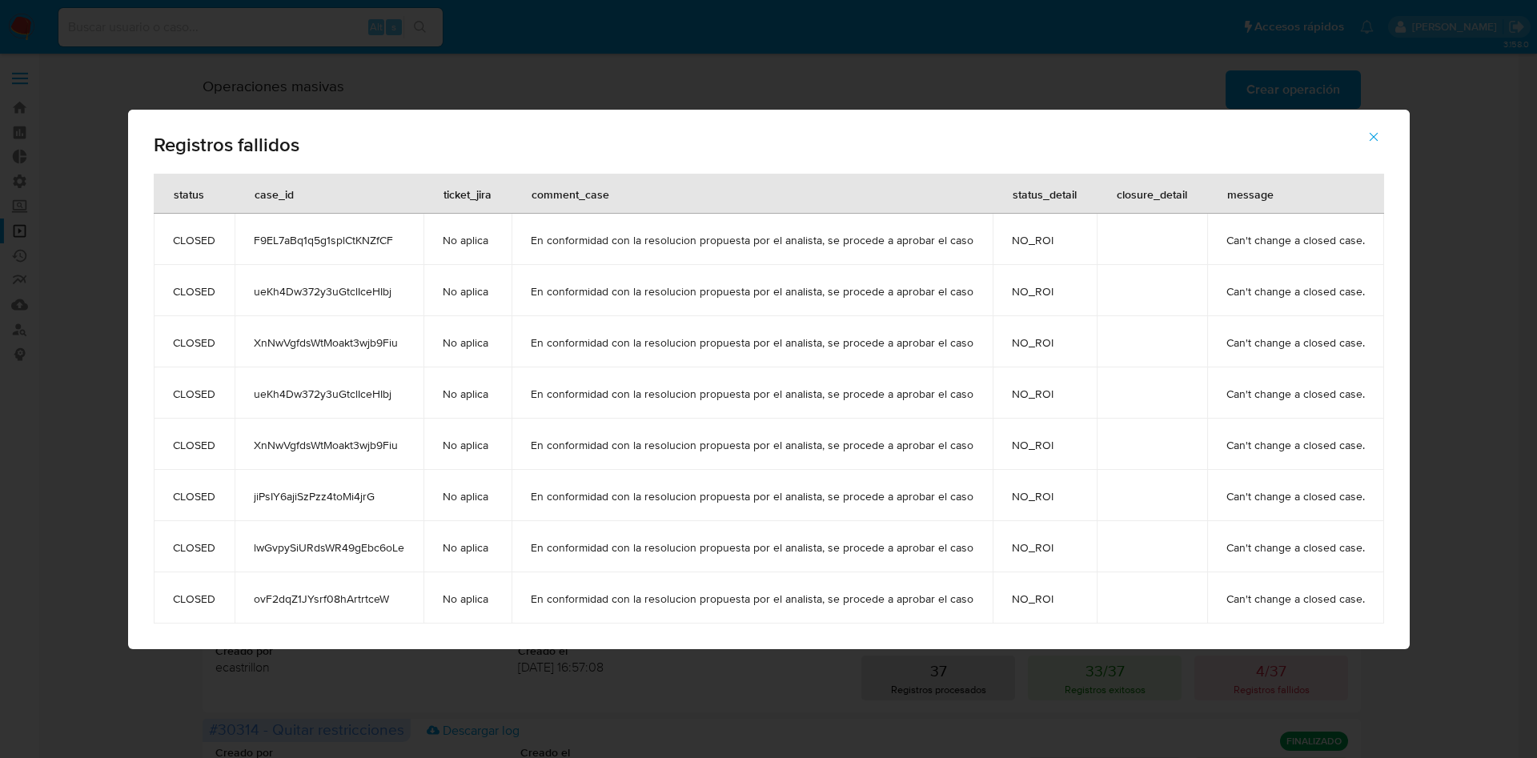
click at [1372, 138] on icon "button" at bounding box center [1373, 137] width 14 height 14
